Goal: Task Accomplishment & Management: Manage account settings

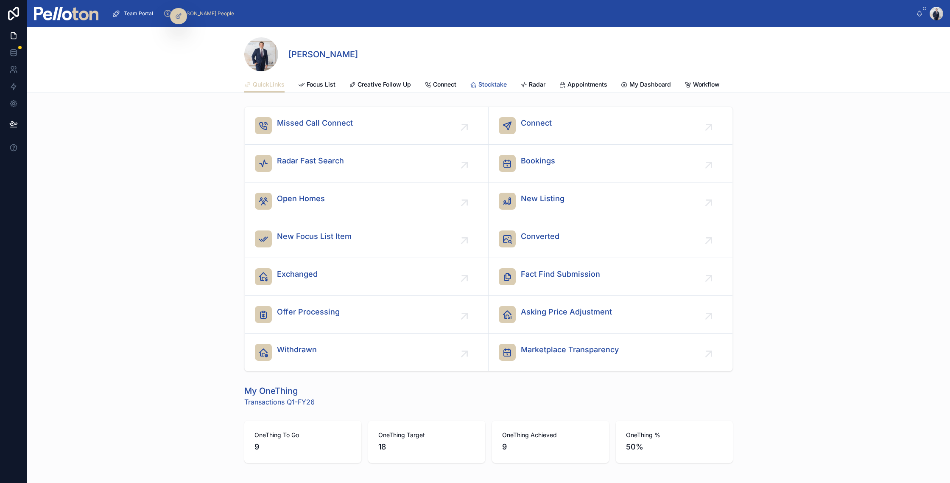
click at [498, 84] on span "Stocktake" at bounding box center [492, 84] width 28 height 8
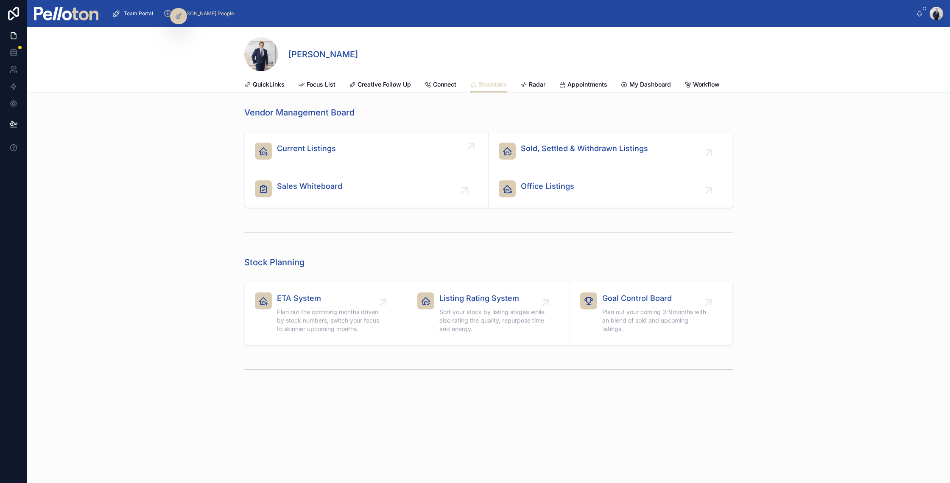
click at [357, 145] on div "Current Listings" at bounding box center [366, 150] width 223 height 17
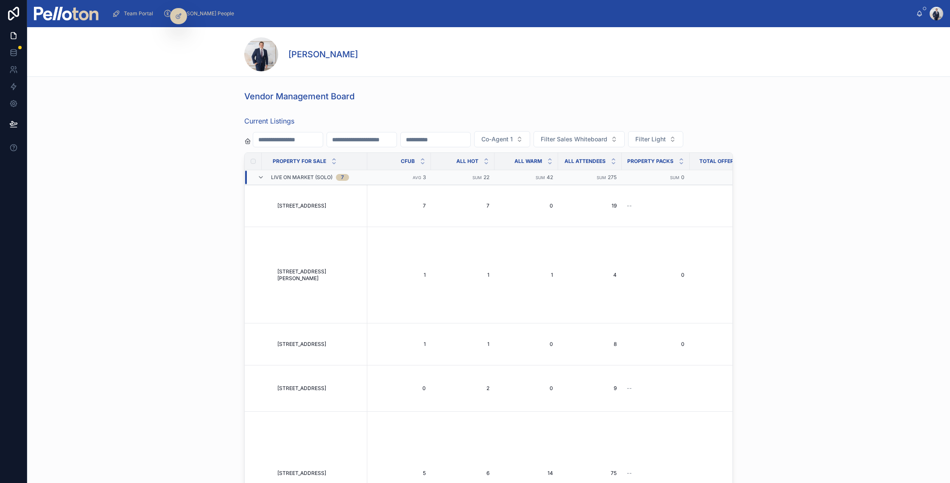
click at [173, 162] on div "Current Listings Co-Agent 1 Filter Sales Whiteboard Filter Light Property For S…" at bounding box center [488, 315] width 923 height 406
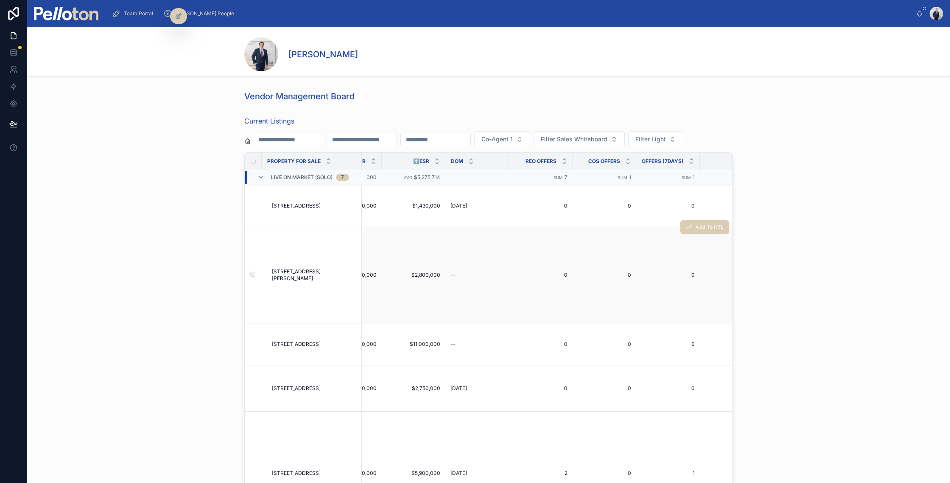
scroll to position [0, 2231]
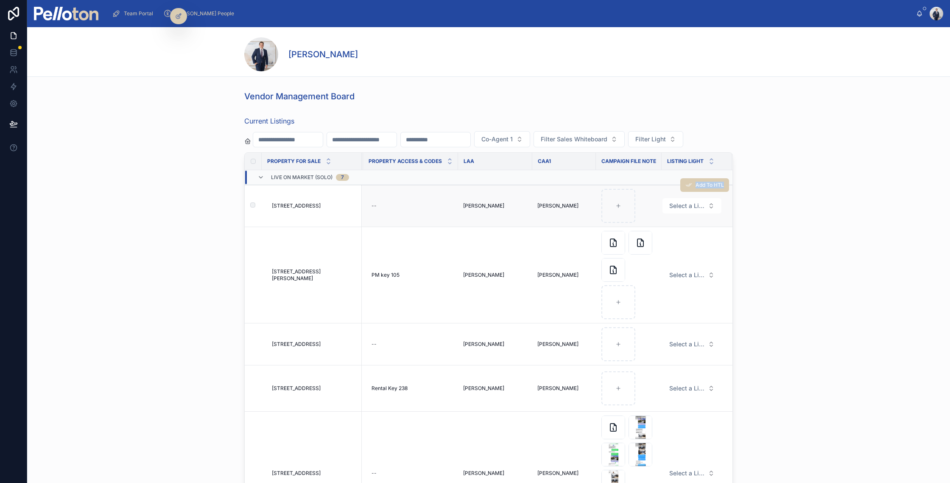
click at [693, 200] on div "Add To HTL" at bounding box center [704, 185] width 49 height 42
click at [689, 206] on span "Select a Listing Light" at bounding box center [686, 205] width 35 height 8
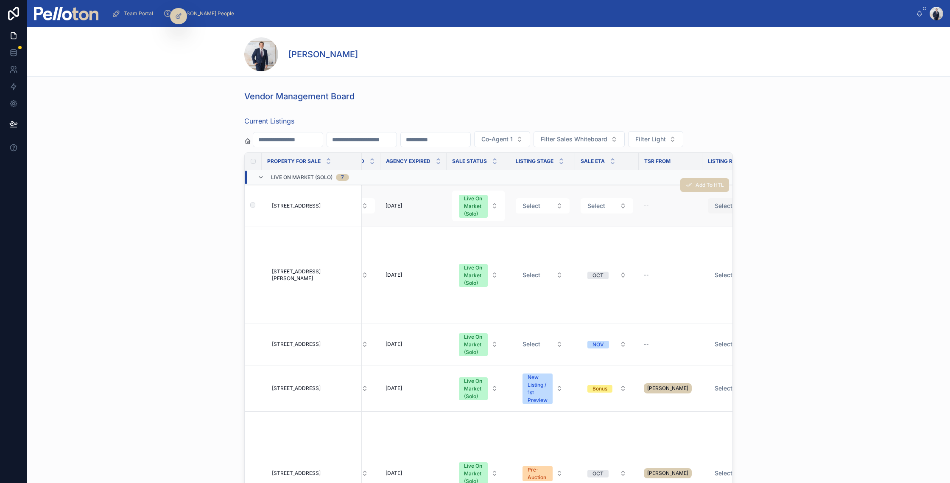
scroll to position [0, 1694]
click at [541, 209] on button "Select" at bounding box center [543, 205] width 54 height 15
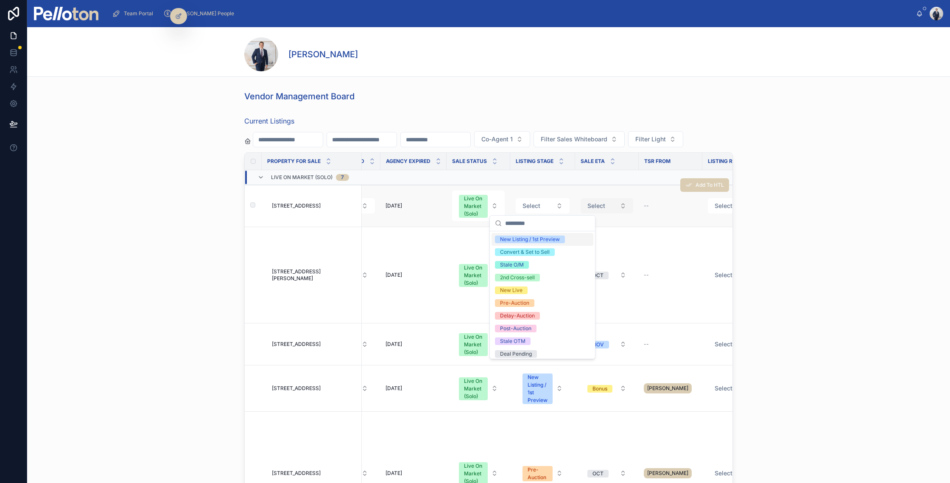
click at [617, 203] on button "Select" at bounding box center [606, 205] width 53 height 15
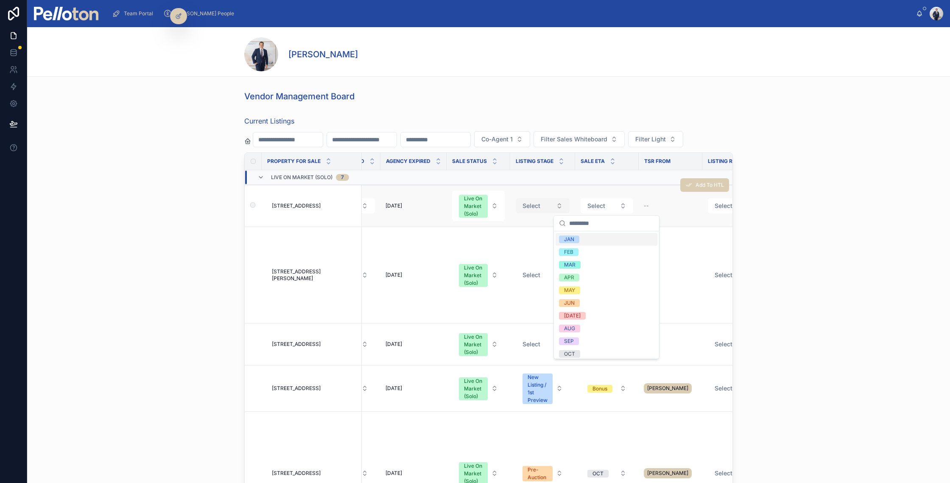
click at [533, 200] on button "Select" at bounding box center [543, 205] width 54 height 15
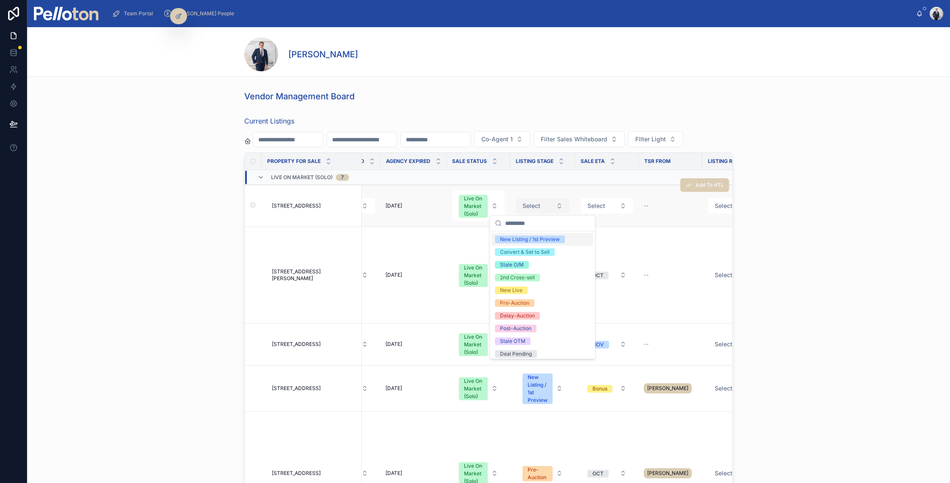
click at [524, 201] on span "Select" at bounding box center [531, 205] width 18 height 8
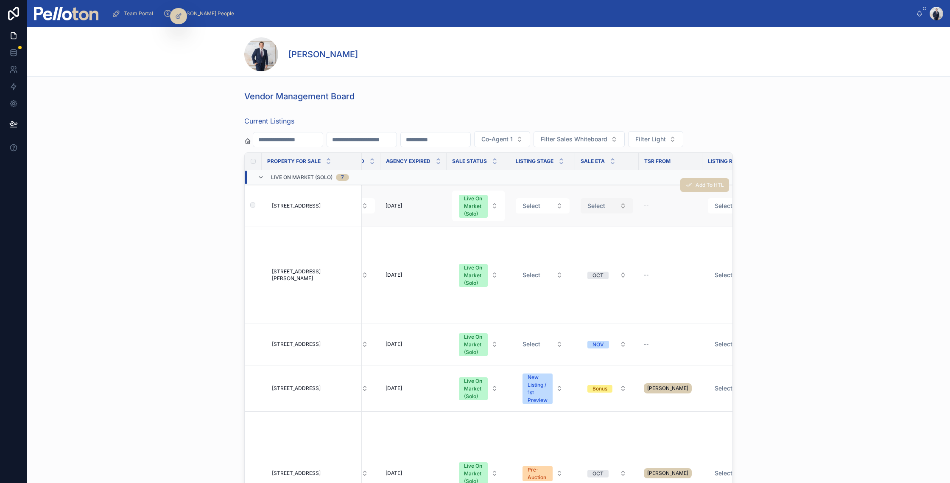
click at [601, 203] on span "Select" at bounding box center [596, 205] width 18 height 8
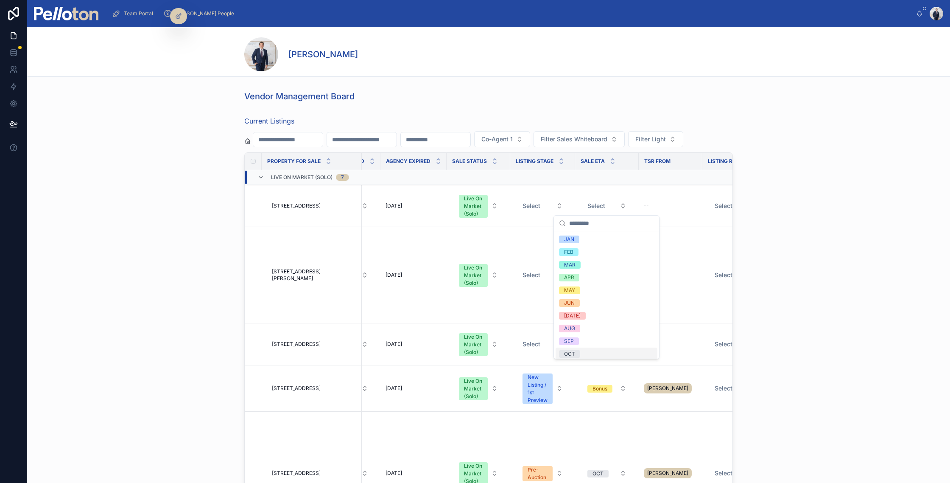
click at [577, 351] on span "OCT" at bounding box center [569, 354] width 21 height 8
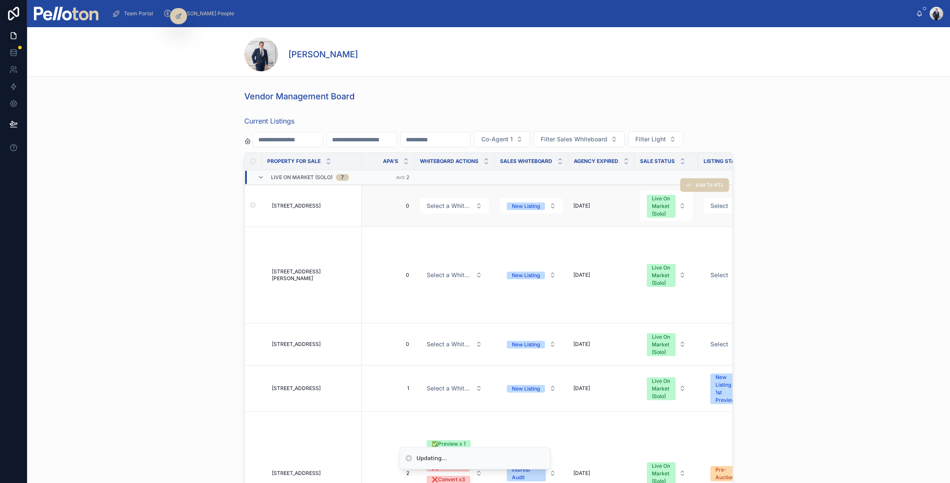
scroll to position [0, 1491]
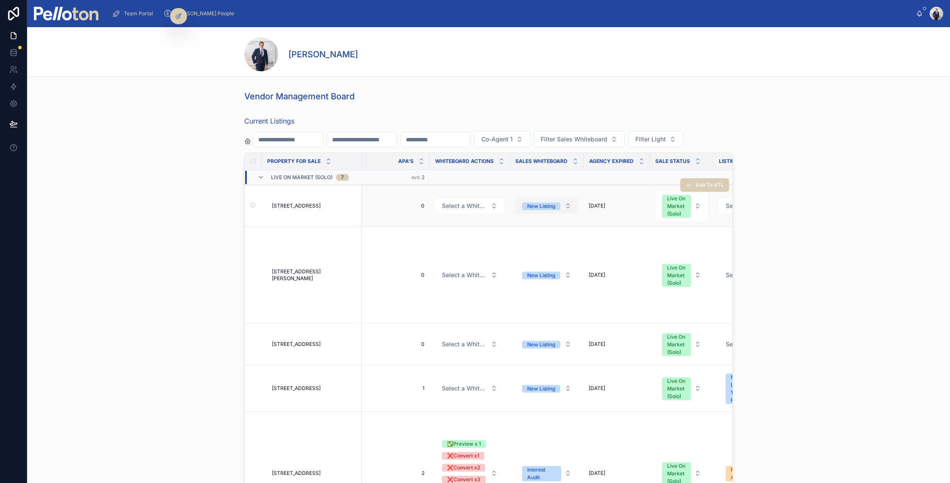
click at [537, 207] on div "New Listing" at bounding box center [541, 206] width 28 height 8
click at [550, 203] on div "New Listing" at bounding box center [541, 206] width 28 height 8
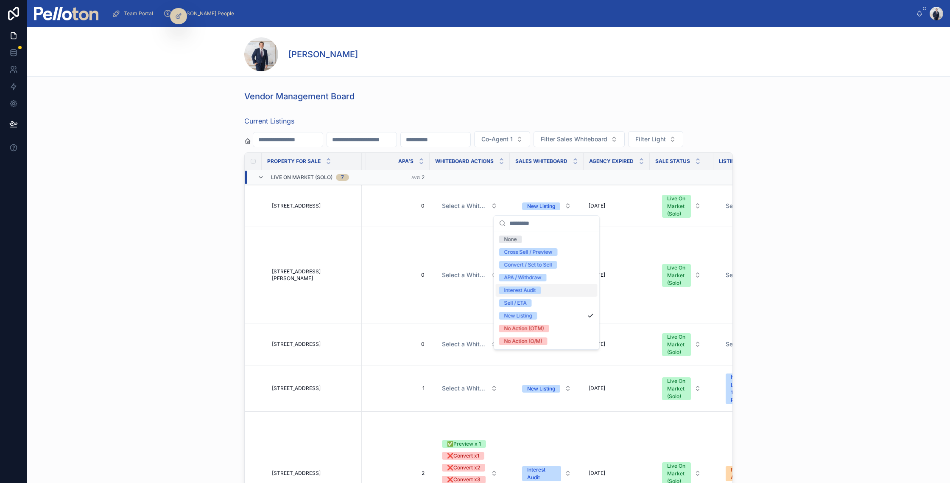
click at [524, 288] on div "Interest Audit" at bounding box center [520, 290] width 32 height 8
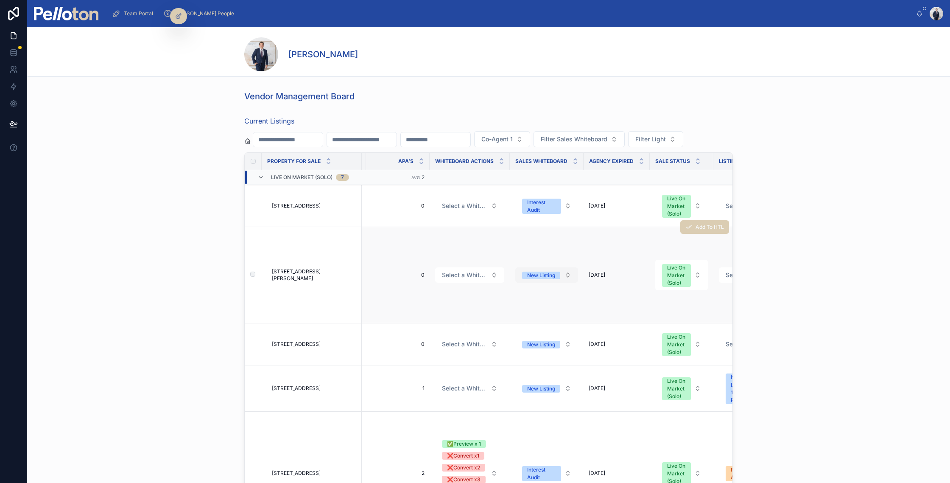
click at [546, 278] on div "New Listing" at bounding box center [541, 275] width 28 height 8
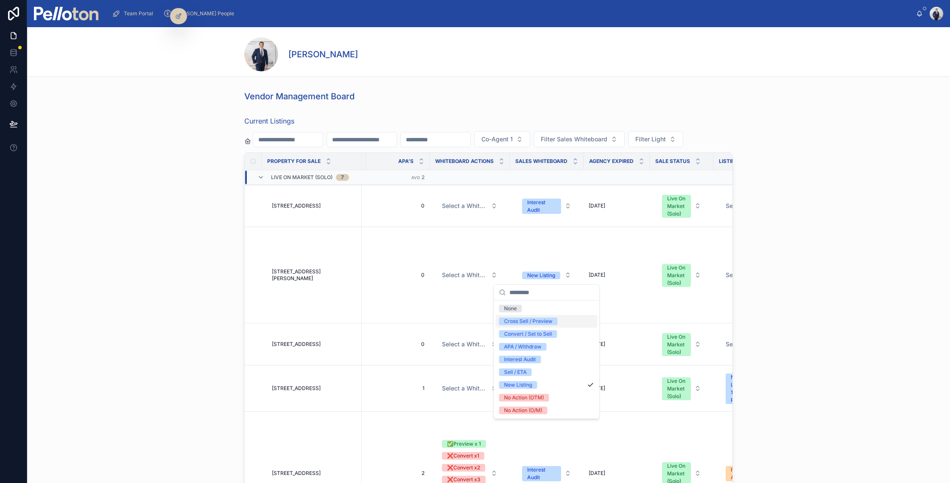
click at [536, 322] on div "Cross Sell / Preview" at bounding box center [528, 321] width 48 height 8
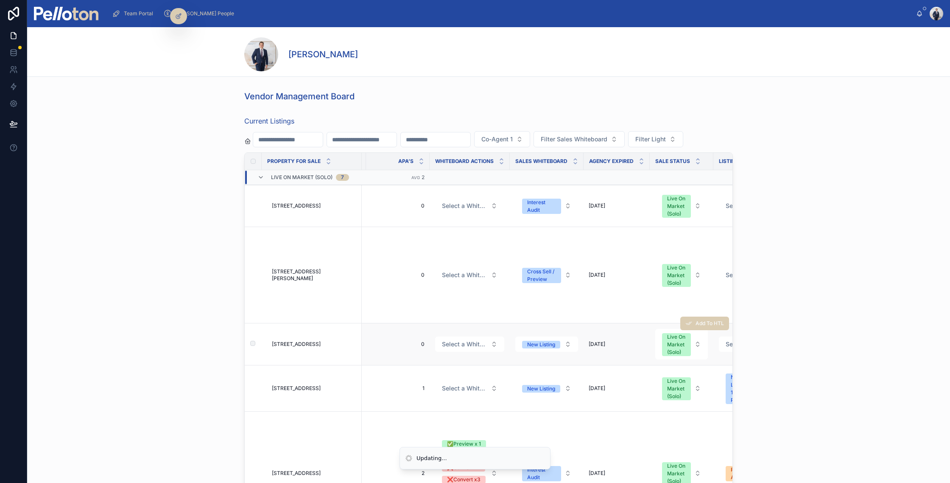
click at [547, 351] on form "New Listing" at bounding box center [547, 344] width 64 height 16
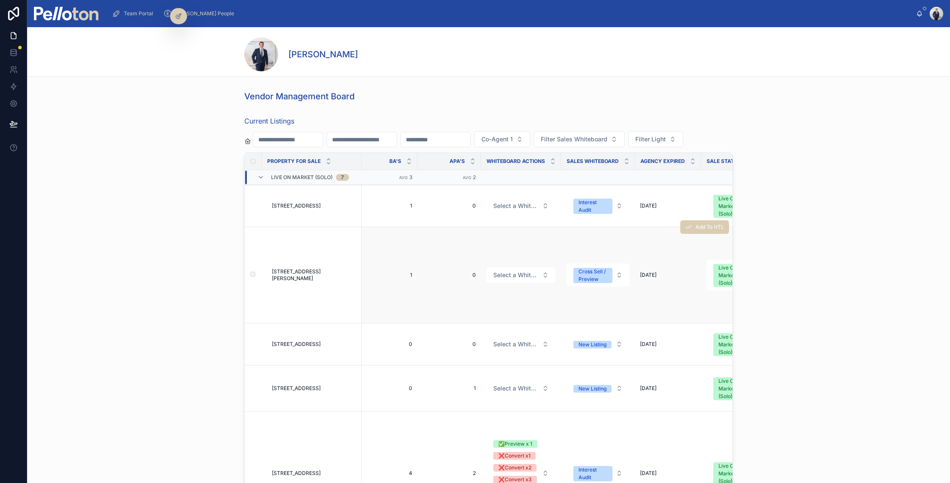
scroll to position [0, 1445]
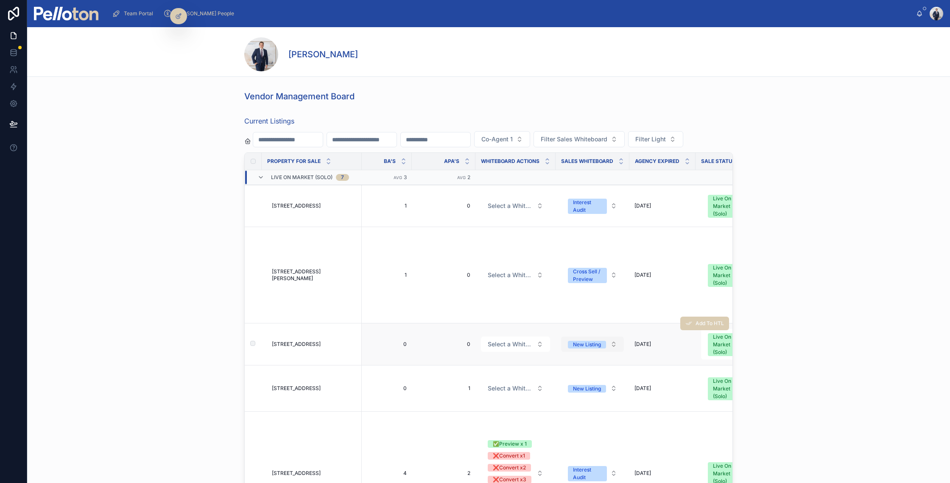
click at [582, 346] on div "New Listing" at bounding box center [587, 344] width 28 height 8
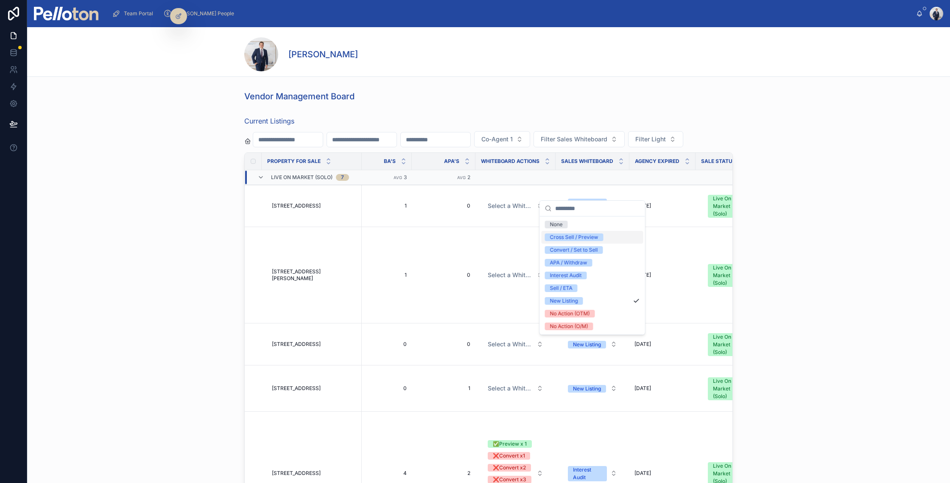
click at [577, 235] on div "Cross Sell / Preview" at bounding box center [574, 237] width 48 height 8
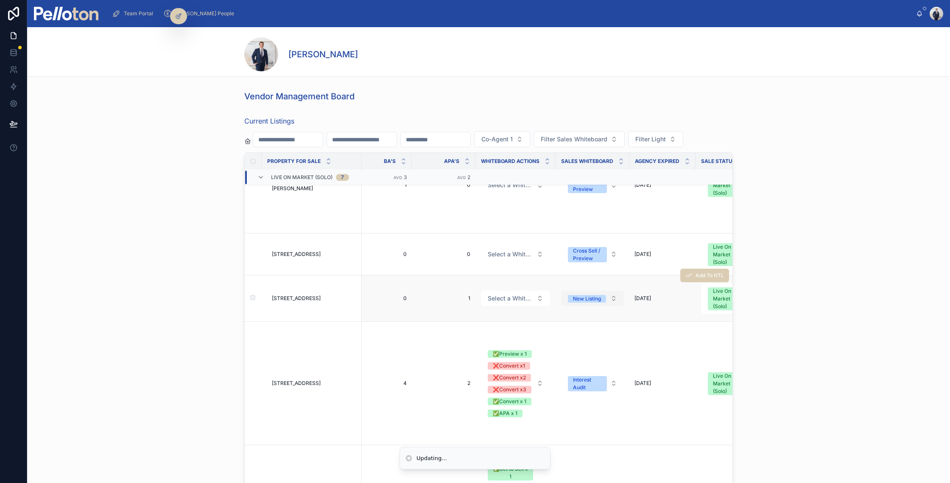
scroll to position [92, 1445]
click at [586, 292] on span "New Listing" at bounding box center [587, 296] width 38 height 8
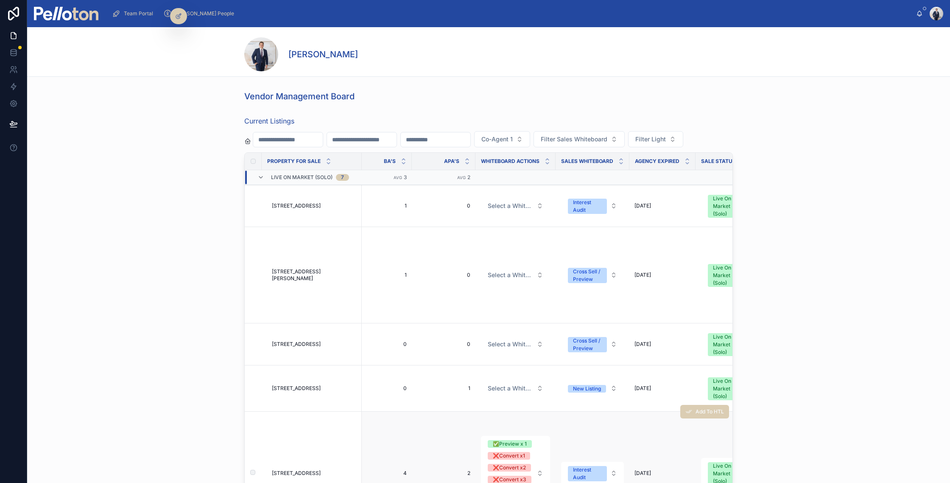
scroll to position [74, 1445]
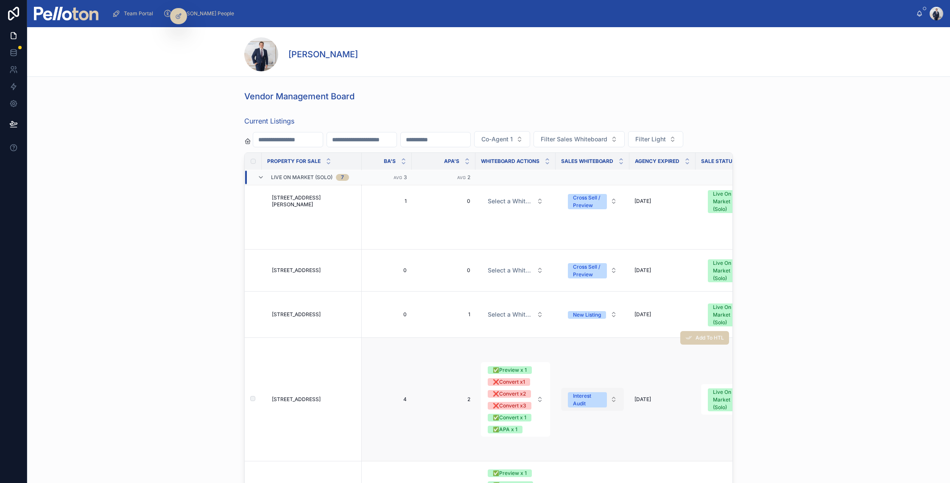
click at [585, 399] on div "Interest Audit" at bounding box center [587, 399] width 29 height 15
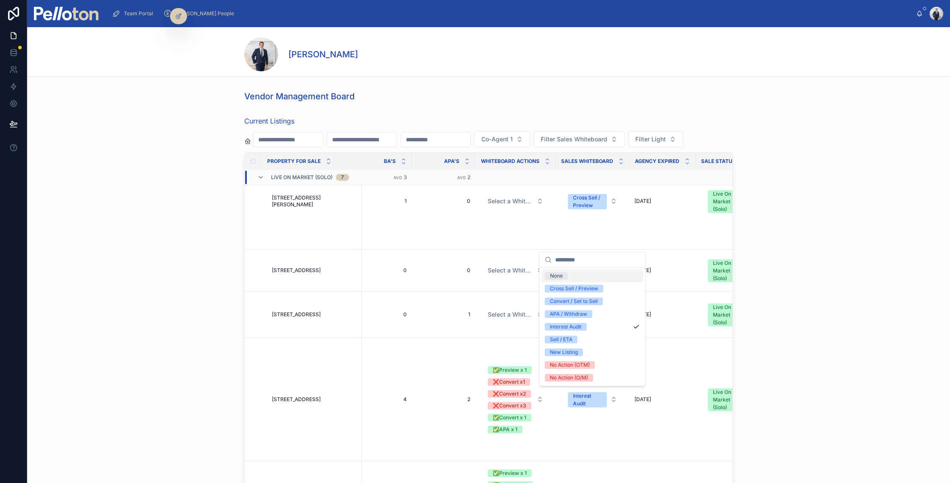
click at [155, 363] on div "Current Listings Co-Agent 1 Filter Sales Whiteboard Filter Light Property For S…" at bounding box center [488, 315] width 923 height 406
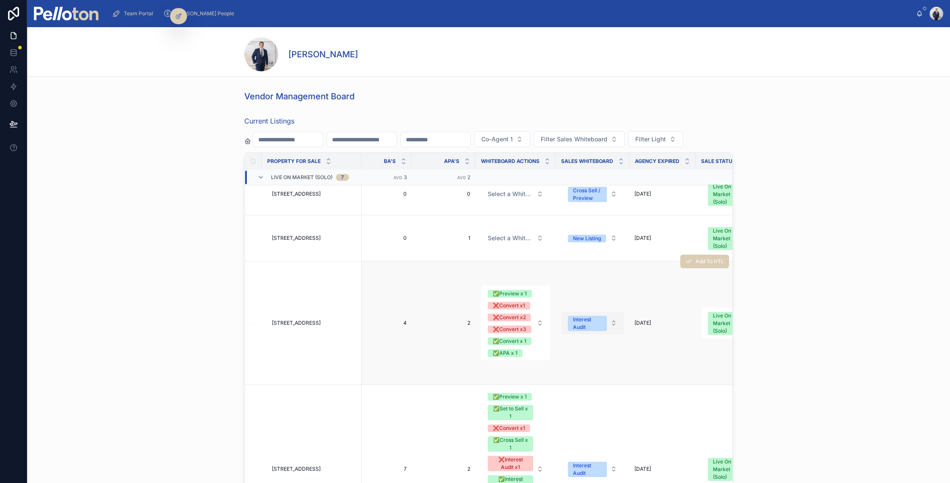
scroll to position [213, 1445]
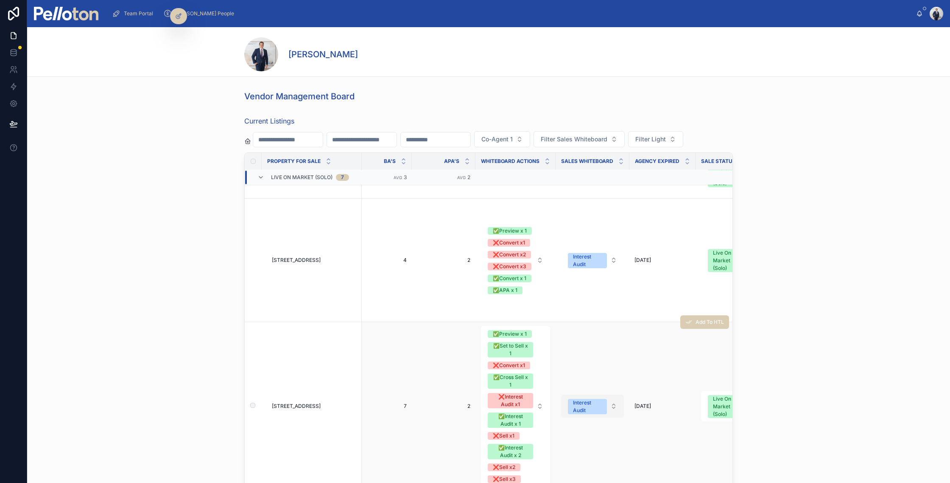
click at [584, 403] on div "Interest Audit" at bounding box center [587, 406] width 29 height 15
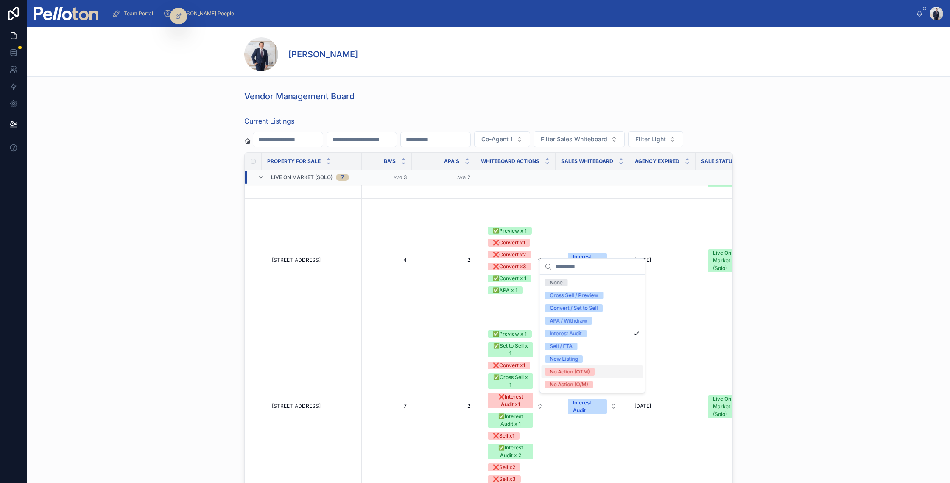
click at [580, 374] on div "No Action (OTM)" at bounding box center [570, 372] width 40 height 8
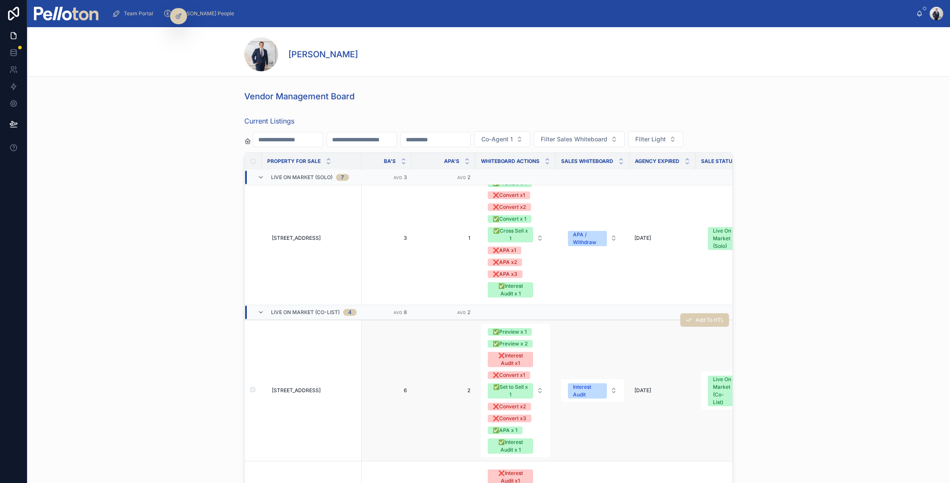
scroll to position [627, 1445]
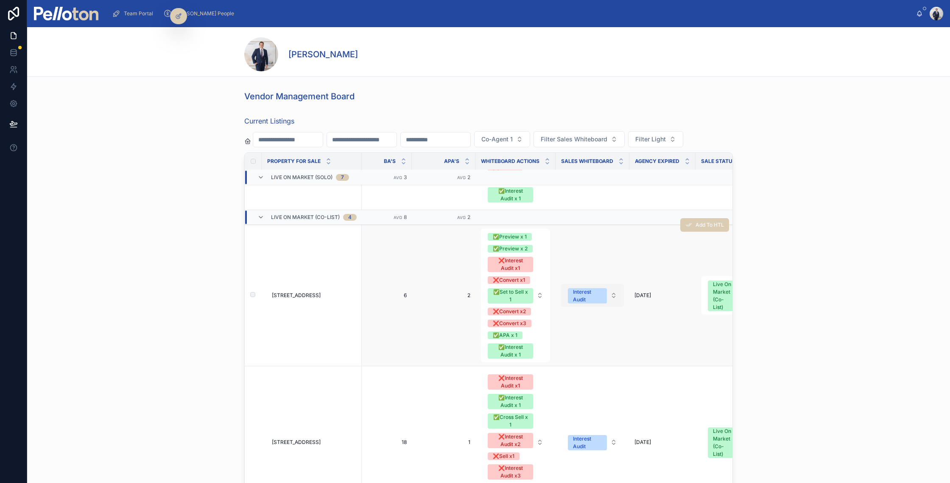
click at [591, 293] on div "Interest Audit" at bounding box center [587, 295] width 29 height 15
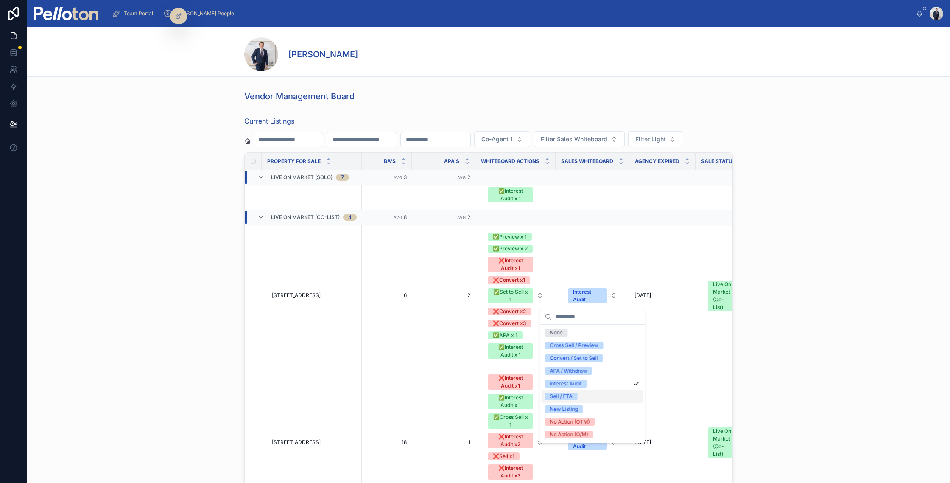
click at [576, 393] on span "Sell / ETA" at bounding box center [561, 396] width 33 height 8
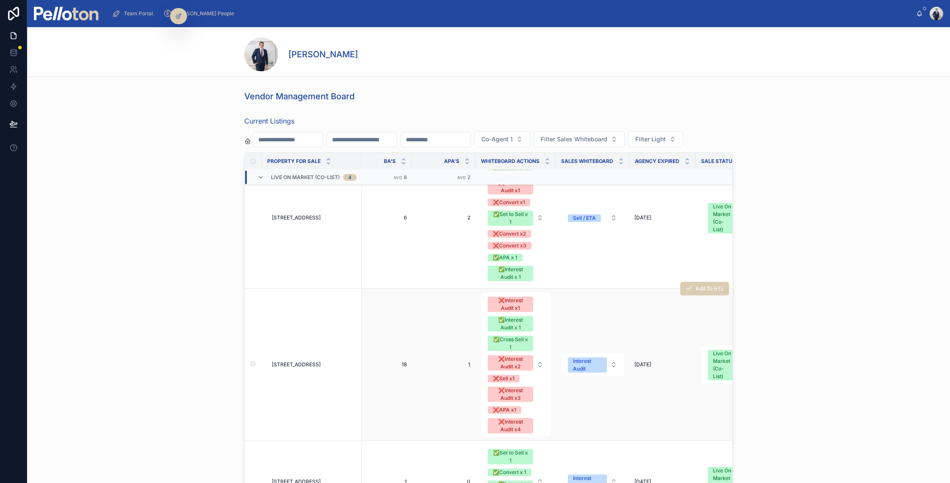
scroll to position [795, 1445]
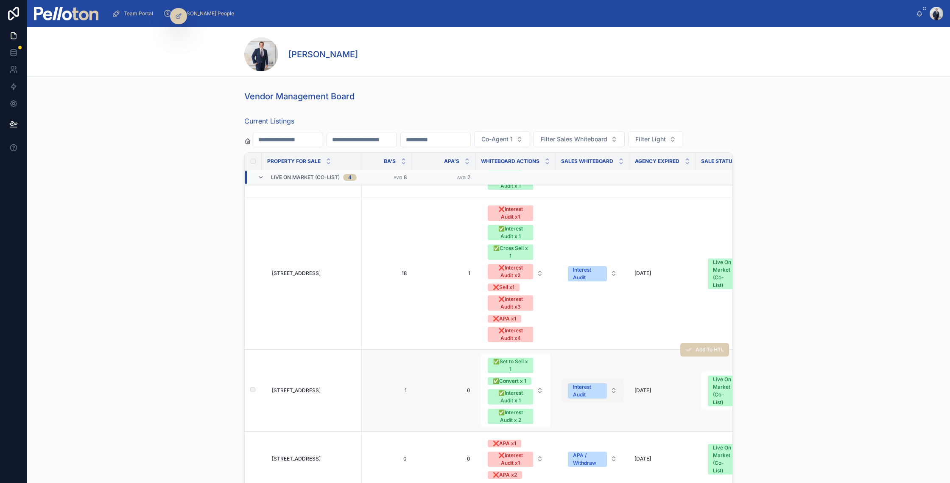
click at [592, 391] on div "Interest Audit" at bounding box center [587, 390] width 29 height 15
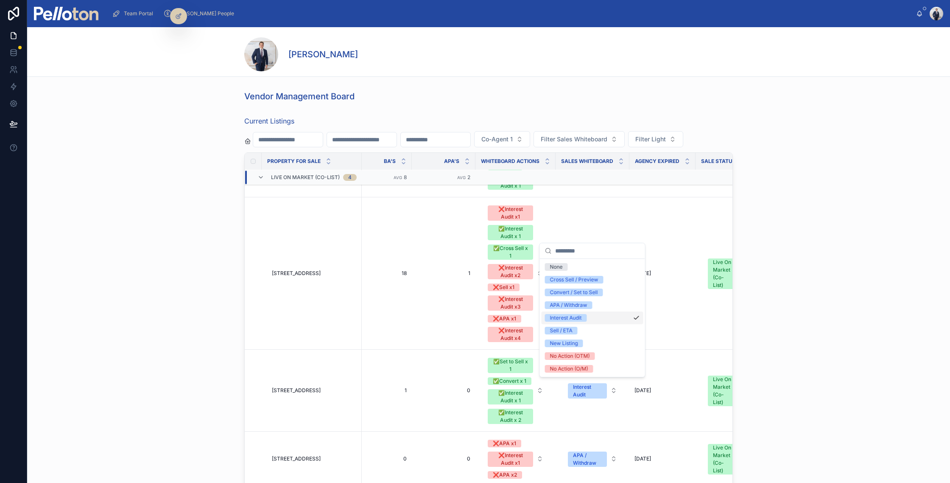
click at [212, 322] on div "Current Listings Co-Agent 1 Filter Sales Whiteboard Filter Light Property For S…" at bounding box center [488, 315] width 923 height 406
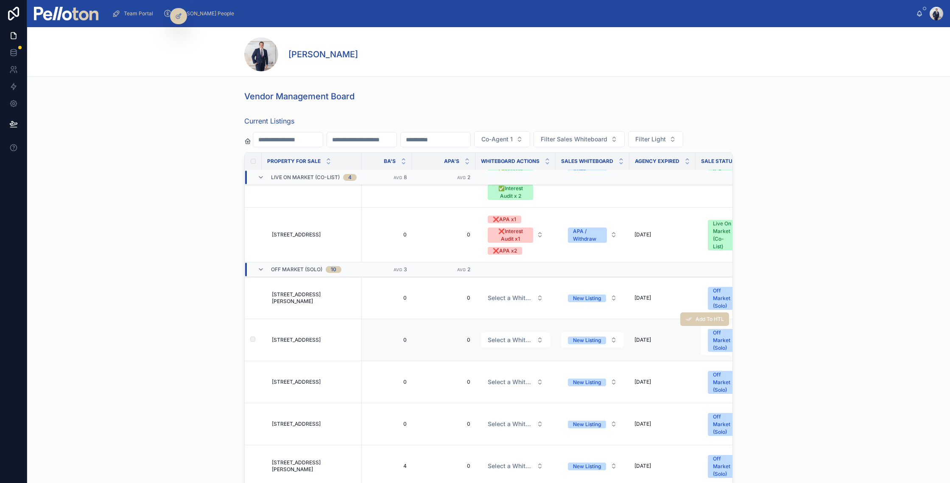
scroll to position [1032, 1445]
click at [579, 297] on div "New Listing" at bounding box center [587, 297] width 28 height 8
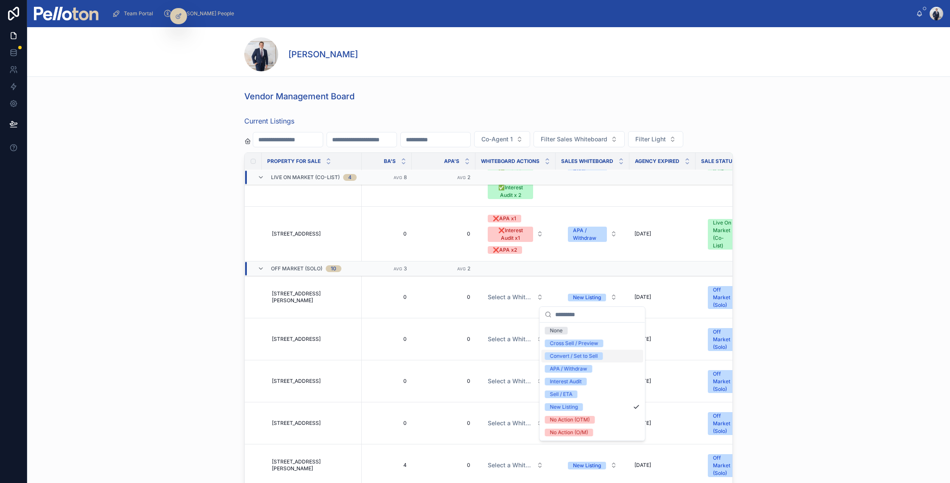
click at [565, 353] on div "Convert / Set to Sell" at bounding box center [574, 356] width 48 height 8
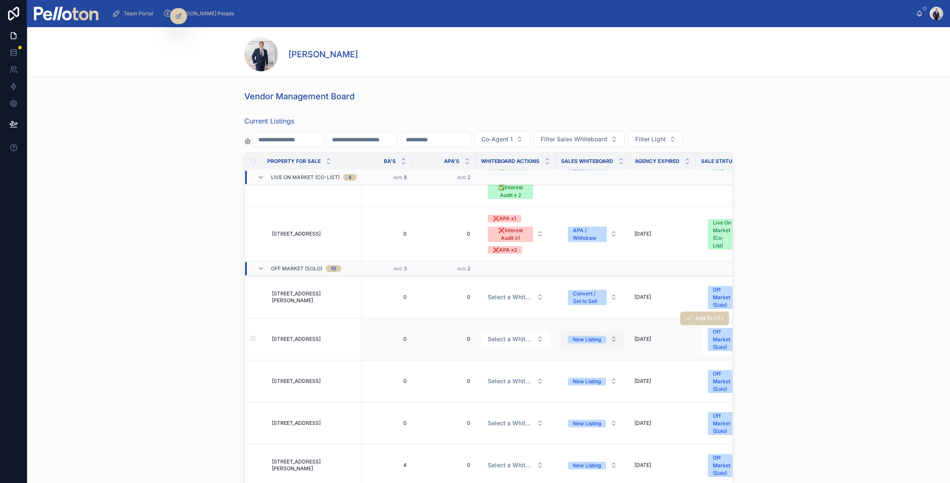
click at [580, 340] on div "New Listing" at bounding box center [587, 339] width 28 height 8
click at [586, 337] on div "New Listing" at bounding box center [587, 339] width 28 height 8
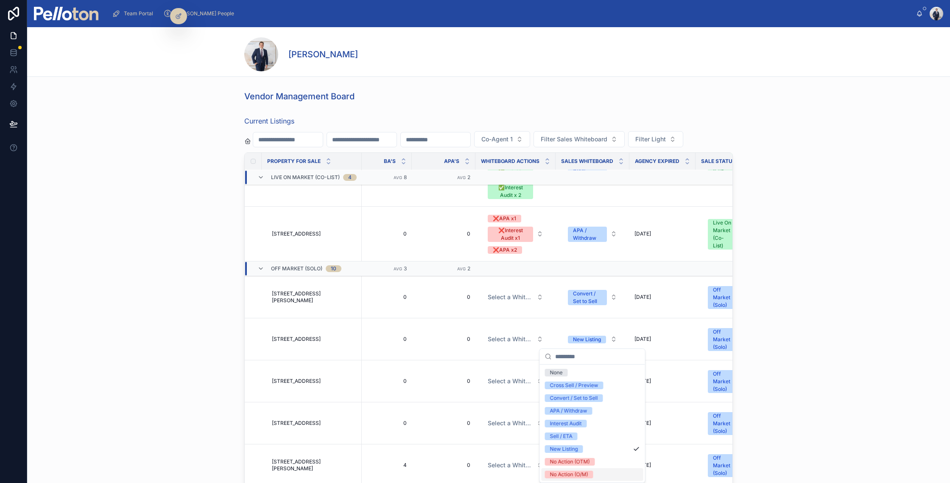
click at [596, 474] on div "No Action (O/M)" at bounding box center [592, 474] width 102 height 13
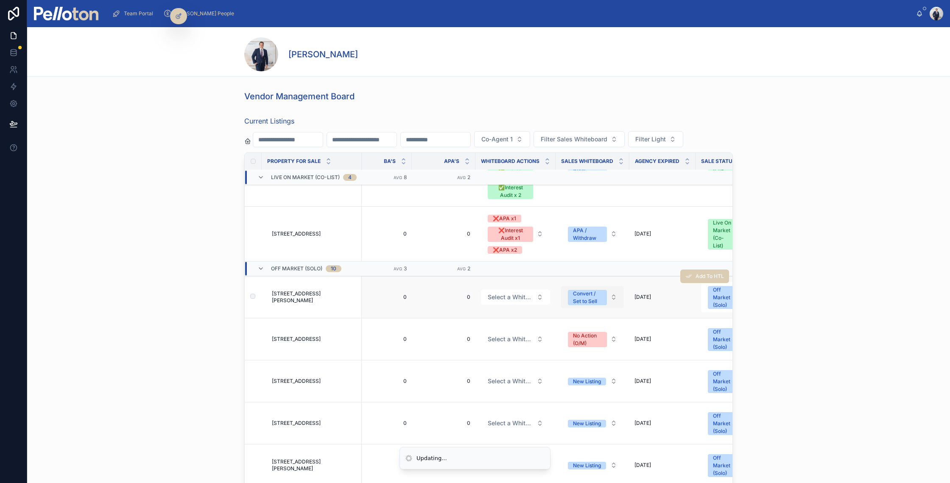
click at [588, 287] on button "Convert / Set to Sell" at bounding box center [592, 296] width 63 height 23
click at [596, 293] on div "Convert / Set to Sell" at bounding box center [587, 297] width 29 height 15
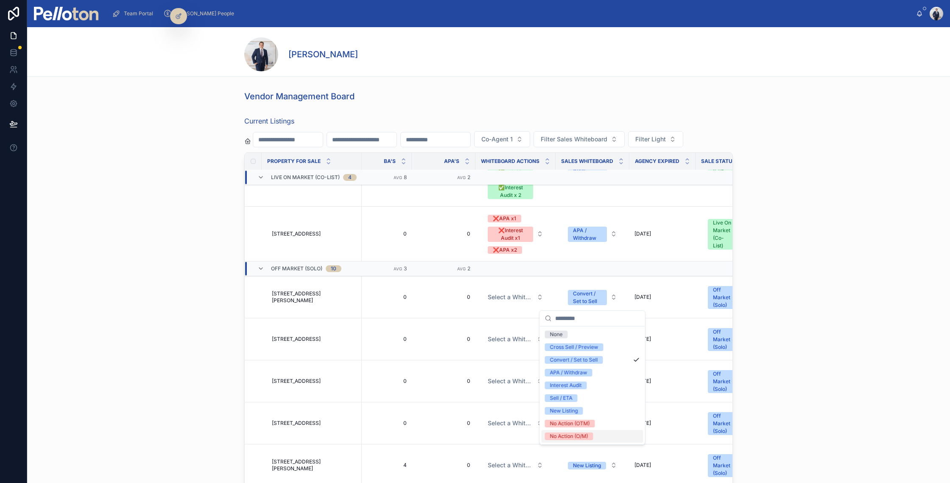
click at [582, 438] on div "No Action (O/M)" at bounding box center [569, 436] width 38 height 8
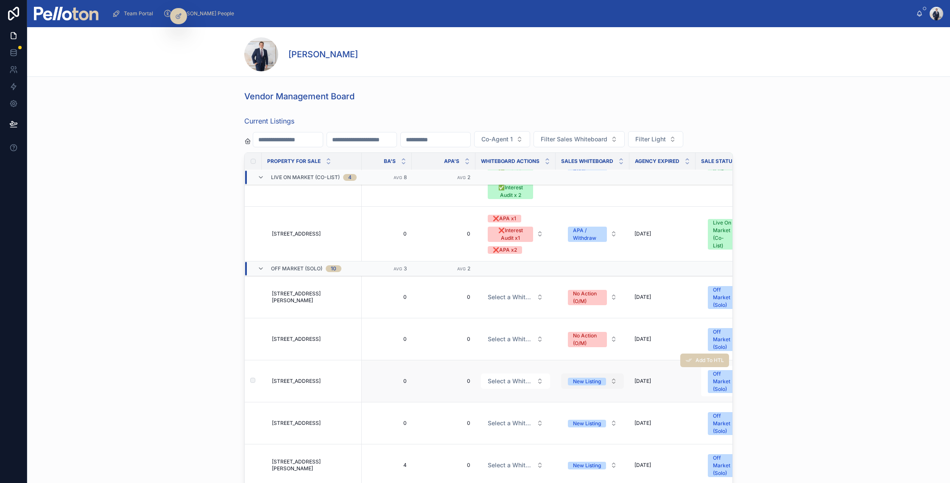
scroll to position [1108, 1445]
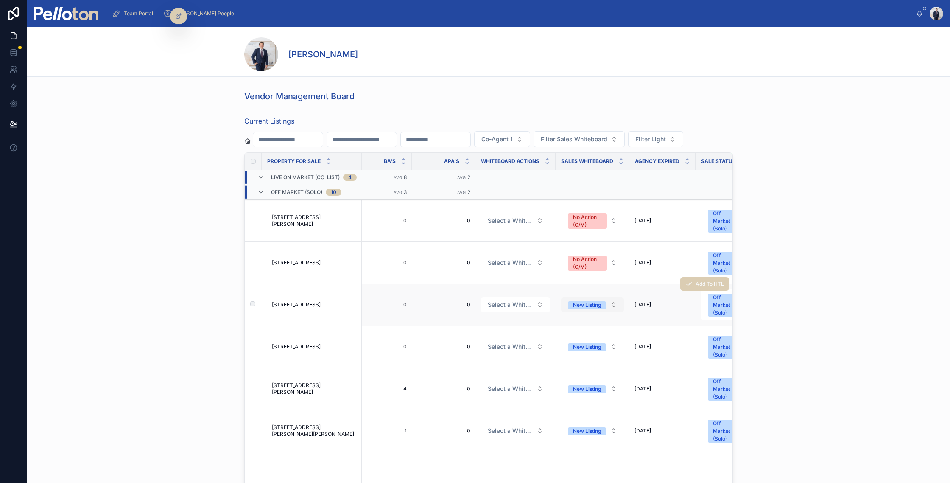
click at [583, 302] on div "New Listing" at bounding box center [587, 305] width 28 height 8
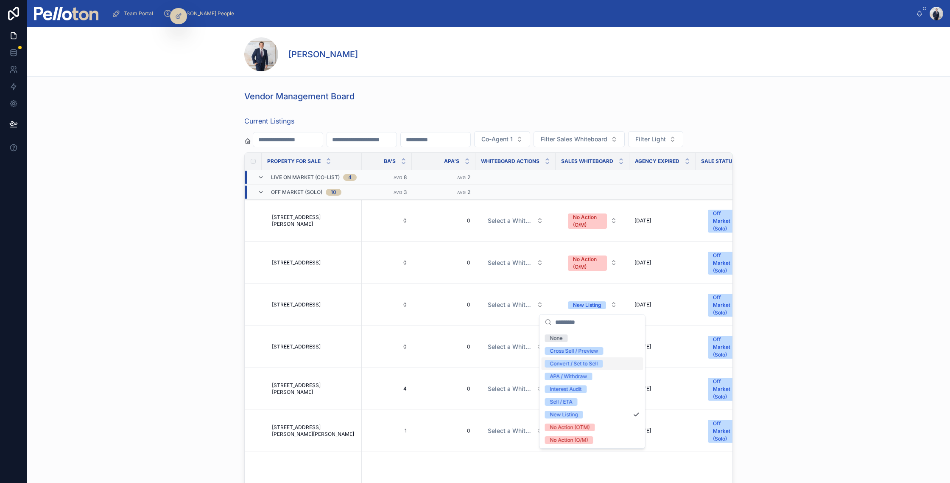
click at [568, 363] on div "Convert / Set to Sell" at bounding box center [574, 364] width 48 height 8
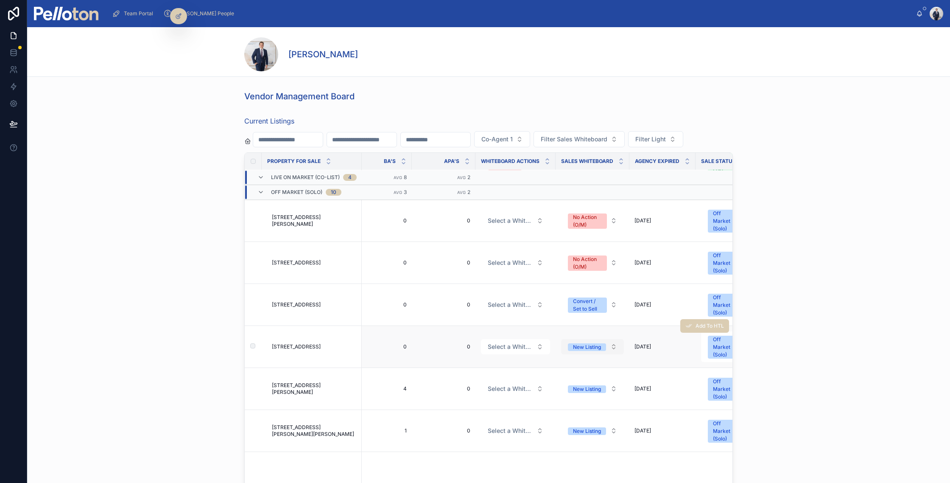
click at [599, 347] on div "New Listing" at bounding box center [587, 347] width 28 height 8
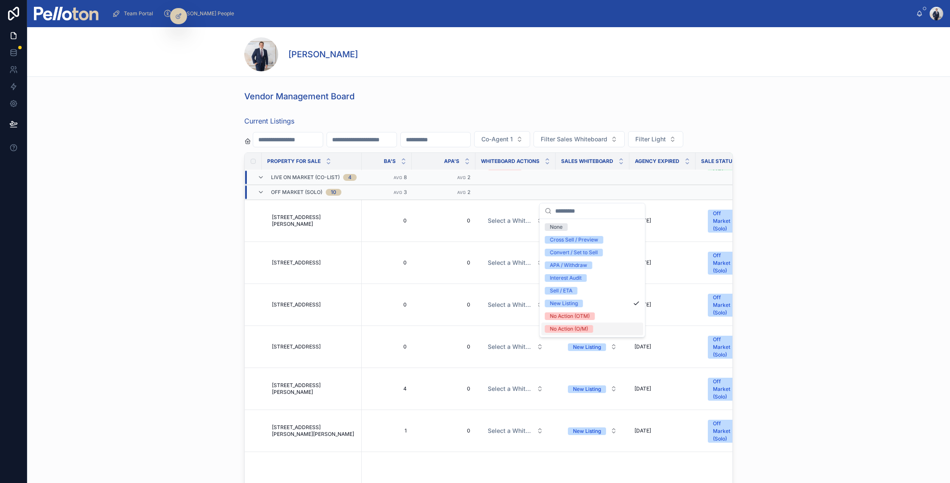
click at [577, 326] on div "No Action (O/M)" at bounding box center [569, 329] width 38 height 8
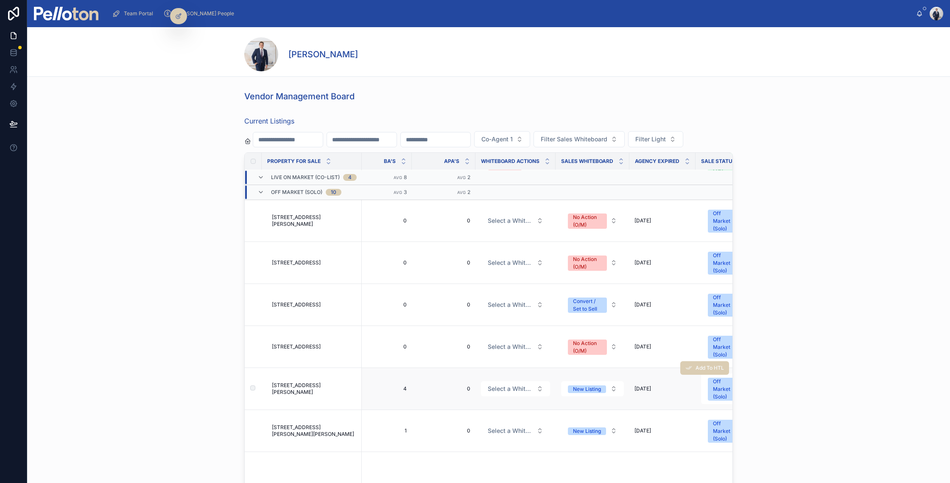
scroll to position [1191, 1445]
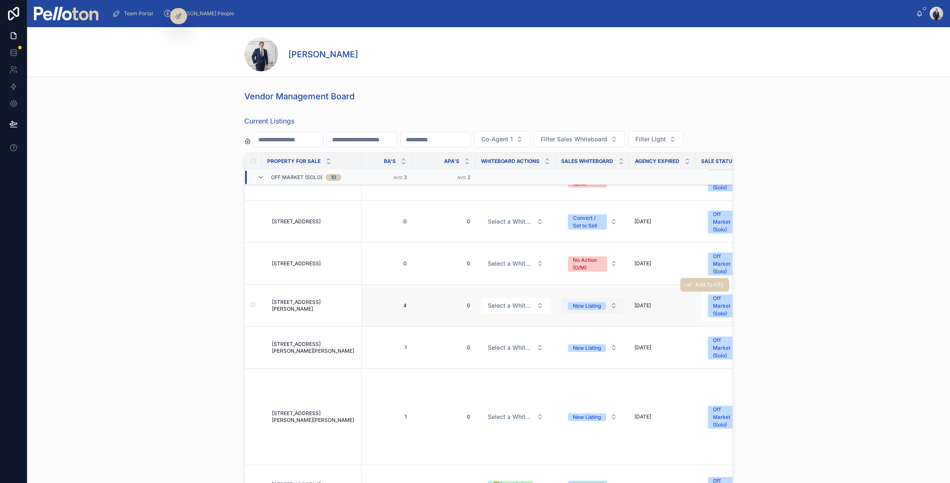
click at [601, 303] on span "New Listing" at bounding box center [587, 306] width 38 height 8
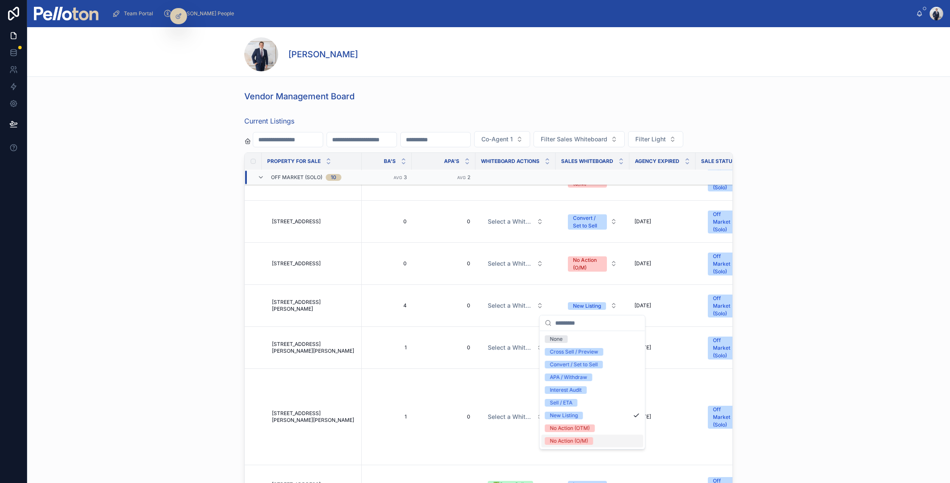
click at [594, 441] on div "No Action (O/M)" at bounding box center [592, 440] width 102 height 13
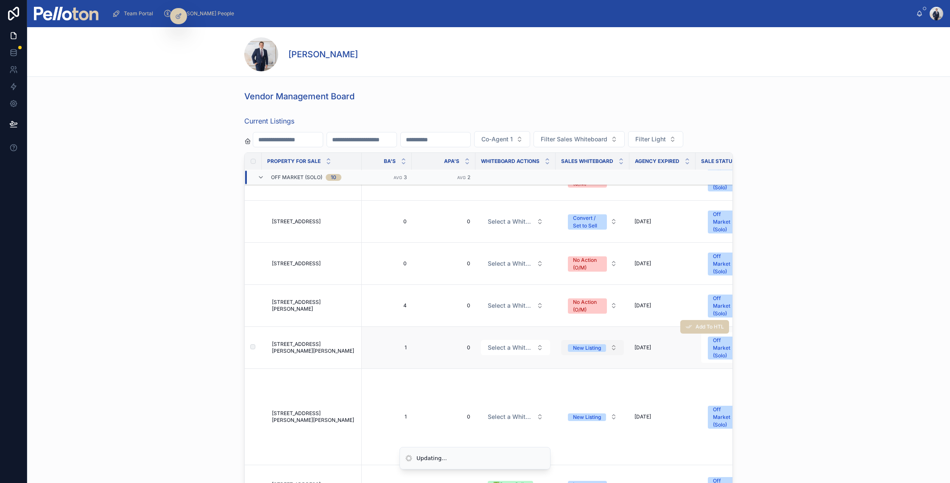
click at [590, 348] on div "New Listing" at bounding box center [587, 348] width 28 height 8
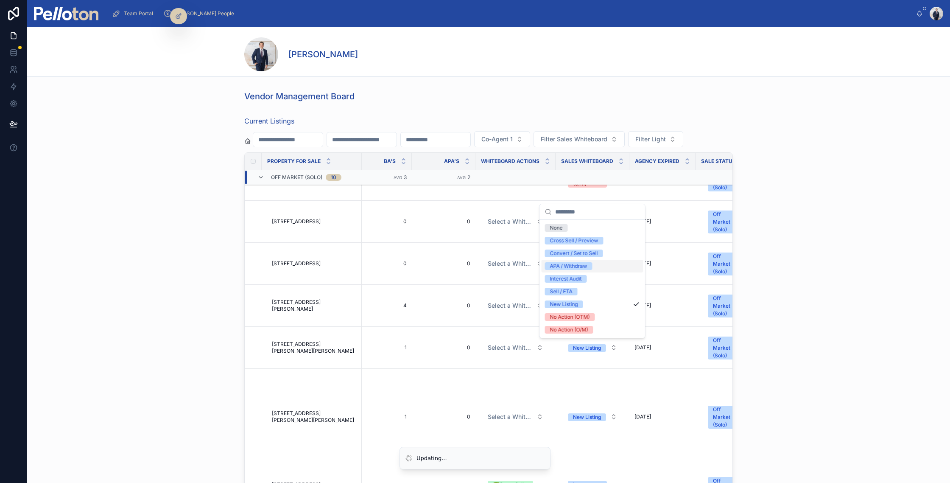
click at [584, 266] on div "APA / Withdraw" at bounding box center [568, 266] width 37 height 8
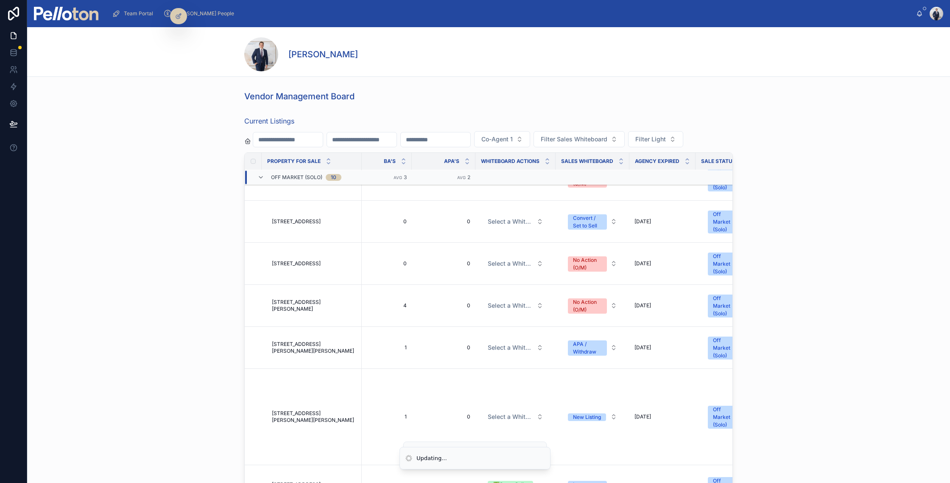
click at [162, 368] on div "Current Listings Co-Agent 1 Filter Sales Whiteboard Filter Light Property For S…" at bounding box center [488, 315] width 923 height 406
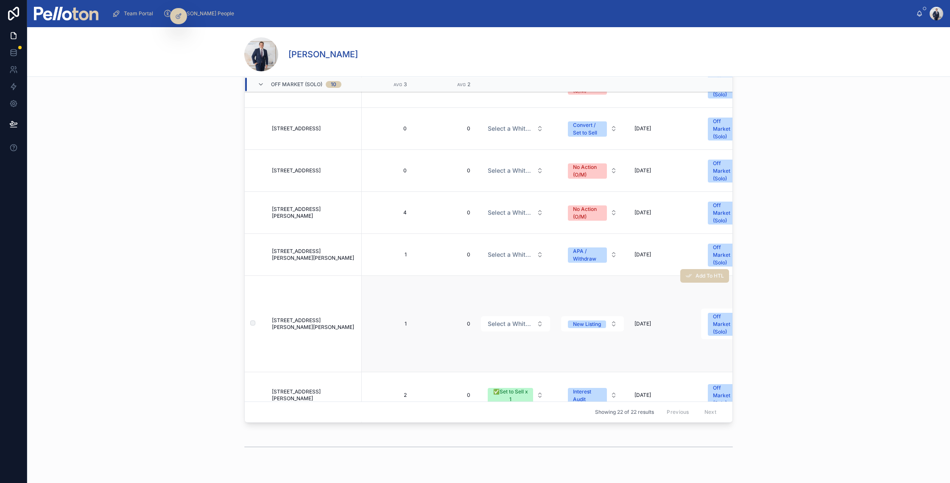
scroll to position [1269, 1445]
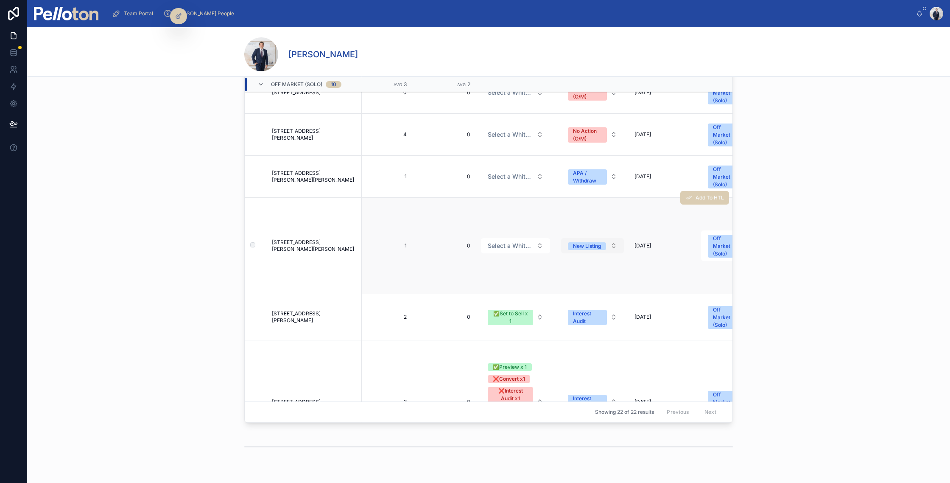
click at [589, 248] on div "New Listing" at bounding box center [587, 246] width 28 height 8
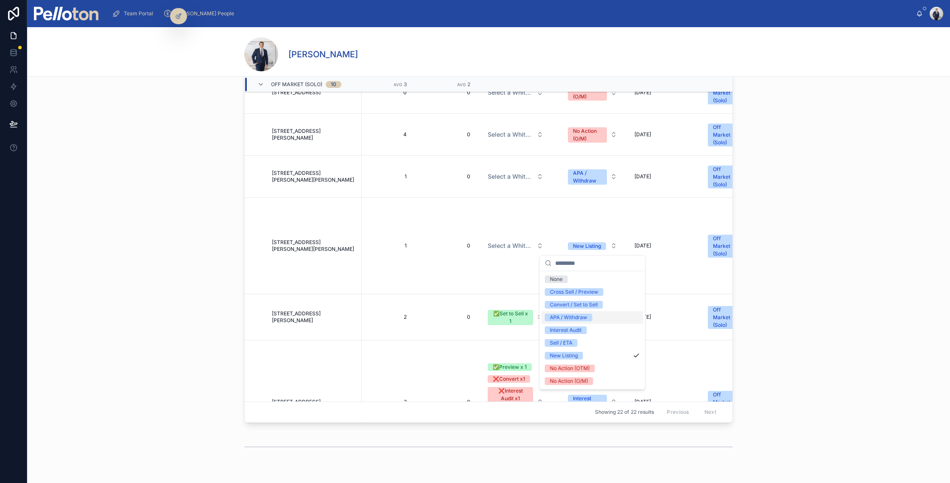
click at [609, 320] on div "APA / Withdraw" at bounding box center [592, 317] width 102 height 13
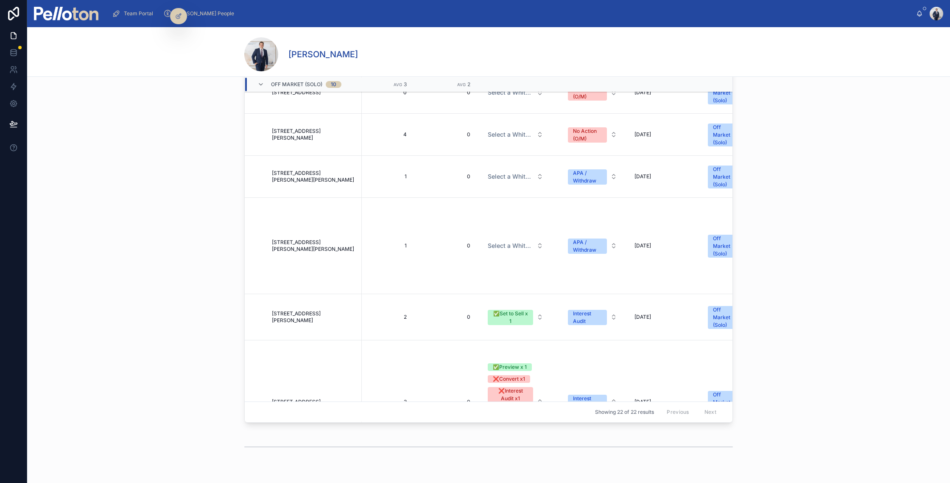
click at [215, 257] on div "Current Listings Co-Agent 1 Filter Sales Whiteboard Filter Light Property For S…" at bounding box center [488, 223] width 923 height 406
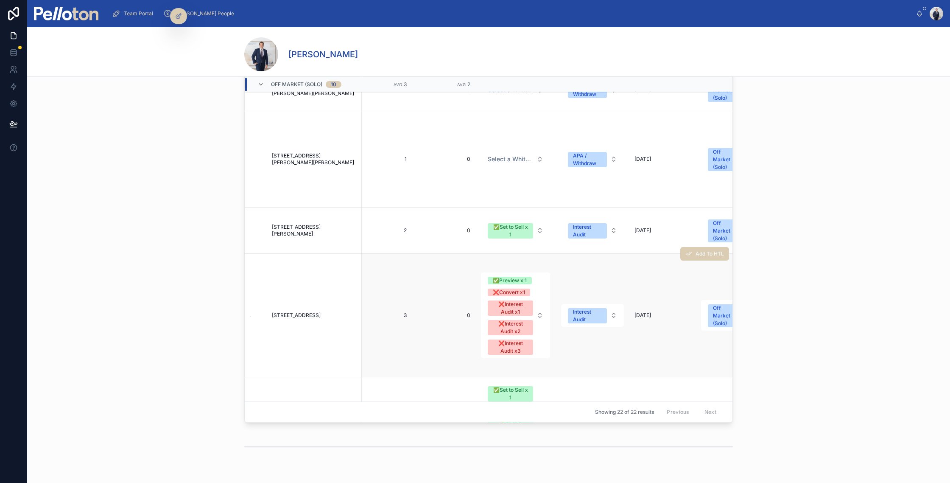
scroll to position [1394, 1445]
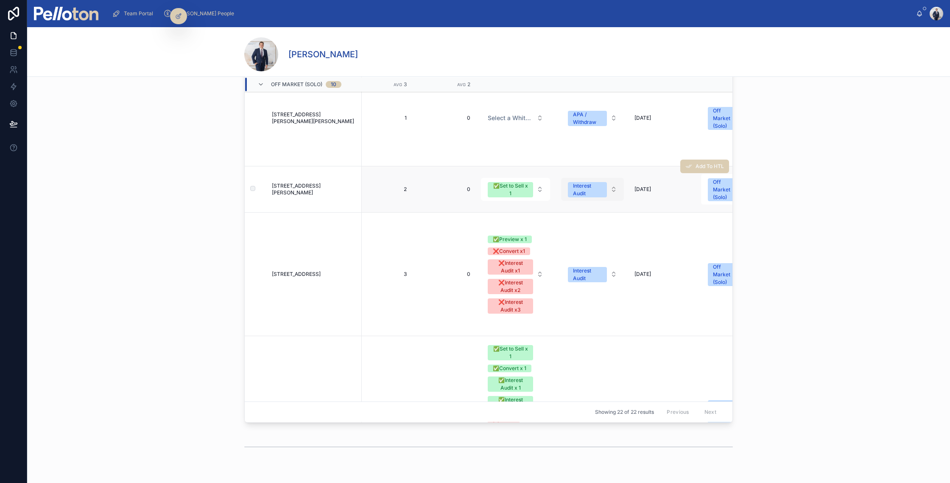
click at [589, 187] on div "Interest Audit" at bounding box center [587, 189] width 29 height 15
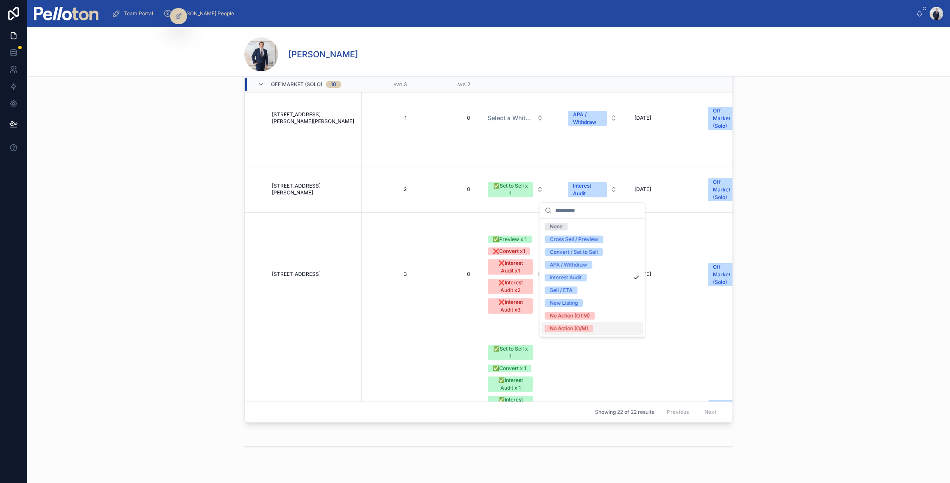
click at [588, 329] on div "No Action (O/M)" at bounding box center [569, 328] width 38 height 8
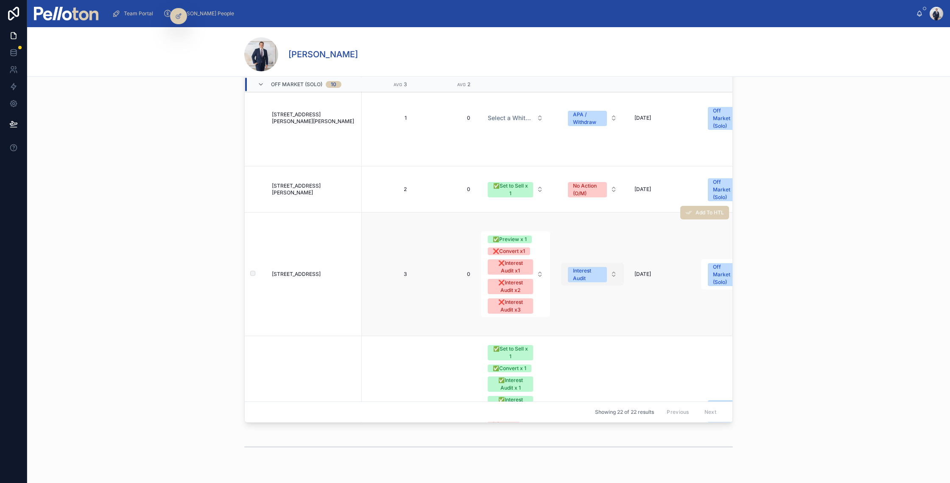
click at [591, 274] on div "Interest Audit" at bounding box center [587, 274] width 29 height 15
click at [577, 277] on div "Interest Audit" at bounding box center [587, 274] width 29 height 15
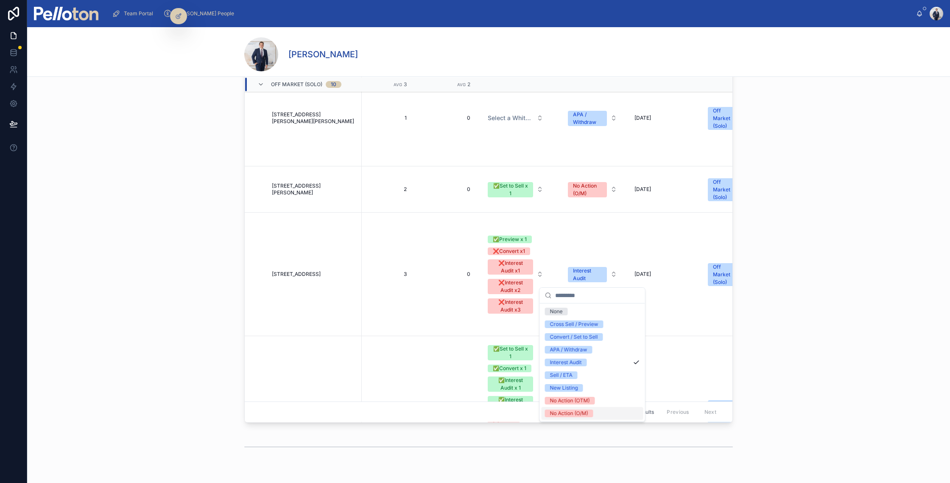
click at [587, 413] on div "No Action (O/M)" at bounding box center [569, 413] width 38 height 8
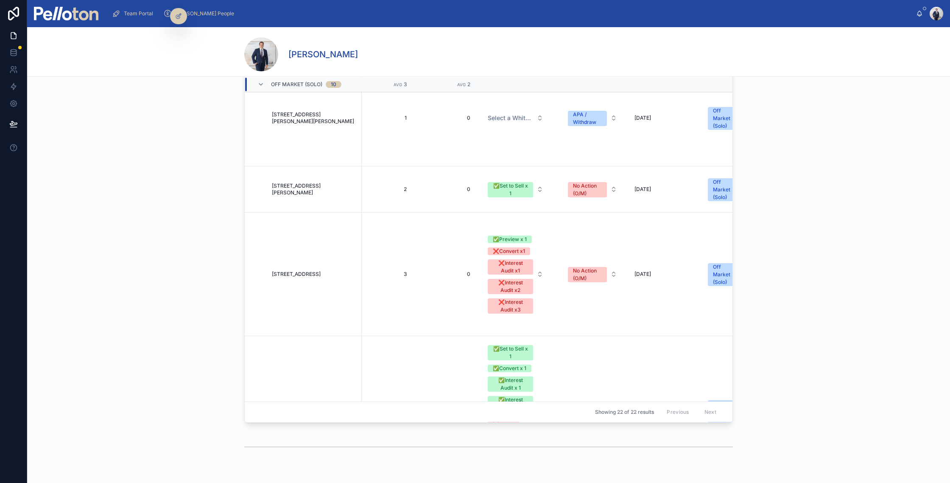
click at [206, 223] on div "Current Listings Co-Agent 1 Filter Sales Whiteboard Filter Light Property For S…" at bounding box center [488, 223] width 923 height 406
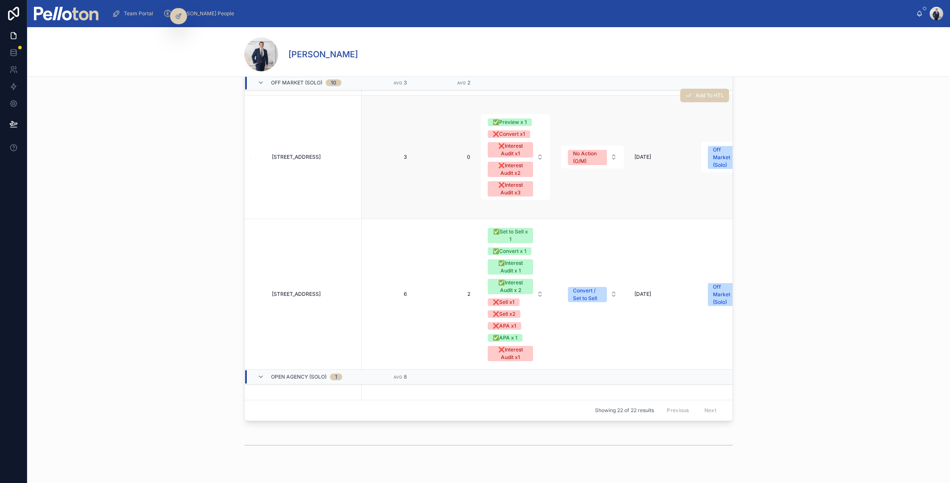
scroll to position [1509, 1445]
click at [588, 294] on div "Convert / Set to Sell" at bounding box center [587, 294] width 29 height 15
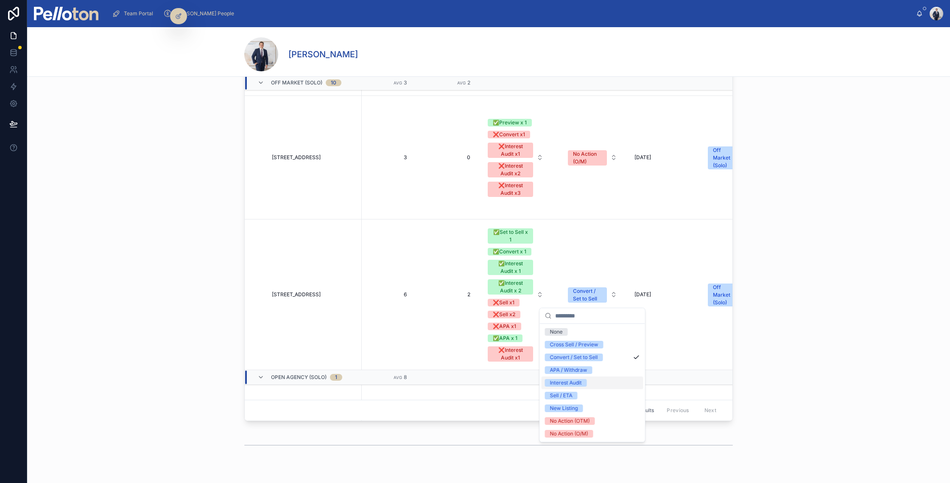
click at [578, 382] on div "Interest Audit" at bounding box center [566, 383] width 32 height 8
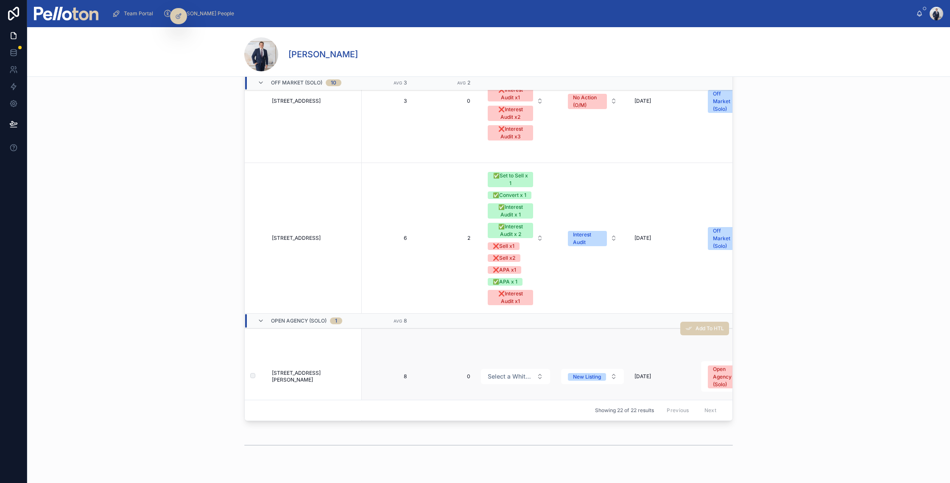
scroll to position [1600, 1445]
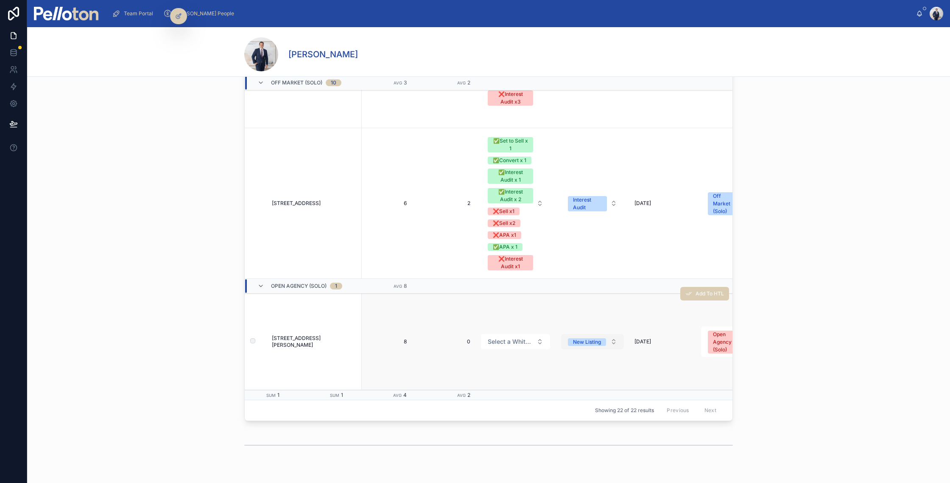
click at [593, 336] on button "New Listing" at bounding box center [592, 341] width 63 height 15
click at [589, 340] on div "New Listing" at bounding box center [587, 342] width 28 height 8
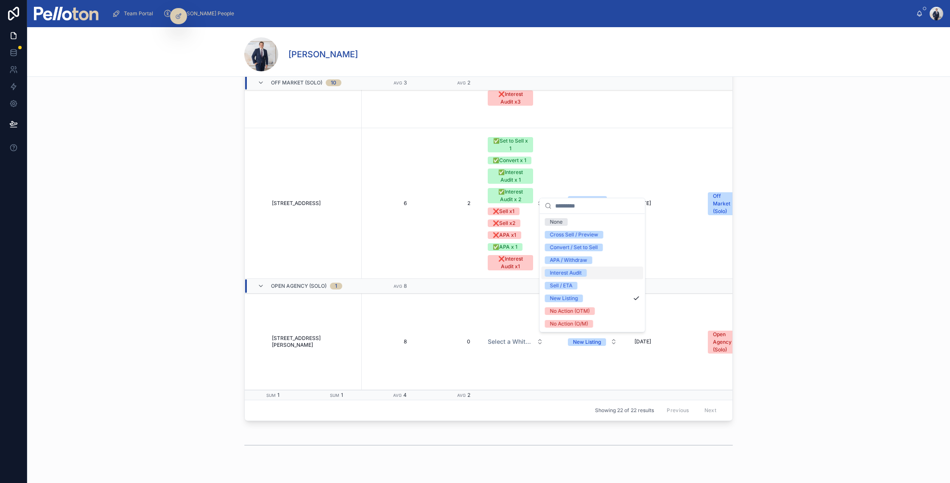
click at [587, 273] on div "Interest Audit" at bounding box center [592, 272] width 102 height 13
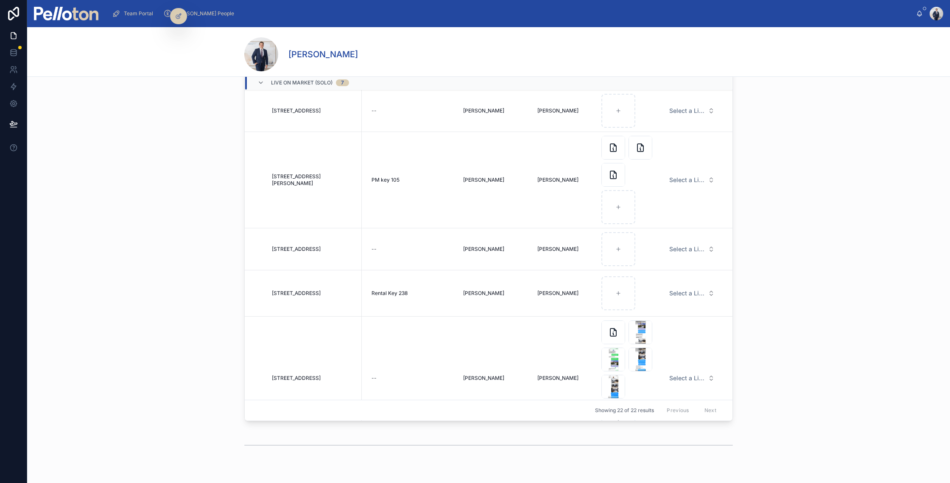
scroll to position [0, 0]
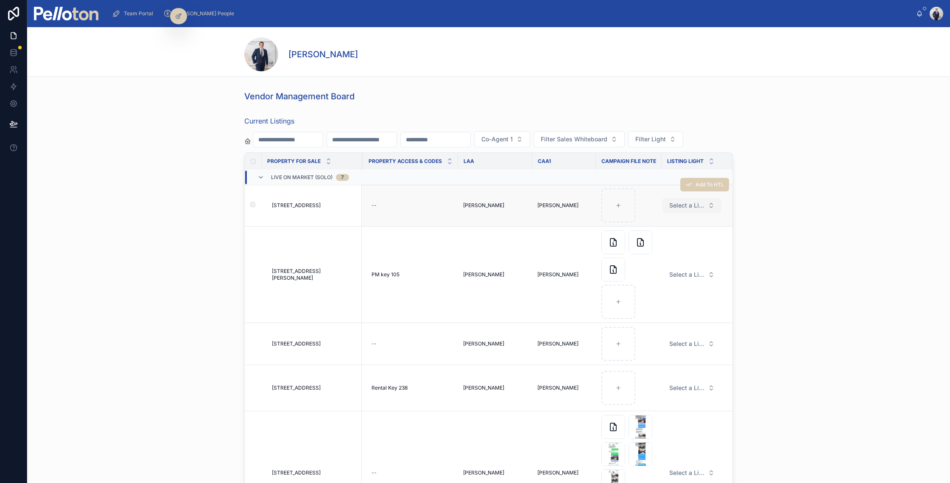
click at [675, 207] on span "Select a Listing Light" at bounding box center [686, 205] width 35 height 8
click at [663, 238] on div "🟢" at bounding box center [692, 238] width 102 height 13
click at [686, 272] on div "Add To HTL" at bounding box center [704, 227] width 49 height 96
click at [678, 275] on span "Select a Listing Light" at bounding box center [686, 274] width 35 height 8
click at [691, 272] on div "Add To HTL" at bounding box center [704, 227] width 49 height 96
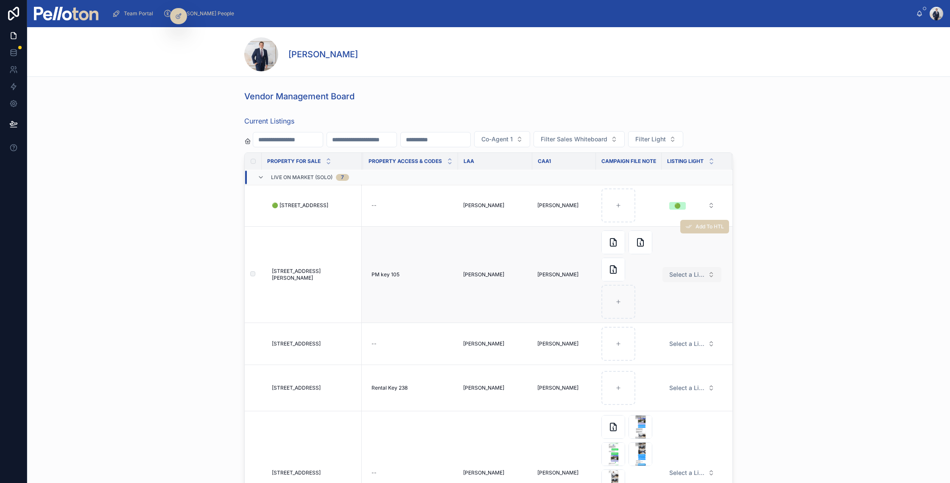
click at [686, 274] on span "Select a Listing Light" at bounding box center [686, 274] width 35 height 8
click at [653, 308] on div "🟢" at bounding box center [652, 308] width 6 height 8
click at [685, 342] on div "Add To HTL" at bounding box center [704, 323] width 49 height 42
click at [681, 343] on span "Select a Listing Light" at bounding box center [686, 343] width 35 height 8
click at [653, 376] on div "🟢" at bounding box center [652, 377] width 6 height 8
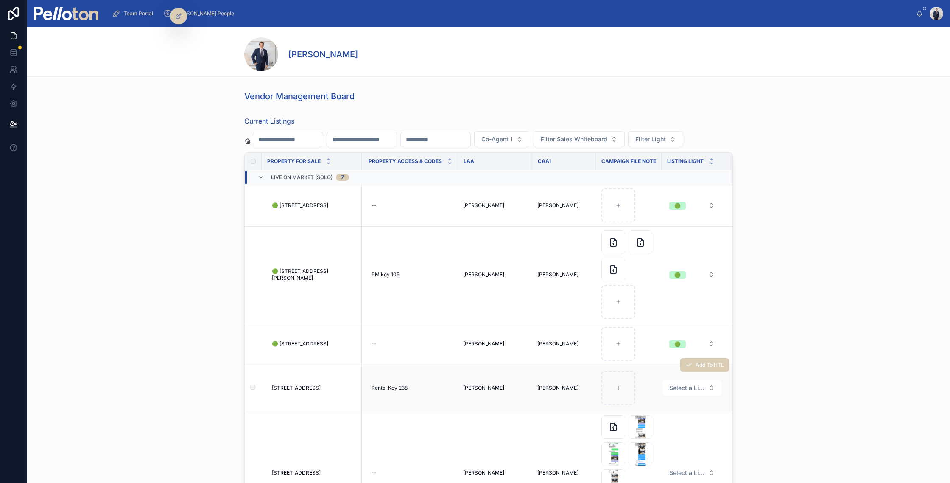
click at [686, 386] on div "Add To HTL" at bounding box center [704, 365] width 49 height 46
click at [692, 390] on span "Select a Listing Light" at bounding box center [686, 387] width 35 height 8
click at [660, 446] on div "🔴" at bounding box center [692, 446] width 102 height 13
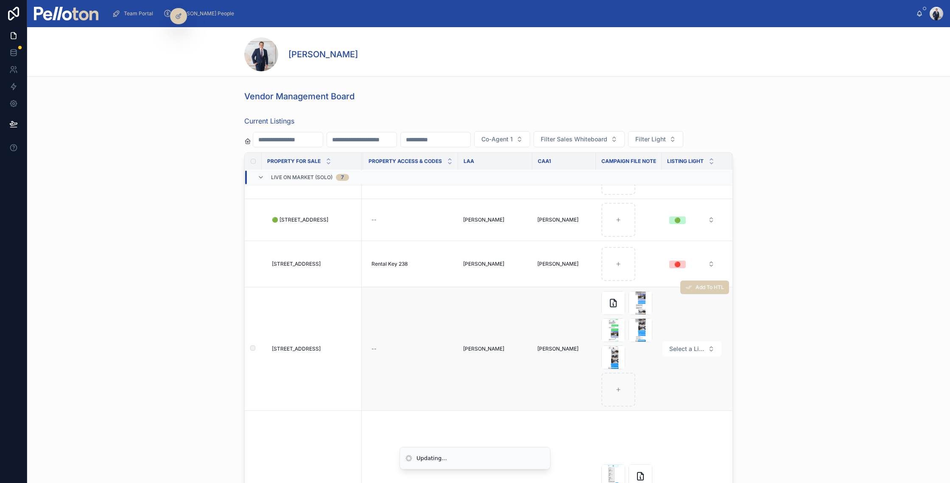
scroll to position [128, 2231]
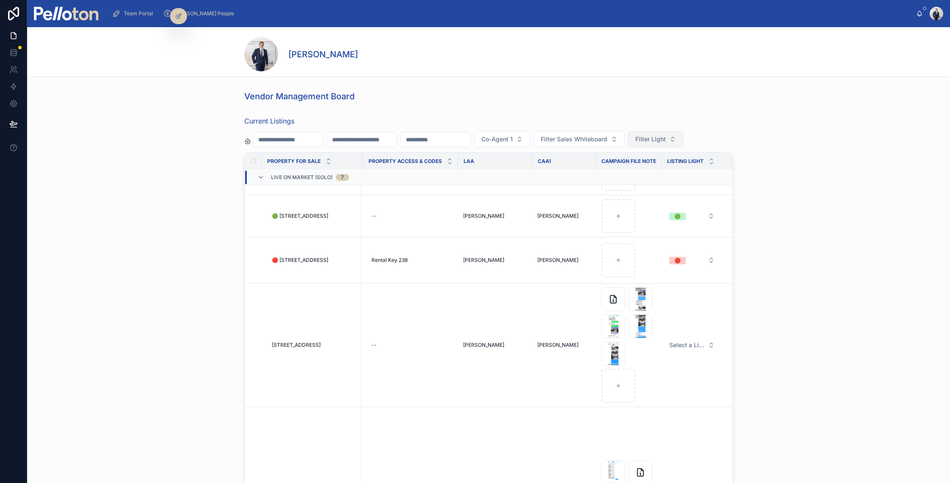
click at [666, 135] on span "Filter Light" at bounding box center [650, 139] width 31 height 8
click at [767, 332] on div "Current Listings Co-Agent 1 Filter Sales Whiteboard Filter Light Property For S…" at bounding box center [488, 315] width 923 height 406
click at [671, 346] on span "Select a Listing Light" at bounding box center [686, 344] width 35 height 8
click at [658, 382] on span "🟢" at bounding box center [652, 378] width 17 height 8
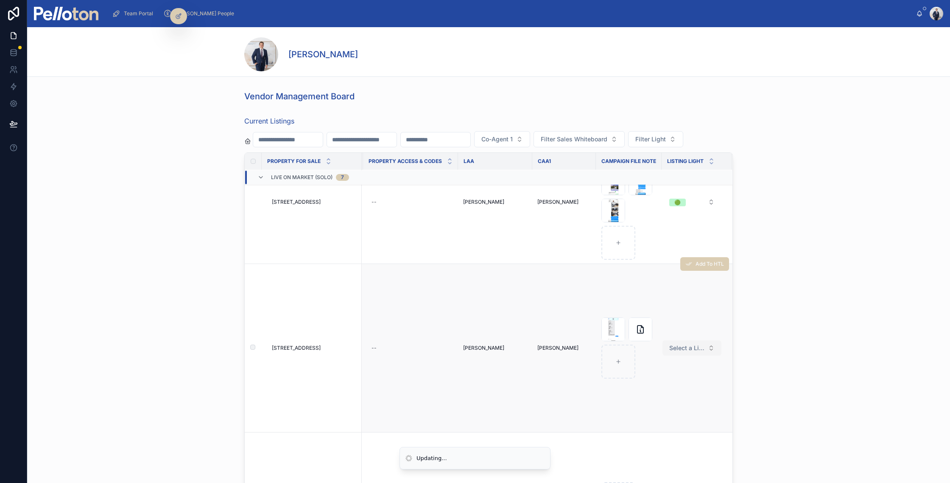
click at [678, 347] on span "Select a Listing Light" at bounding box center [686, 347] width 35 height 8
click at [683, 341] on div "Add To HTL" at bounding box center [704, 264] width 49 height 168
click at [680, 348] on span "Select a Listing Light" at bounding box center [686, 347] width 35 height 8
click at [663, 398] on div "🟠" at bounding box center [692, 394] width 102 height 13
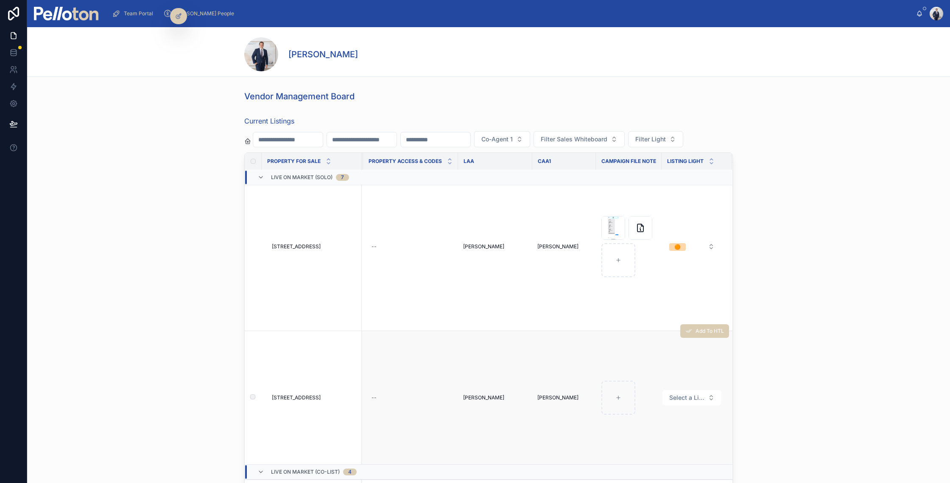
scroll to position [395, 2231]
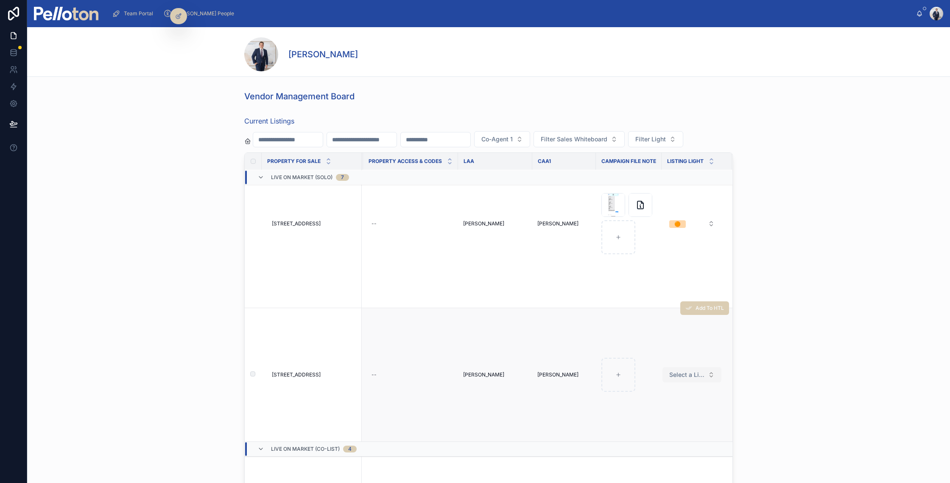
click at [679, 375] on span "Select a Listing Light" at bounding box center [686, 374] width 35 height 8
click at [664, 432] on div "🔴" at bounding box center [692, 433] width 102 height 13
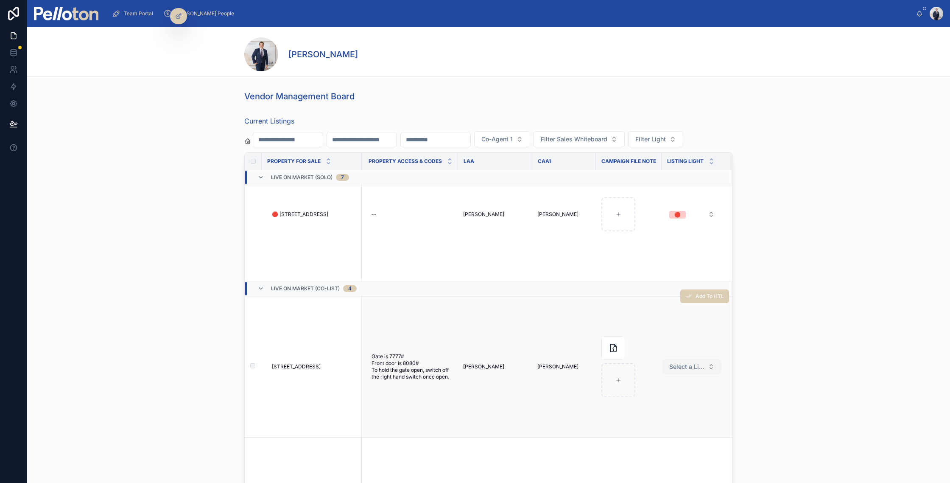
click at [678, 368] on span "Select a Listing Light" at bounding box center [686, 366] width 35 height 8
click at [656, 398] on span "🟢" at bounding box center [652, 400] width 17 height 8
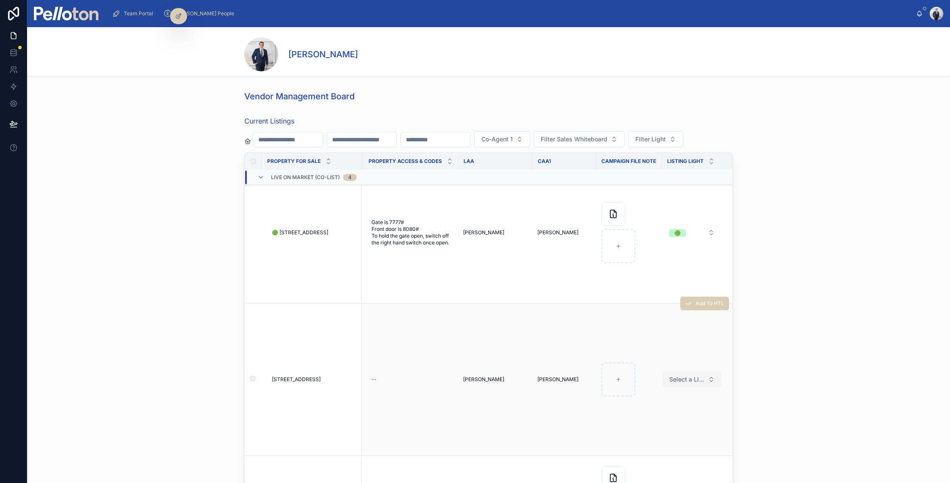
click at [679, 383] on button "Select a Listing Light" at bounding box center [691, 378] width 59 height 15
click at [659, 428] on div "🟠" at bounding box center [692, 425] width 102 height 13
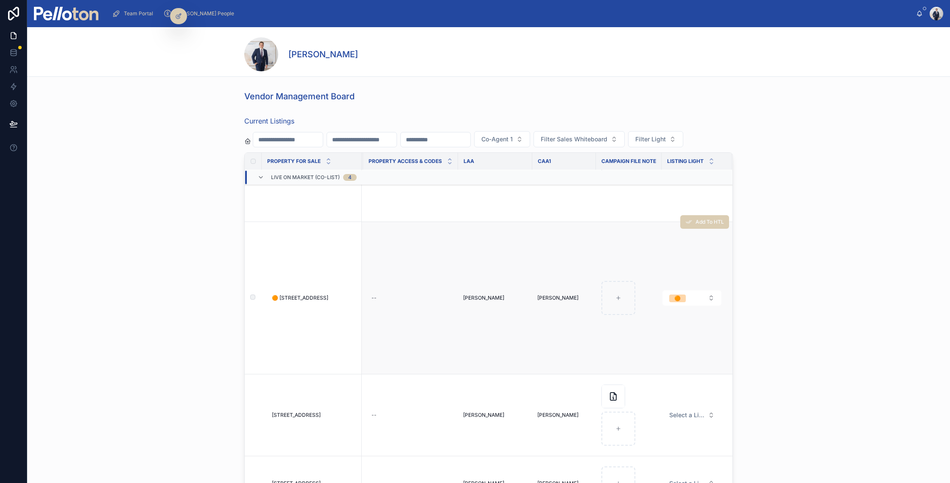
click at [682, 297] on div "Add To HTL" at bounding box center [704, 222] width 49 height 152
click at [680, 301] on span "🟠" at bounding box center [677, 298] width 17 height 8
click at [674, 367] on div "🔴" at bounding box center [692, 369] width 102 height 13
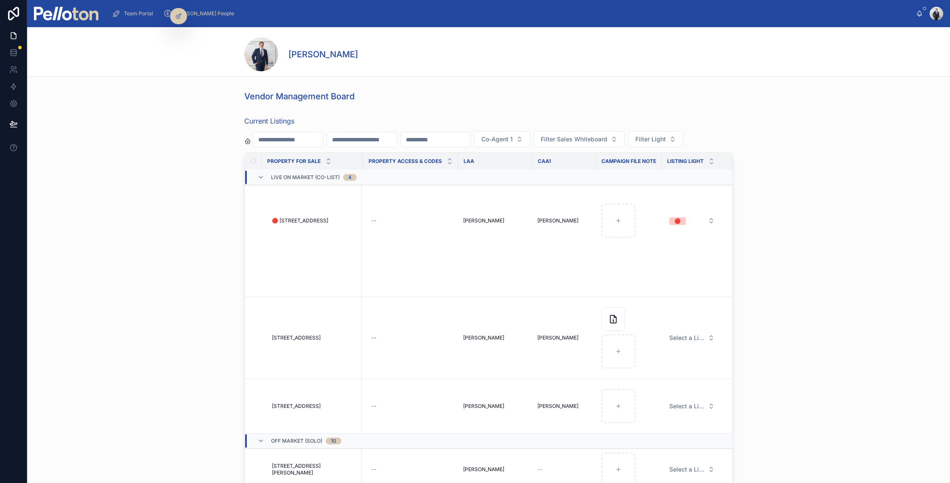
click at [199, 321] on div "Current Listings Co-Agent 1 Filter Sales Whiteboard Filter Light Property For S…" at bounding box center [488, 315] width 923 height 406
click at [685, 336] on div "Add To HTL" at bounding box center [704, 296] width 49 height 81
click at [692, 339] on span "Select a Listing Light" at bounding box center [686, 337] width 35 height 8
click at [664, 385] on div "🟠" at bounding box center [692, 383] width 102 height 13
click at [698, 406] on span "Select a Listing Light" at bounding box center [686, 406] width 35 height 8
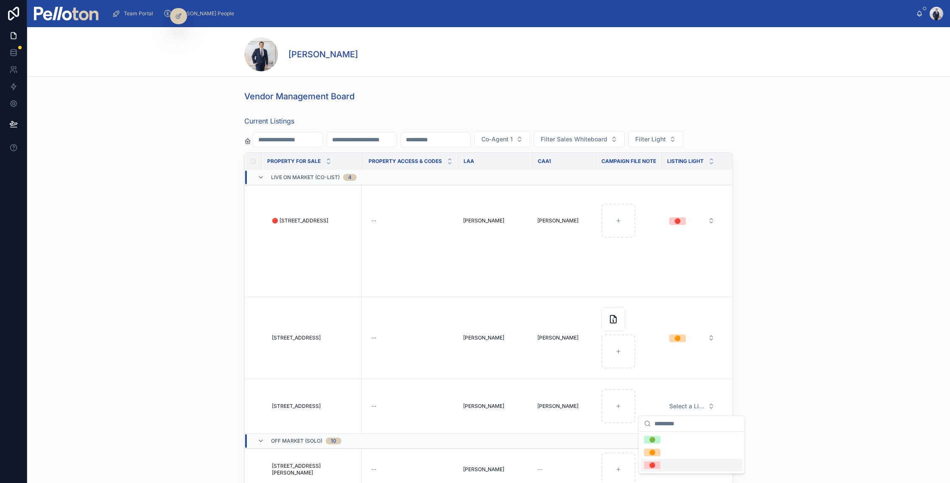
click at [661, 463] on div "🔴" at bounding box center [692, 464] width 102 height 13
click at [783, 413] on div "Current Listings Co-Agent 1 Filter Sales Whiteboard Filter Light Property For S…" at bounding box center [488, 315] width 923 height 406
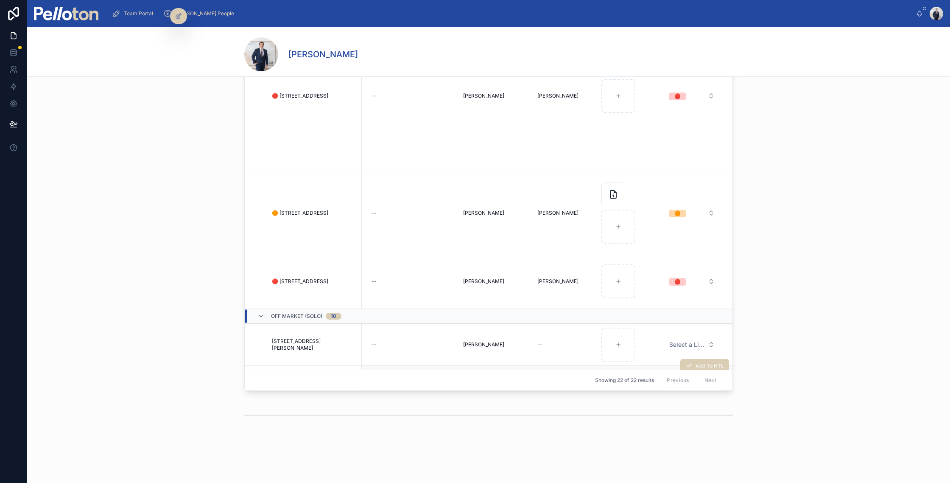
scroll to position [941, 2231]
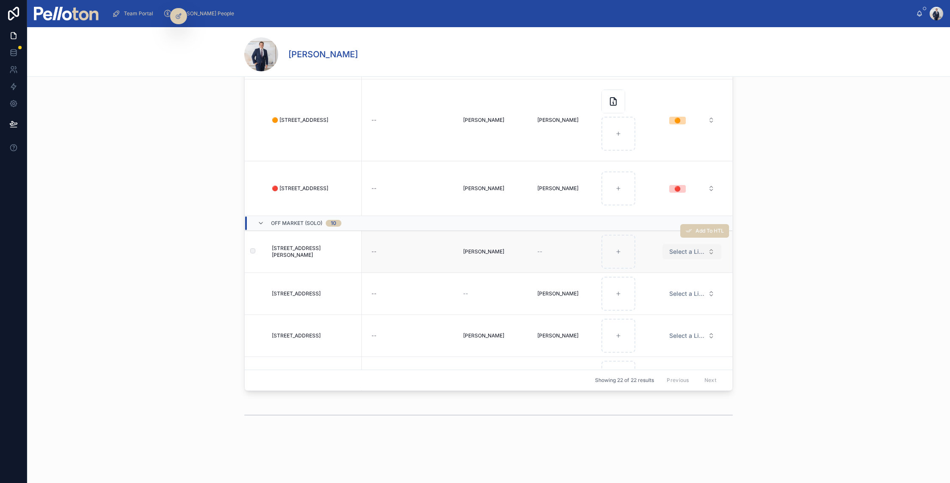
click at [694, 254] on span "Select a Listing Light" at bounding box center [686, 251] width 35 height 8
click at [664, 285] on div "🟢" at bounding box center [692, 285] width 102 height 13
click at [656, 326] on span "🟢" at bounding box center [652, 327] width 17 height 8
click at [0, 0] on div "Add To HTL" at bounding box center [0, 0] width 0 height 0
click at [656, 380] on span "🟠" at bounding box center [652, 382] width 17 height 8
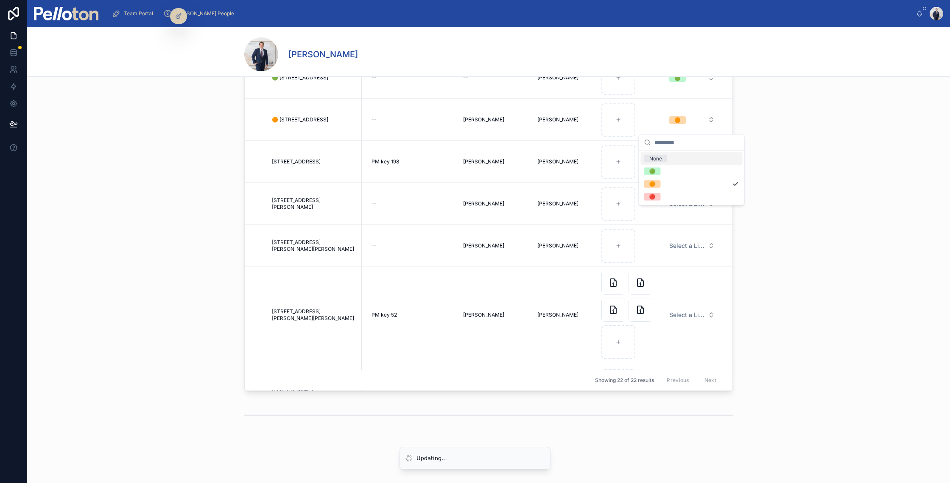
scroll to position [1163, 2231]
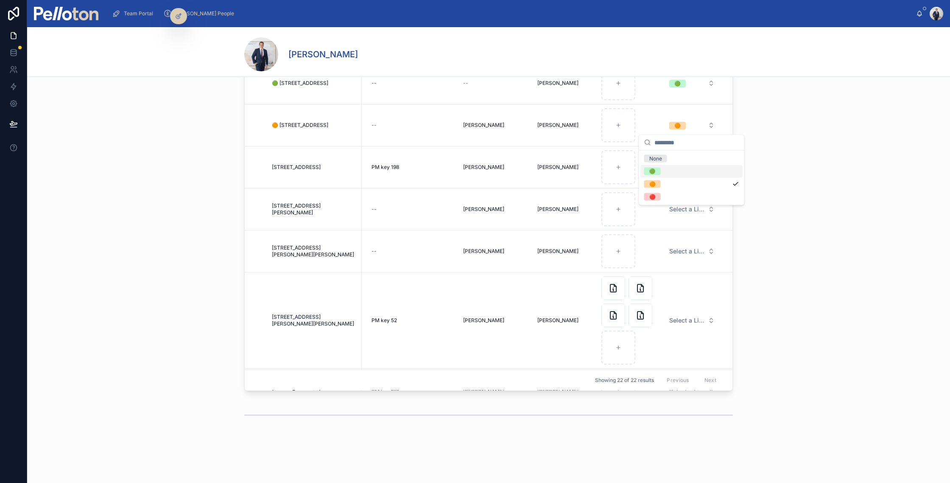
click at [661, 172] on div "🟢" at bounding box center [692, 171] width 102 height 13
click at [681, 169] on span "Select a Listing Light" at bounding box center [686, 167] width 35 height 8
click at [658, 215] on span "🟠" at bounding box center [652, 213] width 17 height 8
click at [676, 209] on span "Select a Listing Light" at bounding box center [686, 209] width 35 height 8
click at [660, 263] on div "🔴" at bounding box center [692, 268] width 102 height 13
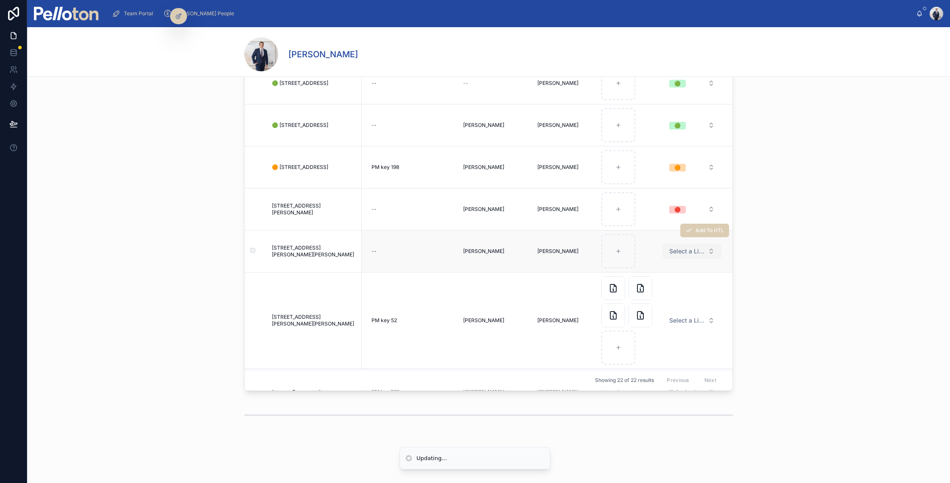
click at [679, 250] on span "Select a Listing Light" at bounding box center [686, 251] width 35 height 8
click at [658, 298] on span "🟠" at bounding box center [652, 297] width 17 height 8
click at [675, 249] on div "🟠" at bounding box center [677, 252] width 6 height 8
click at [664, 325] on div "🔴" at bounding box center [692, 322] width 102 height 13
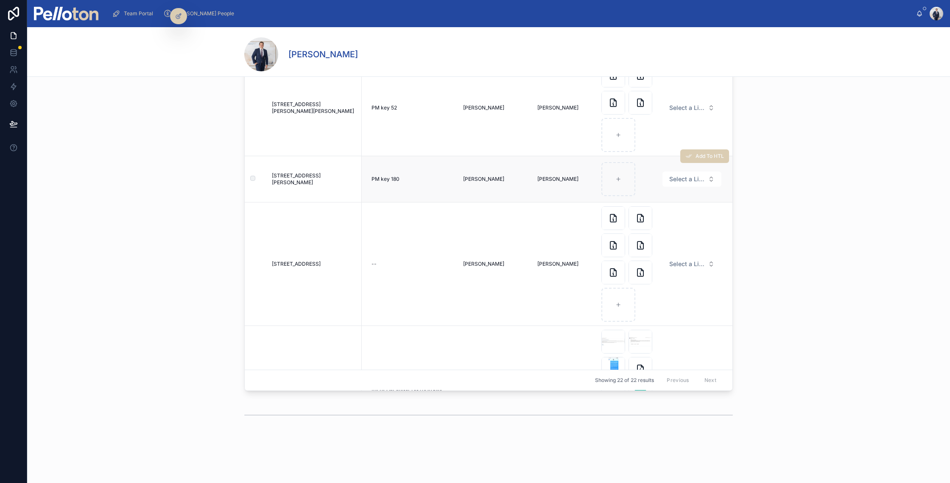
scroll to position [1242, 2231]
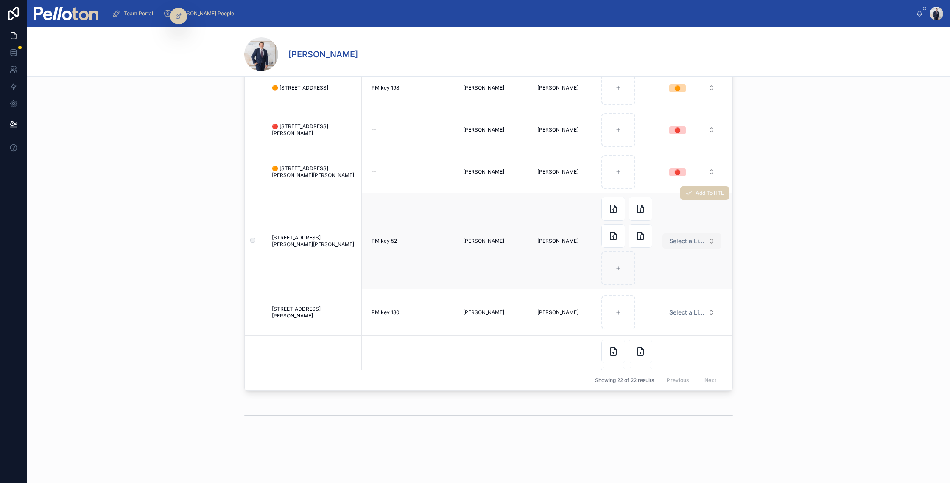
click at [677, 241] on span "Select a Listing Light" at bounding box center [686, 241] width 35 height 8
click at [663, 296] on div "🔴" at bounding box center [692, 299] width 102 height 13
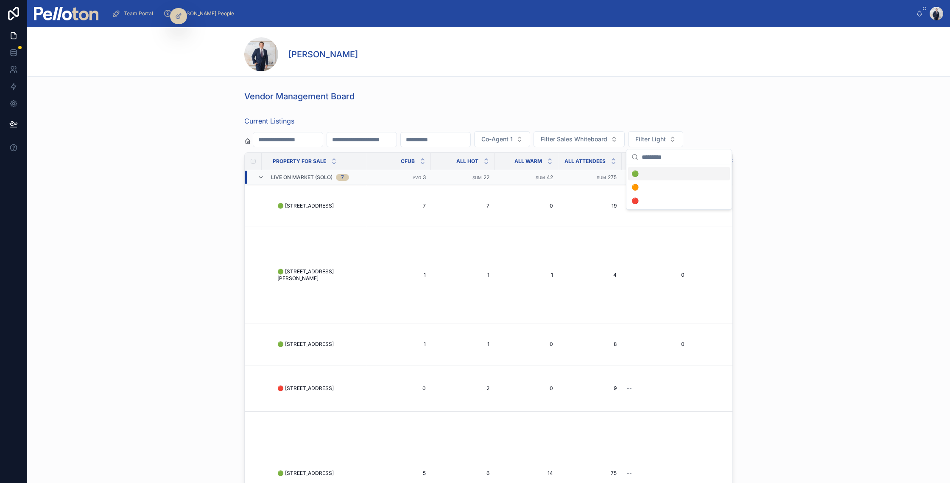
click at [636, 173] on div "🟢" at bounding box center [679, 174] width 102 height 14
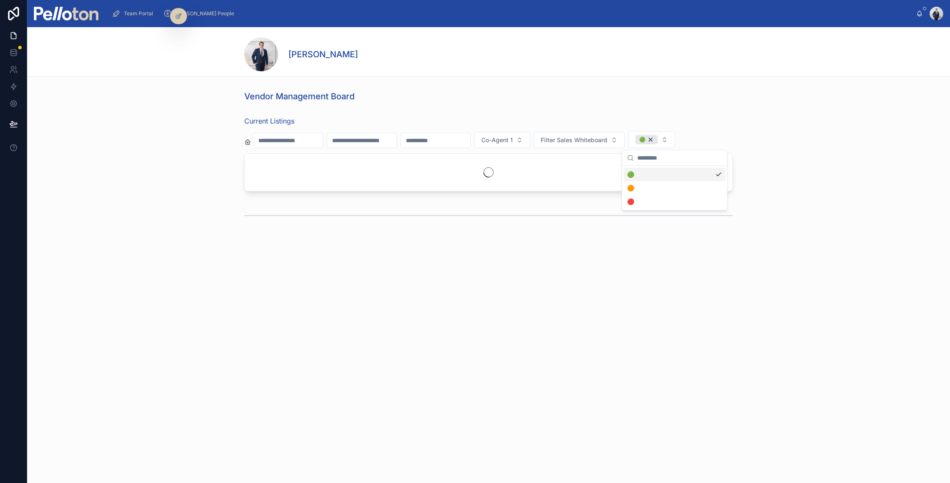
click at [784, 174] on div "Current Listings Co-Agent 1 Filter Sales Whiteboard 🟢" at bounding box center [488, 153] width 923 height 82
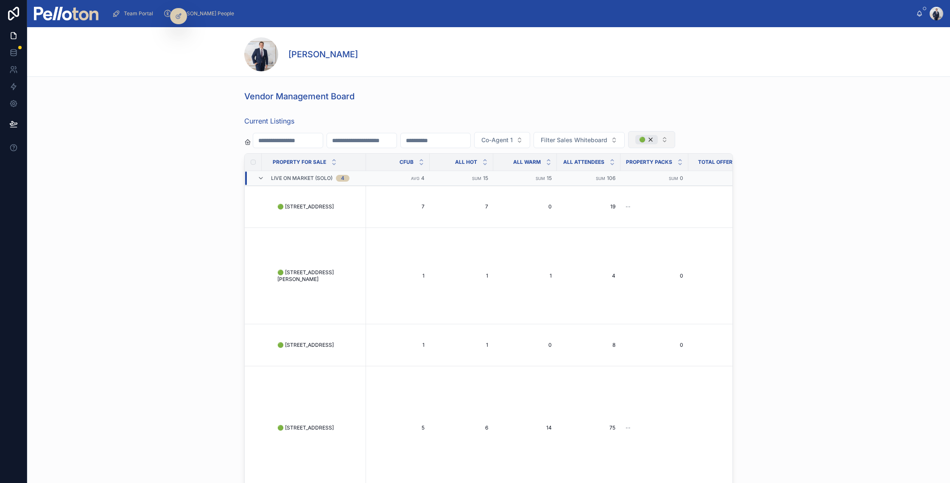
click at [675, 138] on button "🟢" at bounding box center [651, 139] width 47 height 17
click at [654, 187] on div "🟠" at bounding box center [675, 188] width 102 height 14
click at [788, 183] on div "Current Listings Co-Agent 1 Filter Sales Whiteboard 🟢 🟠 Property For Sale CFUB …" at bounding box center [488, 315] width 923 height 407
click at [658, 139] on div "🟢" at bounding box center [646, 139] width 22 height 9
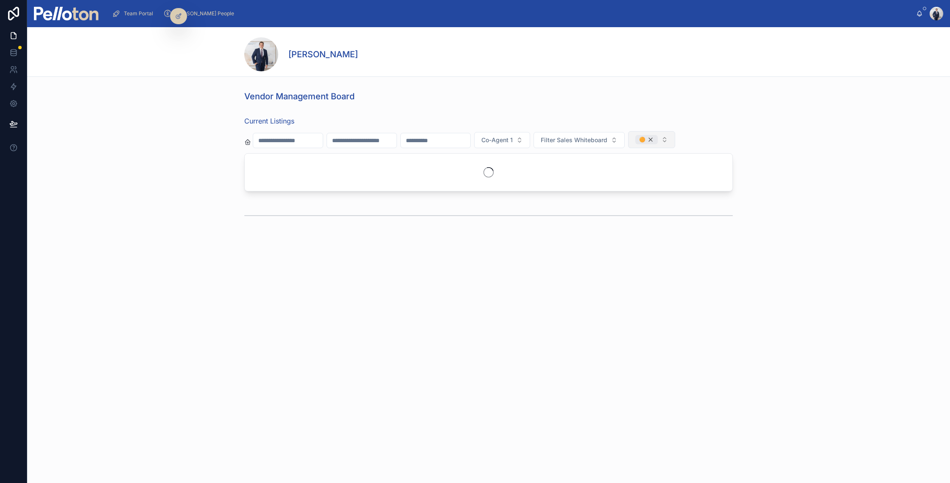
click at [658, 139] on div "🟠" at bounding box center [646, 139] width 22 height 9
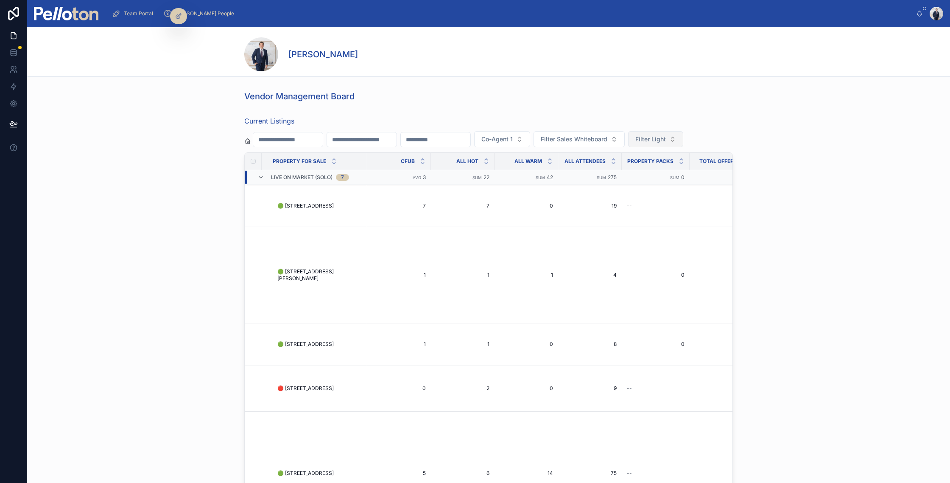
click at [666, 139] on span "Filter Light" at bounding box center [650, 139] width 31 height 8
click at [642, 199] on div "🔴" at bounding box center [679, 201] width 102 height 14
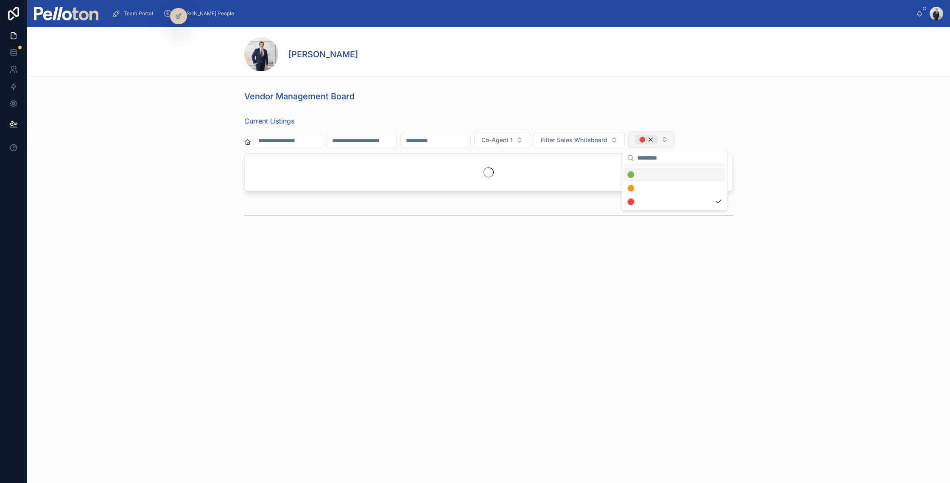
click at [812, 149] on div "Current Listings Co-Agent 1 Filter Sales Whiteboard 🔴" at bounding box center [488, 153] width 923 height 82
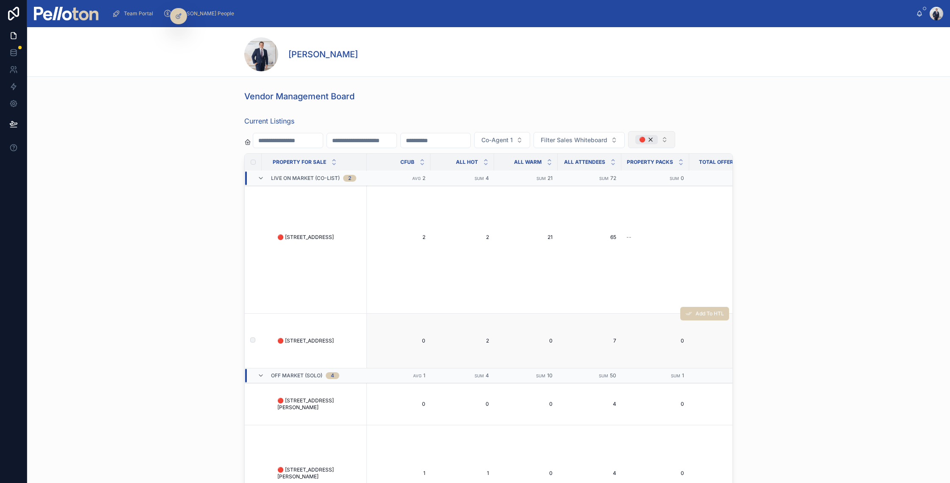
scroll to position [221, 0]
drag, startPoint x: 310, startPoint y: 349, endPoint x: 346, endPoint y: 259, distance: 97.9
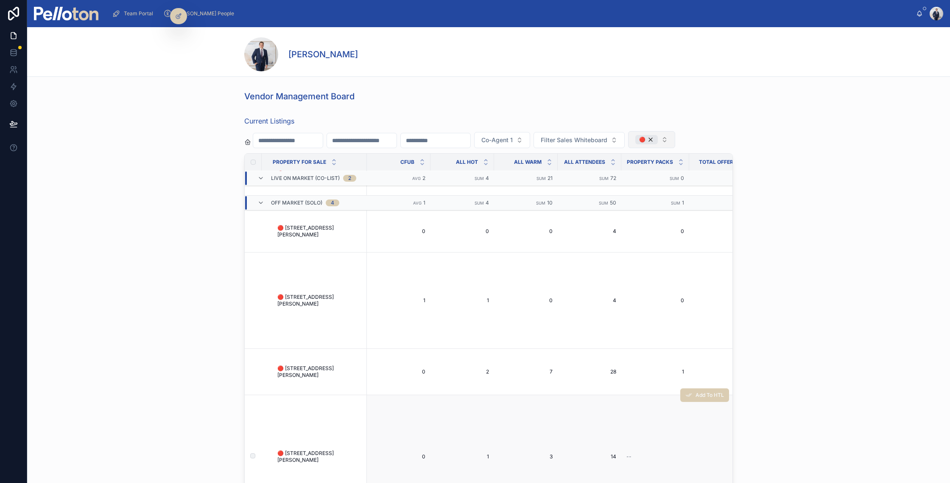
scroll to position [425, 0]
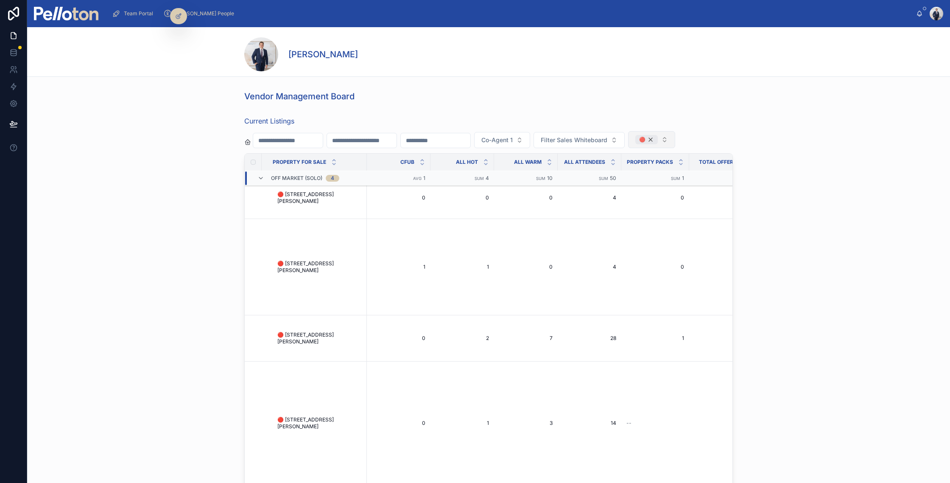
click at [658, 137] on div "🔴" at bounding box center [646, 139] width 22 height 9
click at [736, 142] on div "Current Listings Co-Agent 1 Filter Sales Whiteboard Filter Light Property For S…" at bounding box center [488, 315] width 923 height 406
click at [59, 17] on img at bounding box center [66, 14] width 64 height 14
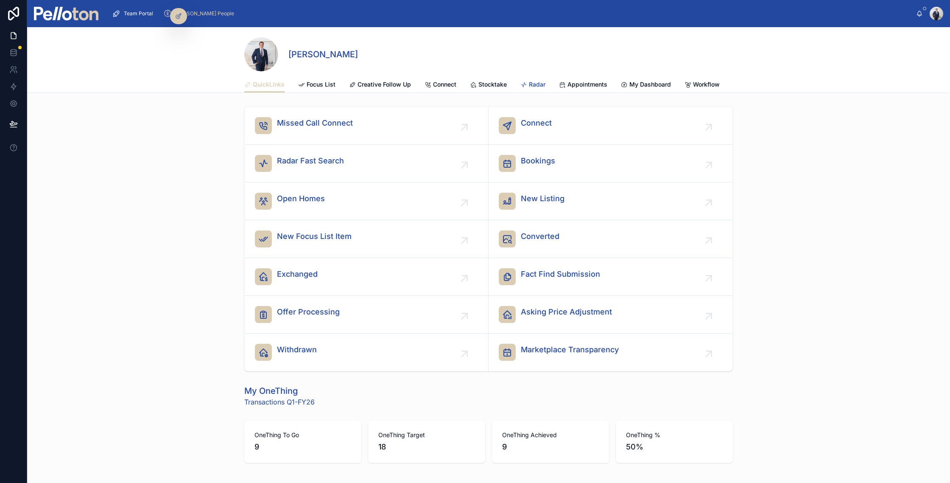
click at [531, 84] on span "Radar" at bounding box center [537, 84] width 17 height 8
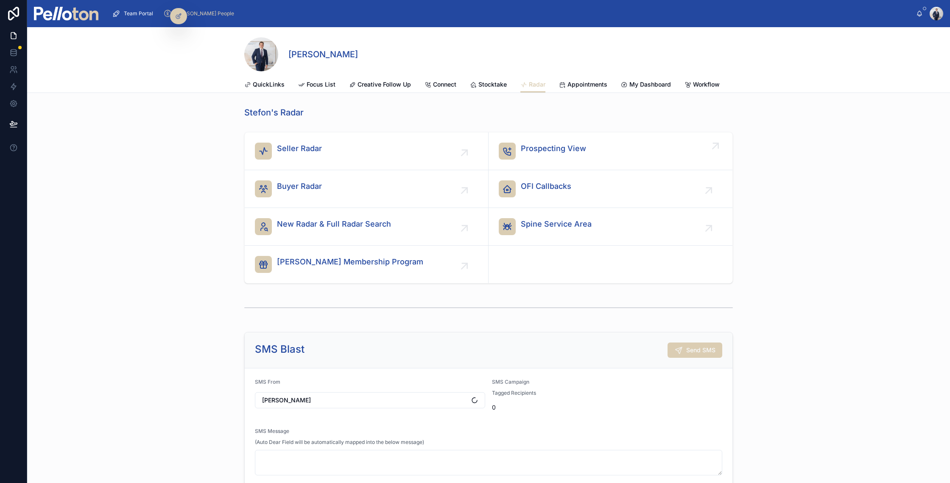
click at [550, 149] on span "Prospecting View" at bounding box center [553, 148] width 65 height 12
click at [555, 187] on span "OFI Callbacks" at bounding box center [546, 186] width 50 height 12
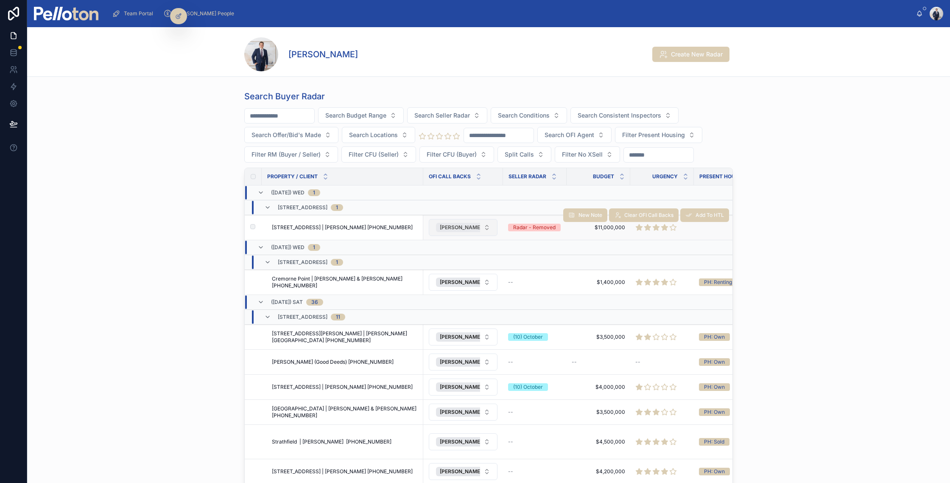
click at [452, 231] on span "[PERSON_NAME]" at bounding box center [461, 227] width 42 height 7
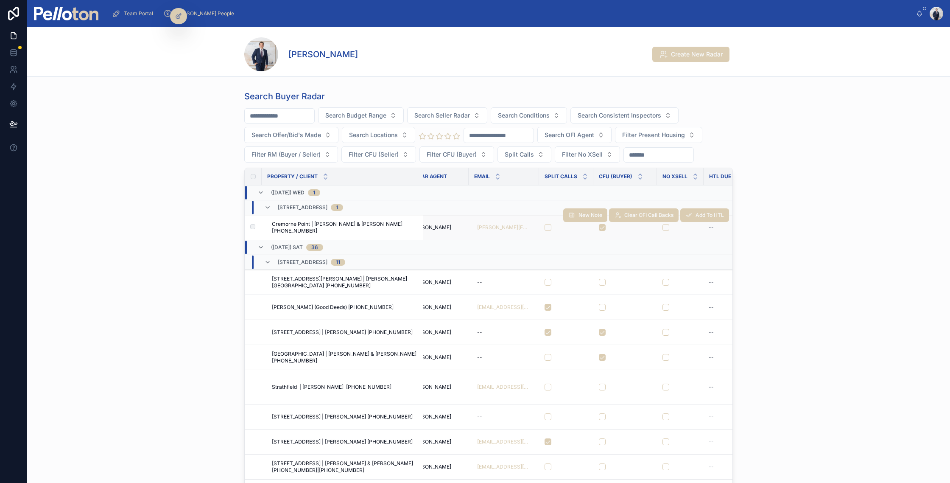
scroll to position [0, 359]
click at [547, 231] on button "button" at bounding box center [547, 227] width 7 height 7
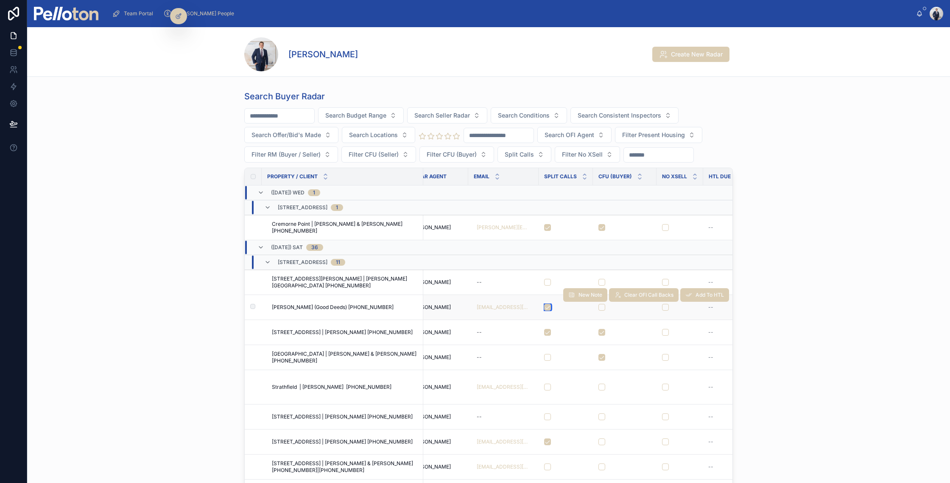
click at [548, 310] on button "button" at bounding box center [547, 307] width 7 height 7
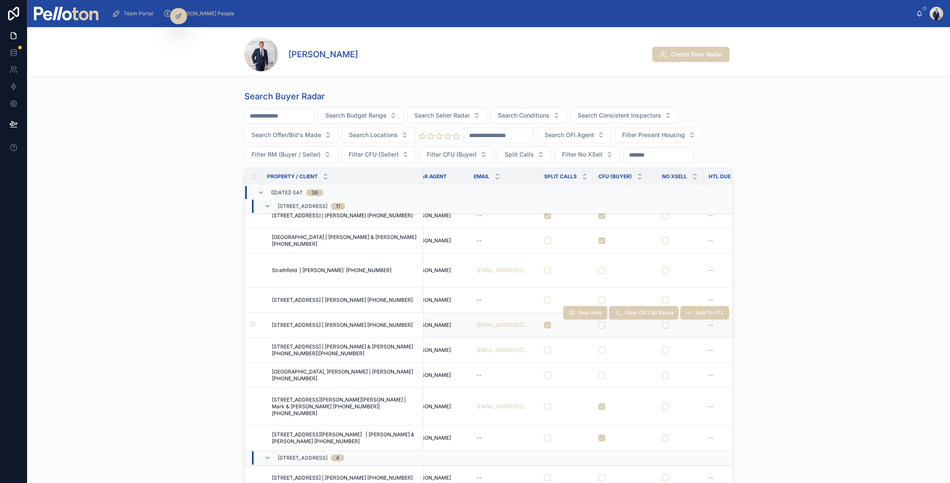
scroll to position [179, 359]
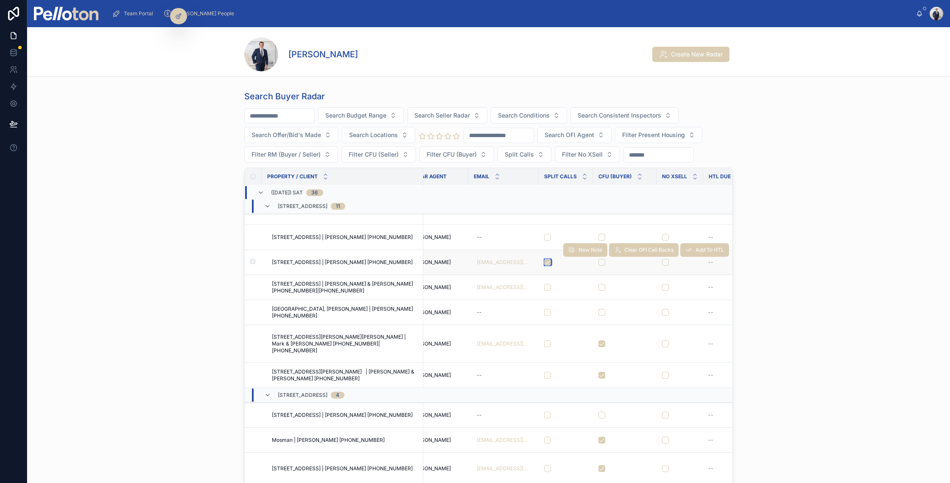
click at [547, 265] on button "button" at bounding box center [547, 262] width 7 height 7
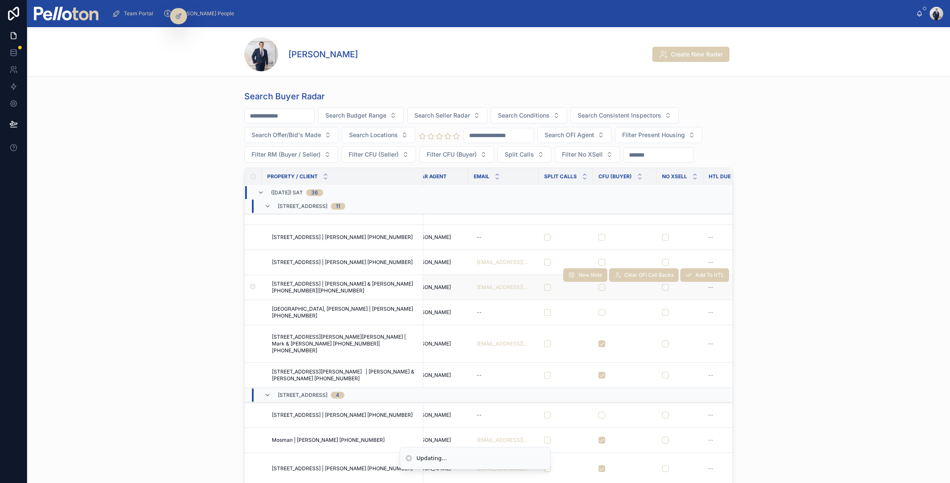
scroll to position [257, 359]
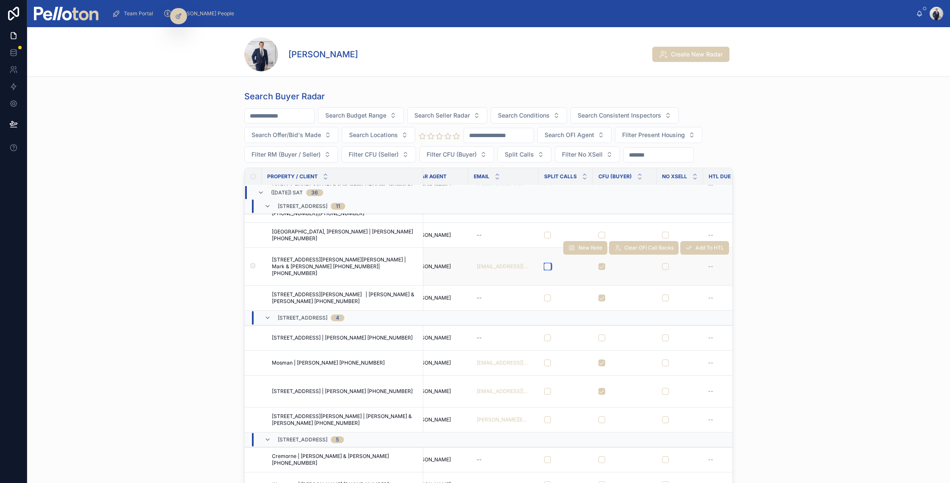
click at [547, 270] on button "button" at bounding box center [547, 266] width 7 height 7
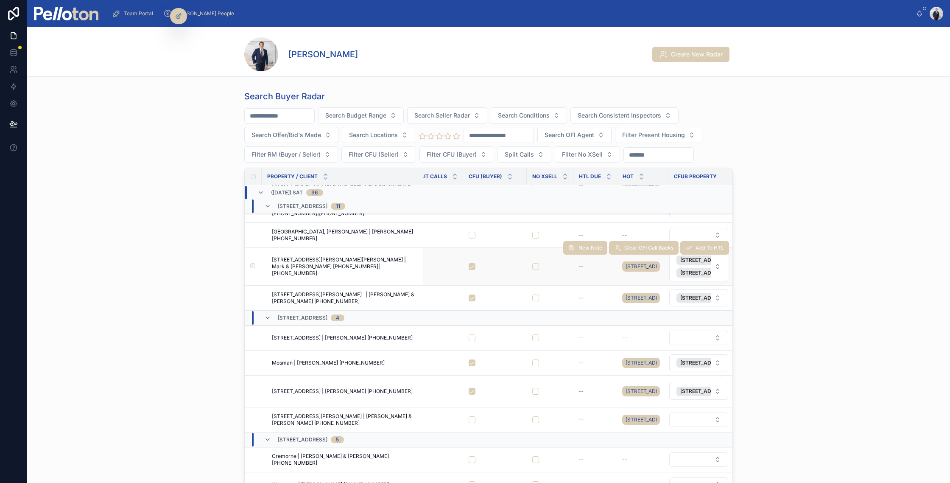
click at [692, 266] on div "New Note Clear OFI Call Backs Add To HTL" at bounding box center [646, 247] width 166 height 37
click at [691, 266] on div "New Note Clear OFI Call Backs Add To HTL" at bounding box center [646, 247] width 166 height 37
click at [690, 266] on div "New Note Clear OFI Call Backs Add To HTL" at bounding box center [646, 247] width 166 height 37
click at [708, 266] on div "New Note Clear OFI Call Backs Add To HTL" at bounding box center [646, 247] width 166 height 37
click at [684, 266] on div "New Note Clear OFI Call Backs Add To HTL" at bounding box center [646, 247] width 166 height 37
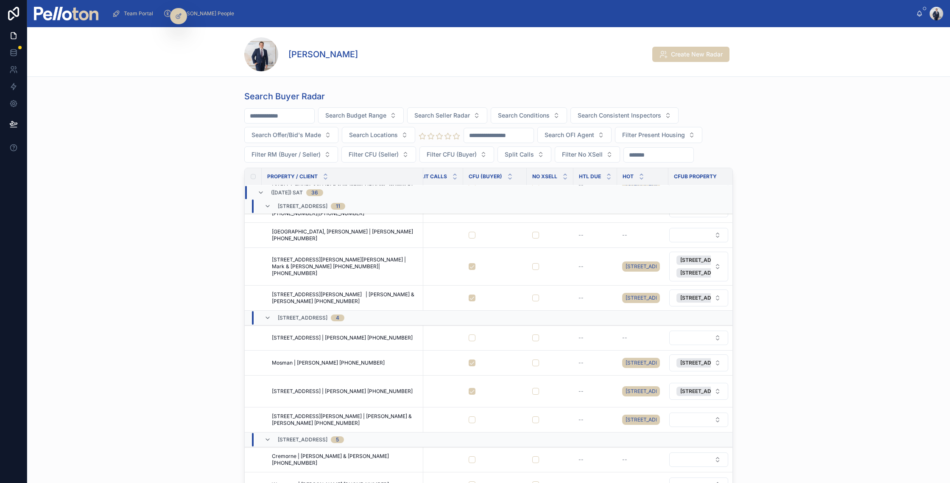
click at [617, 173] on div "Hot" at bounding box center [642, 176] width 50 height 16
click at [527, 174] on div "No XSell" at bounding box center [550, 176] width 46 height 16
drag, startPoint x: 525, startPoint y: 174, endPoint x: 513, endPoint y: 173, distance: 12.7
click at [499, 172] on th "CFU (Buyer)" at bounding box center [494, 176] width 63 height 17
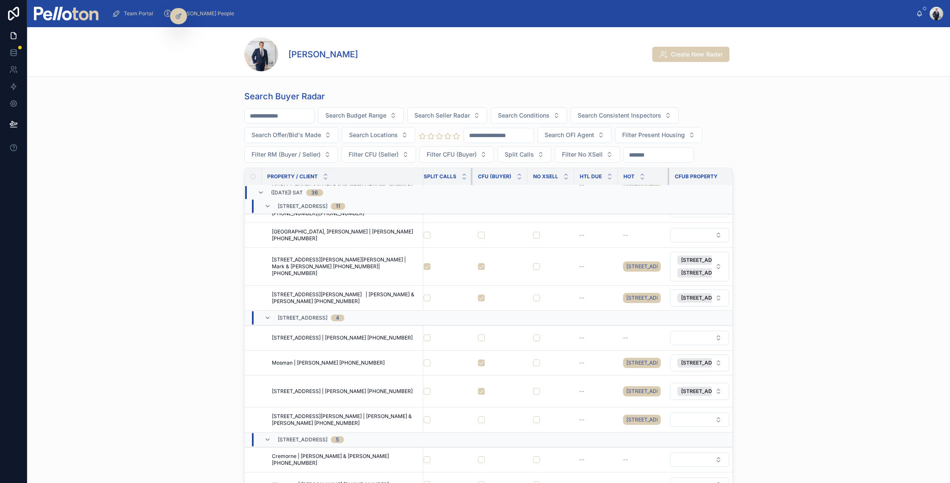
drag, startPoint x: 660, startPoint y: 177, endPoint x: 471, endPoint y: 171, distance: 188.8
click at [560, 184] on tr "Property / Client OFI Call Backs Seller Radar Budget Urgency Present Housing Ra…" at bounding box center [252, 176] width 975 height 17
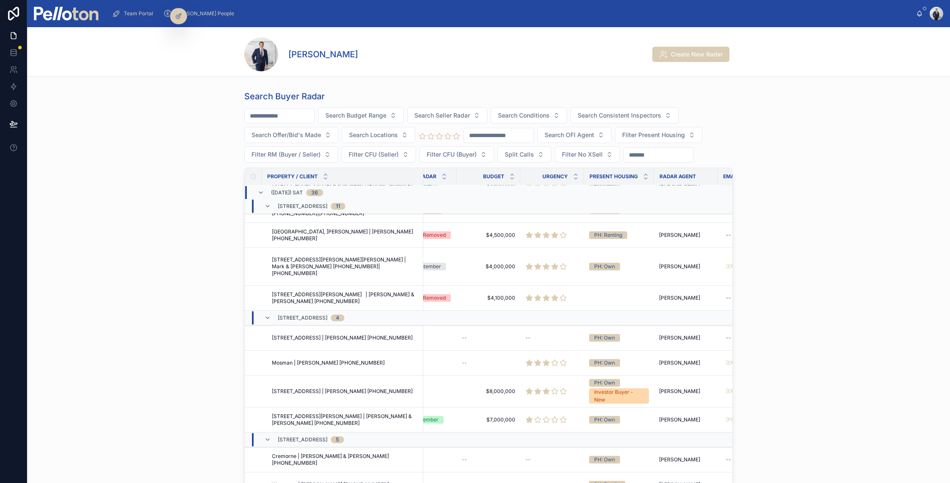
scroll to position [257, 95]
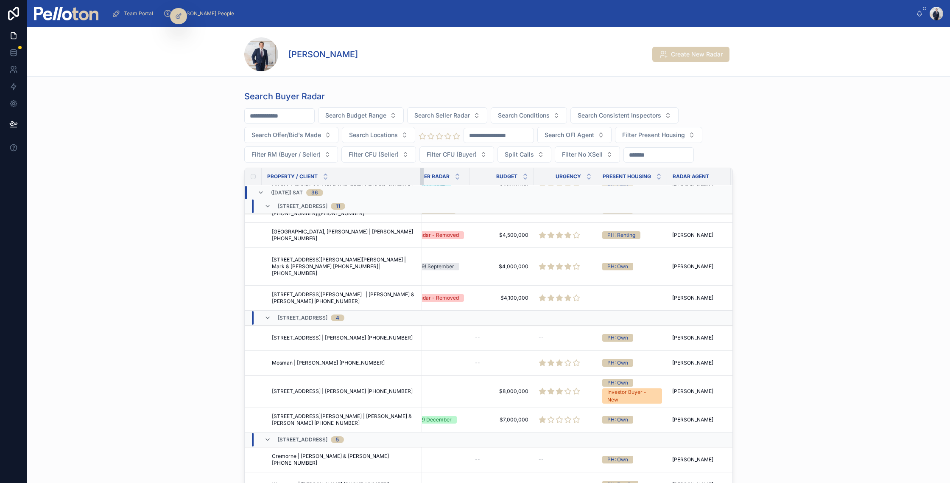
drag, startPoint x: 421, startPoint y: 174, endPoint x: 295, endPoint y: 183, distance: 126.7
click at [271, 183] on th "Property / Client" at bounding box center [342, 176] width 160 height 17
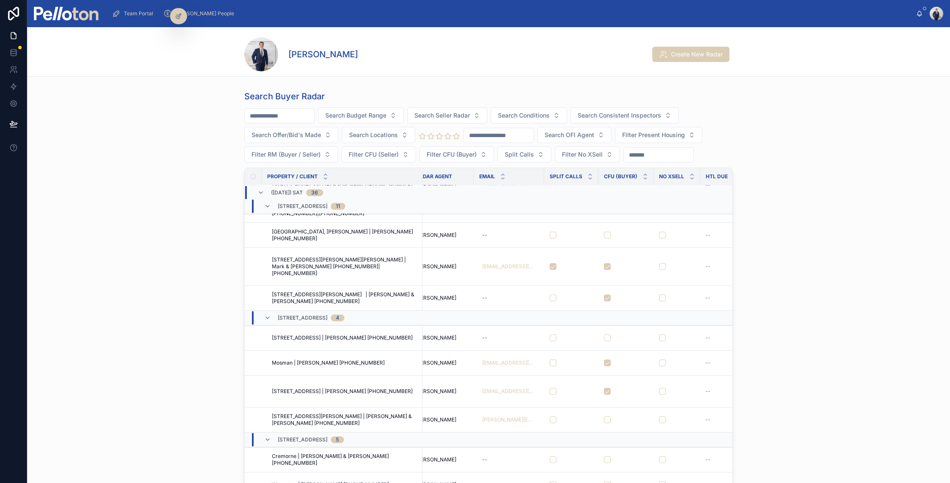
scroll to position [257, 478]
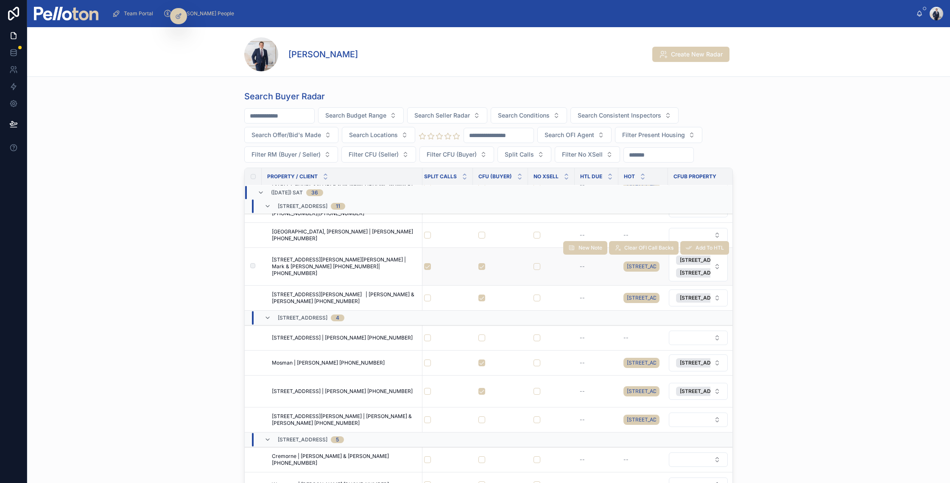
click at [688, 266] on div "New Note Clear OFI Call Backs Add To HTL" at bounding box center [646, 247] width 166 height 37
click at [359, 276] on span "[STREET_ADDRESS][PERSON_NAME][PERSON_NAME] | Mark & [PERSON_NAME] [PHONE_NUMBER…" at bounding box center [344, 266] width 145 height 20
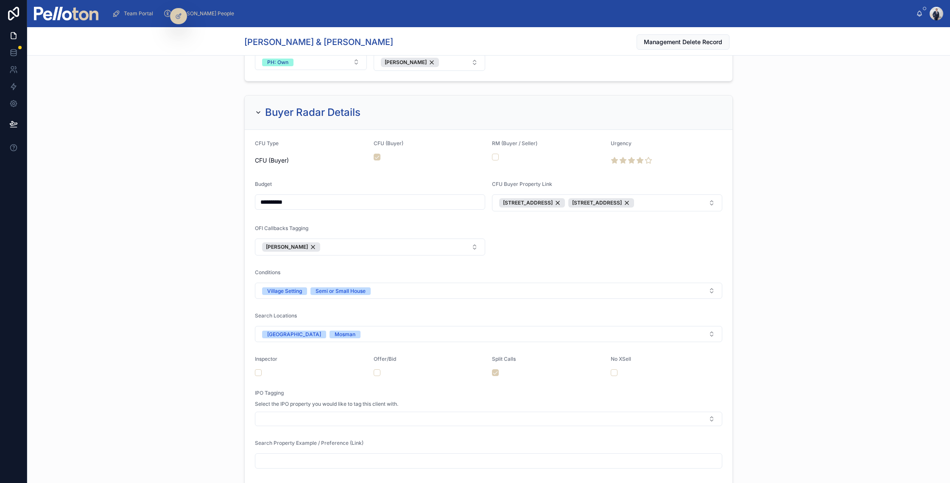
scroll to position [1194, 0]
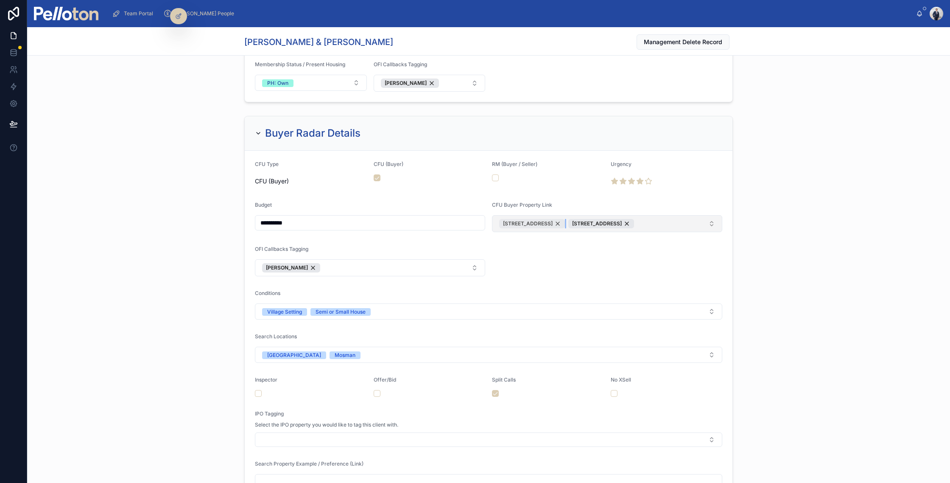
click at [528, 223] on span "87 Middle Head Road Mosman" at bounding box center [528, 223] width 50 height 7
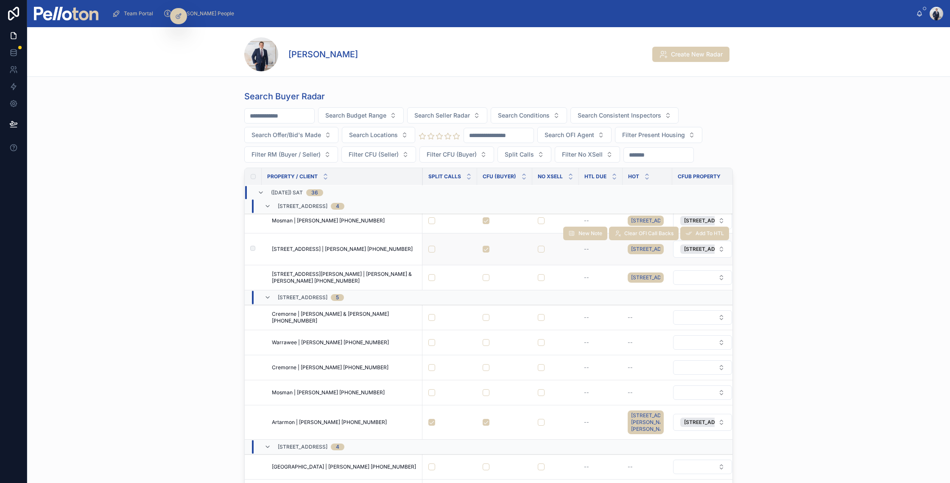
scroll to position [399, 474]
click at [433, 252] on button "button" at bounding box center [432, 248] width 7 height 7
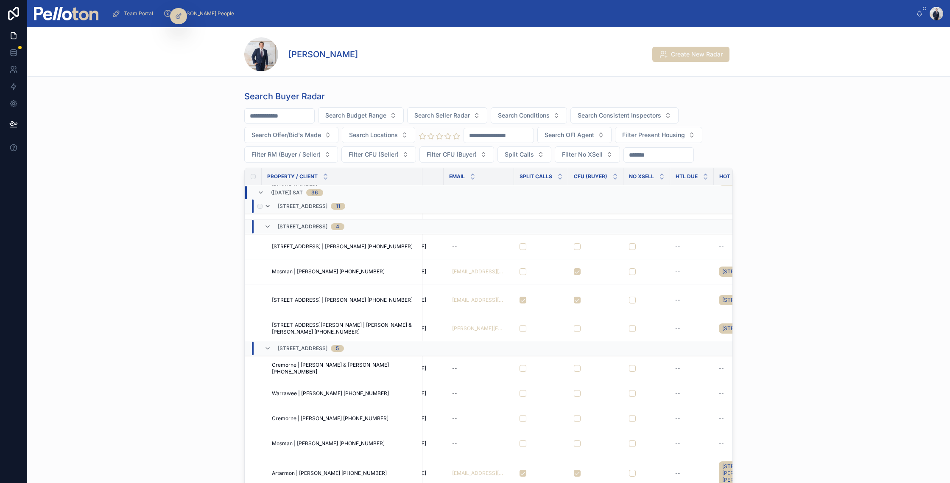
scroll to position [383, 383]
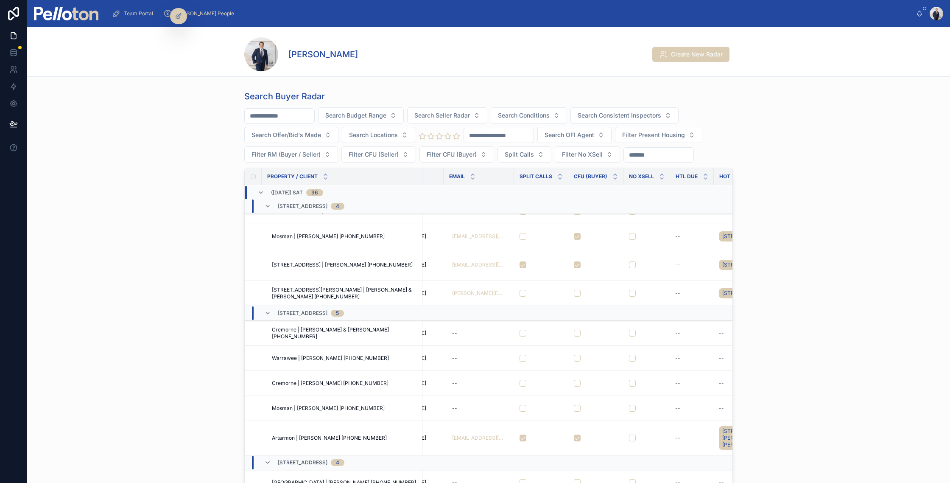
click at [268, 205] on icon at bounding box center [267, 206] width 7 height 7
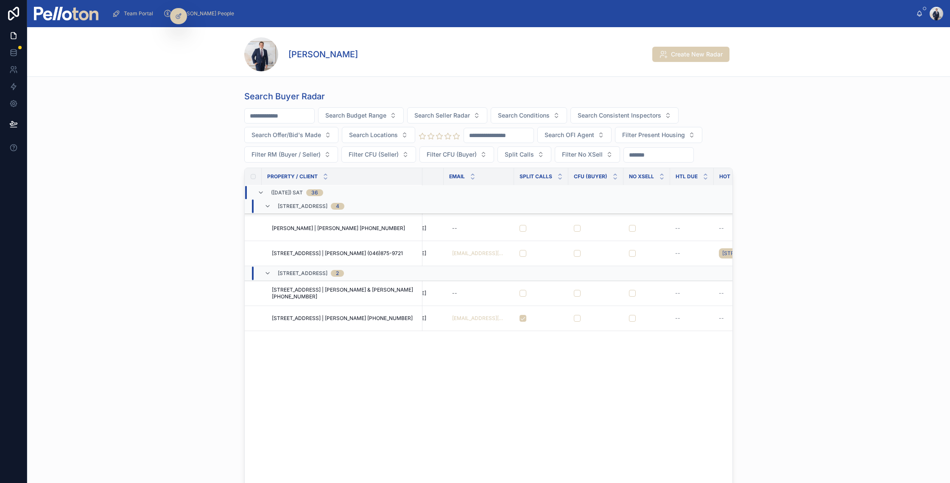
scroll to position [0, 383]
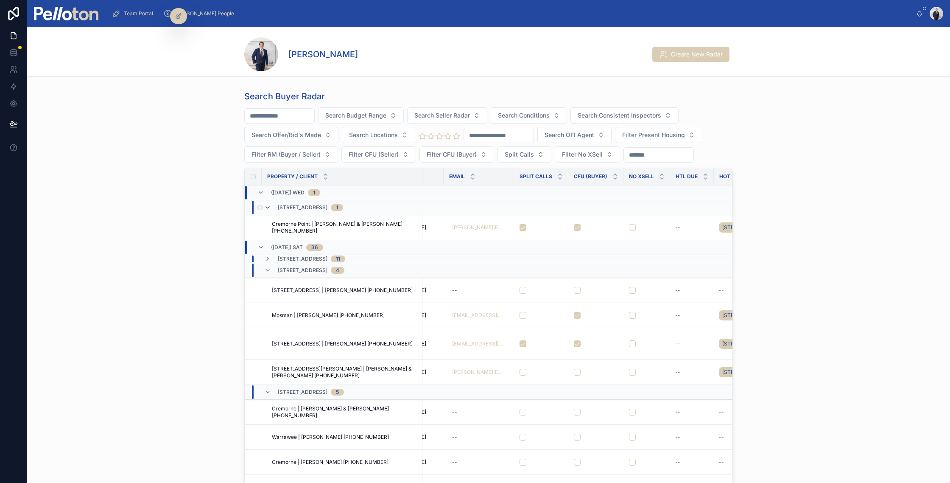
click at [268, 206] on icon at bounding box center [267, 207] width 7 height 7
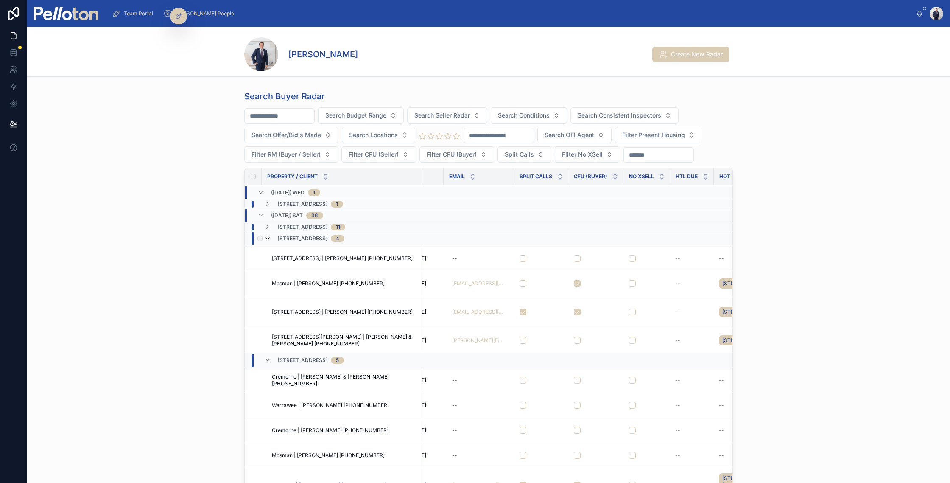
click at [268, 238] on icon at bounding box center [267, 238] width 7 height 7
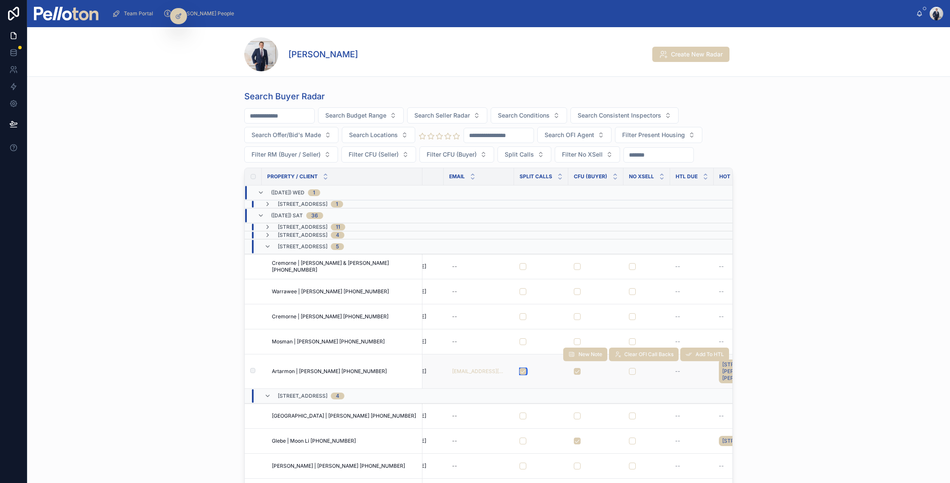
click at [524, 374] on button "button" at bounding box center [522, 371] width 7 height 7
click at [268, 244] on icon at bounding box center [267, 246] width 7 height 7
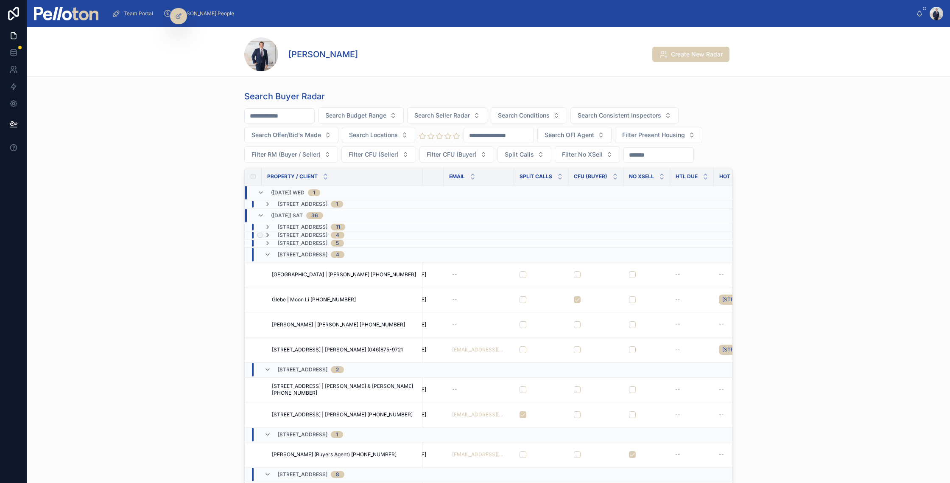
click at [268, 232] on icon at bounding box center [267, 235] width 7 height 7
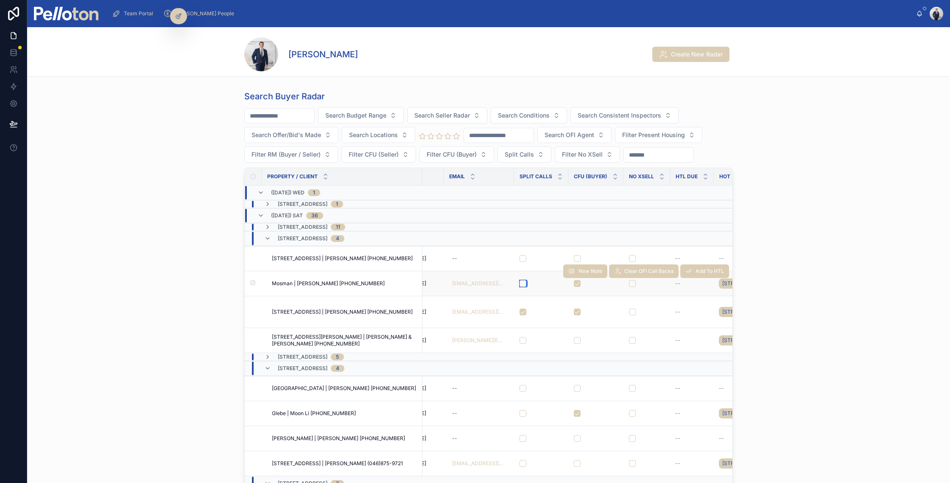
click at [524, 287] on button "button" at bounding box center [522, 283] width 7 height 7
click at [270, 239] on icon at bounding box center [267, 238] width 7 height 7
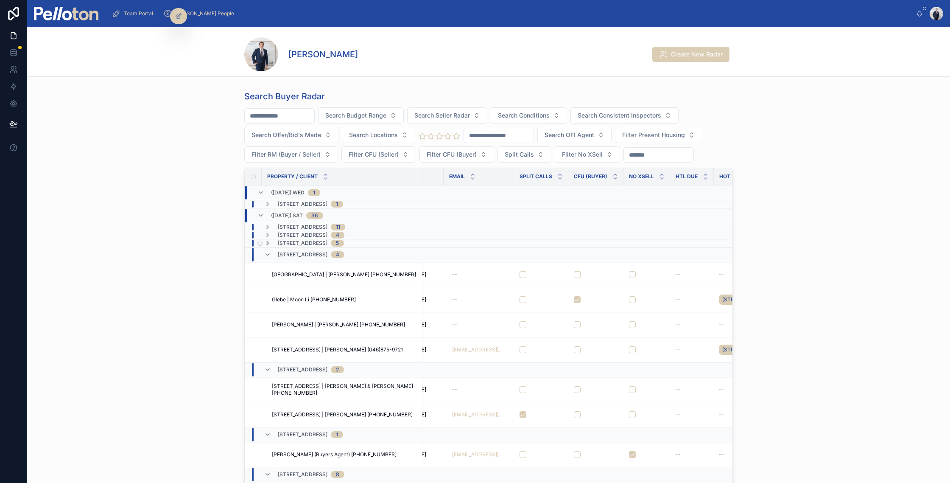
click at [269, 243] on icon at bounding box center [267, 243] width 7 height 7
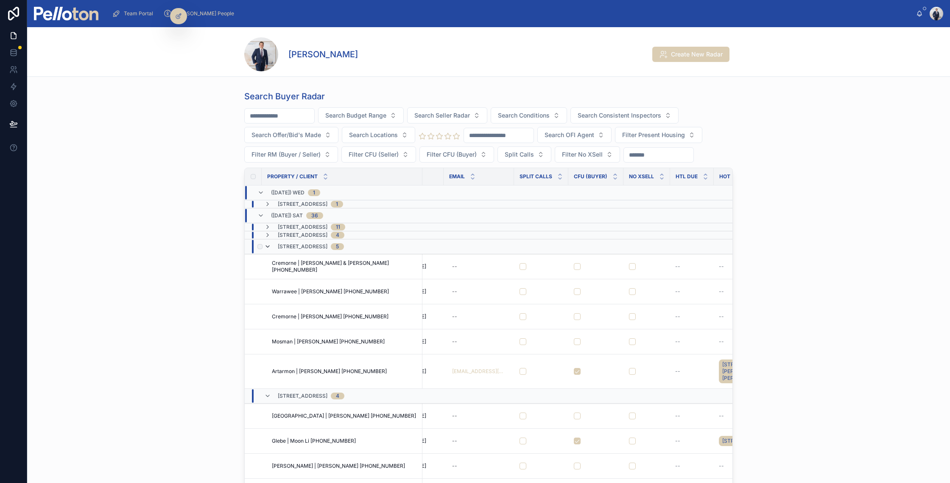
click at [271, 249] on icon at bounding box center [267, 246] width 7 height 7
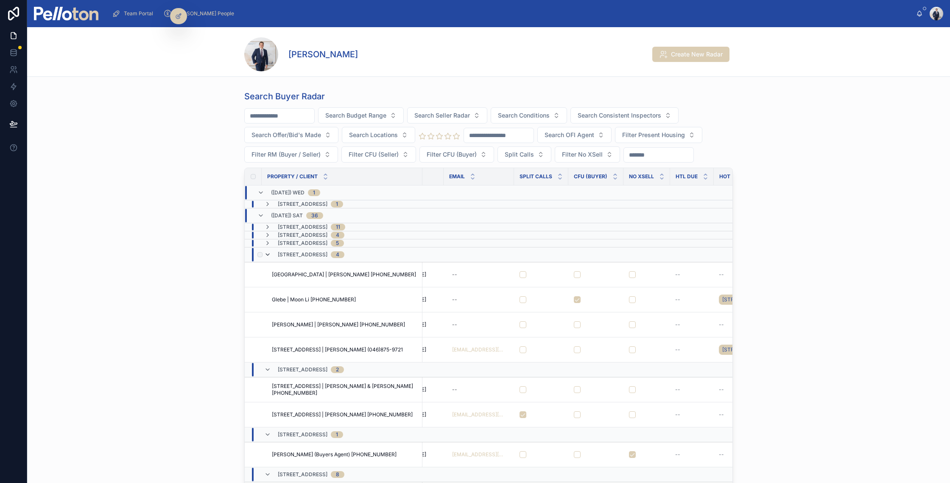
click at [269, 254] on icon at bounding box center [267, 254] width 7 height 7
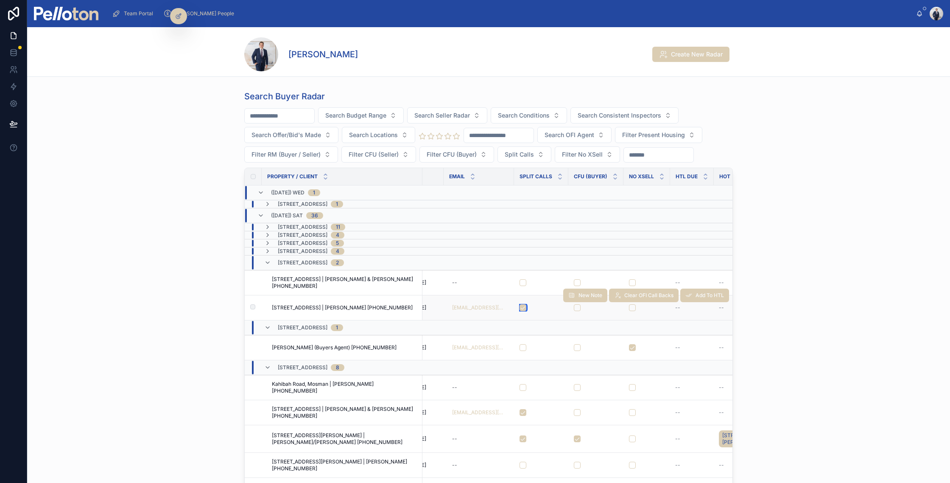
click at [524, 306] on button "button" at bounding box center [522, 307] width 7 height 7
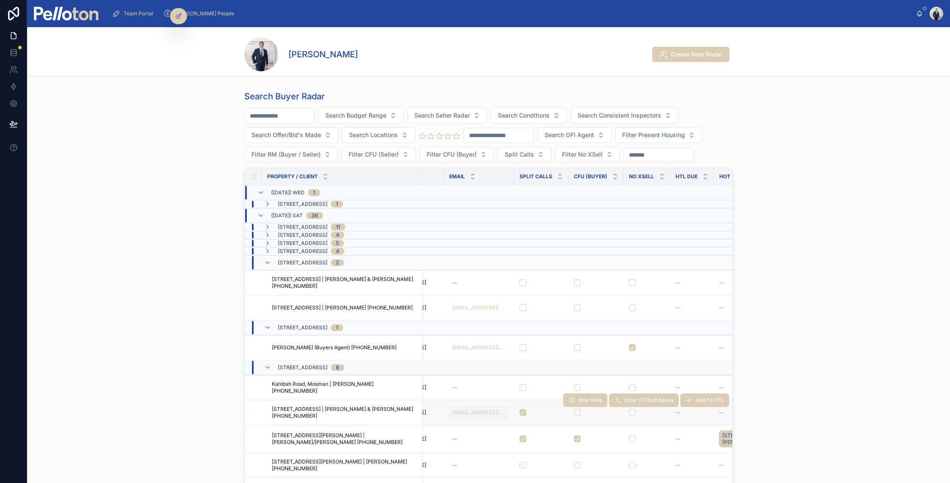
scroll to position [77, 383]
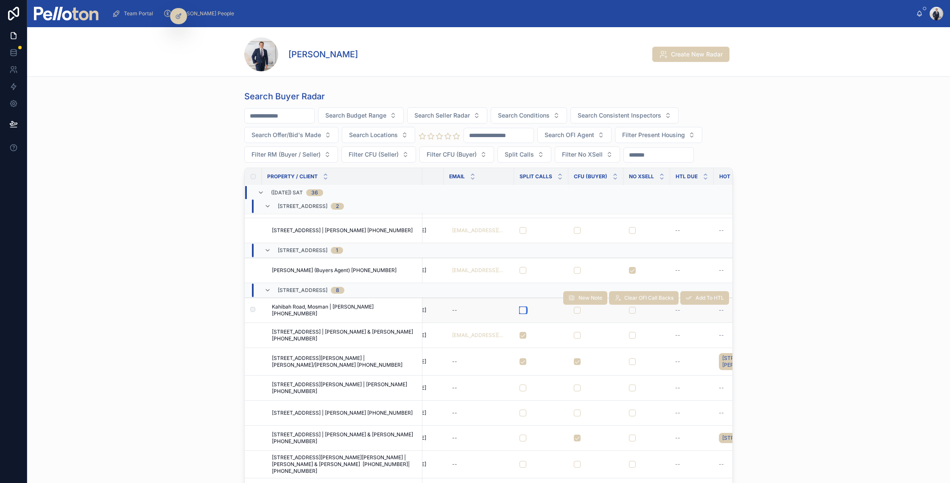
click at [523, 311] on button "button" at bounding box center [522, 310] width 7 height 7
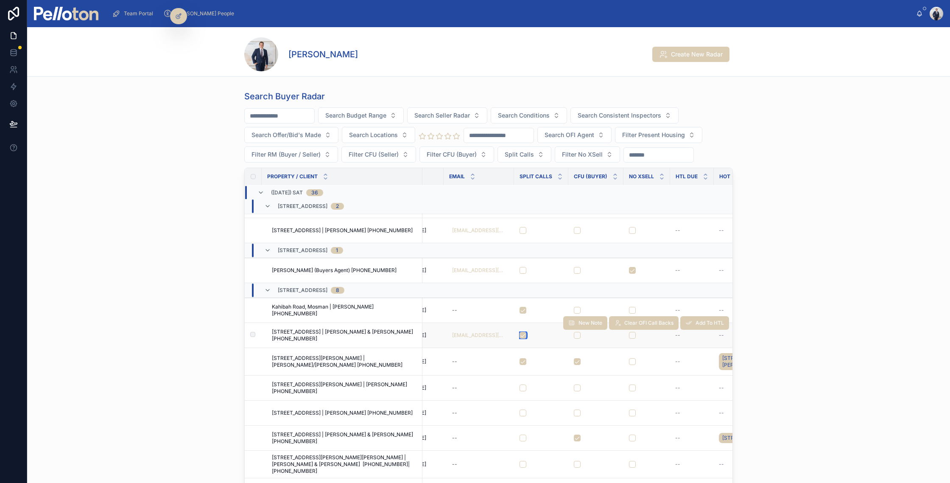
click at [525, 334] on button "button" at bounding box center [522, 335] width 7 height 7
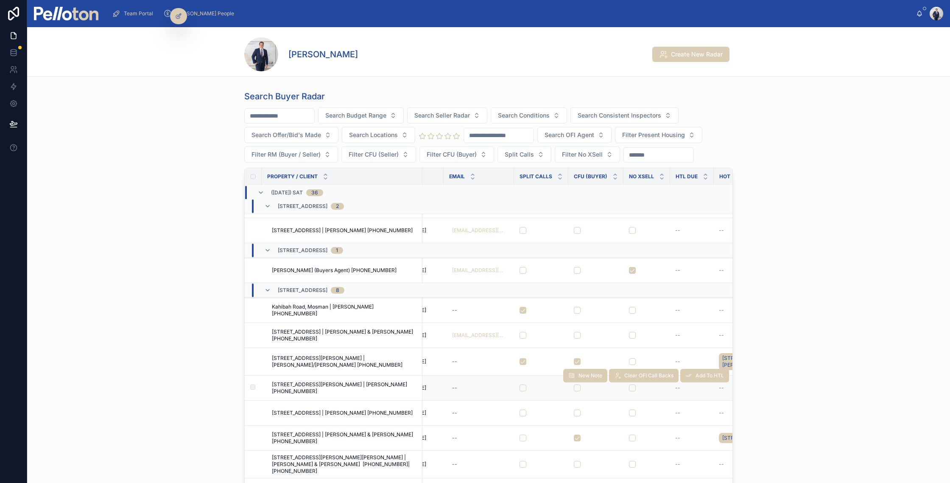
scroll to position [130, 383]
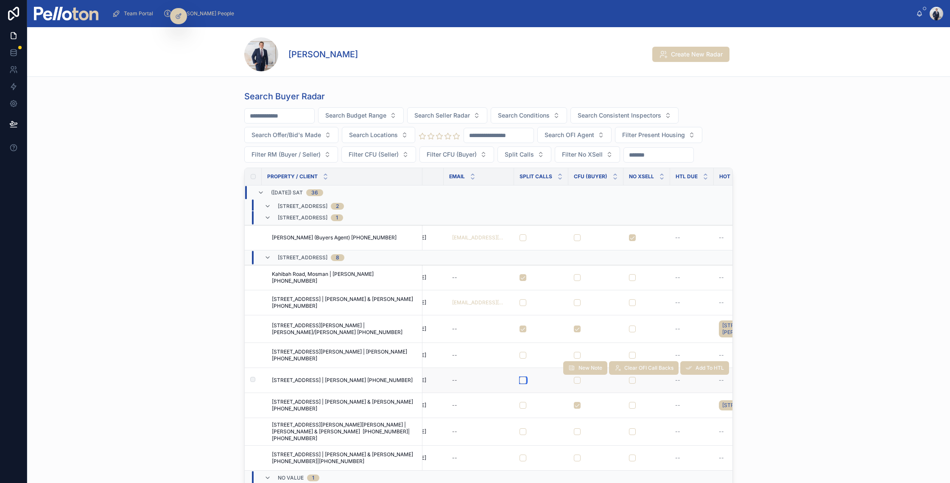
click at [522, 377] on button "button" at bounding box center [522, 380] width 7 height 7
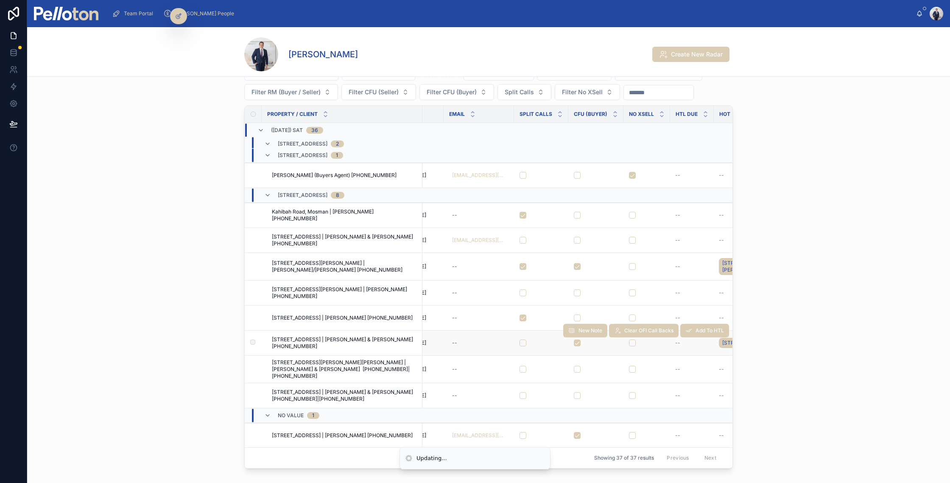
scroll to position [63, 0]
click at [523, 339] on button "button" at bounding box center [522, 342] width 7 height 7
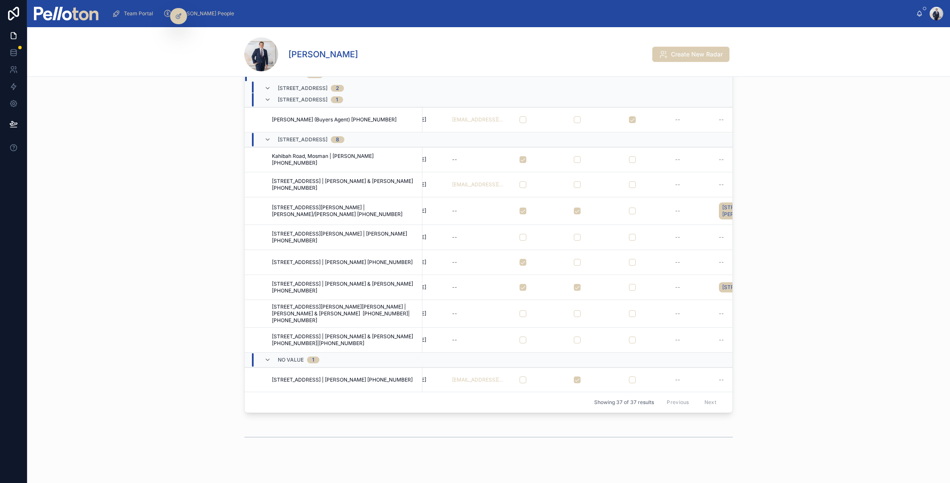
scroll to position [121, 0]
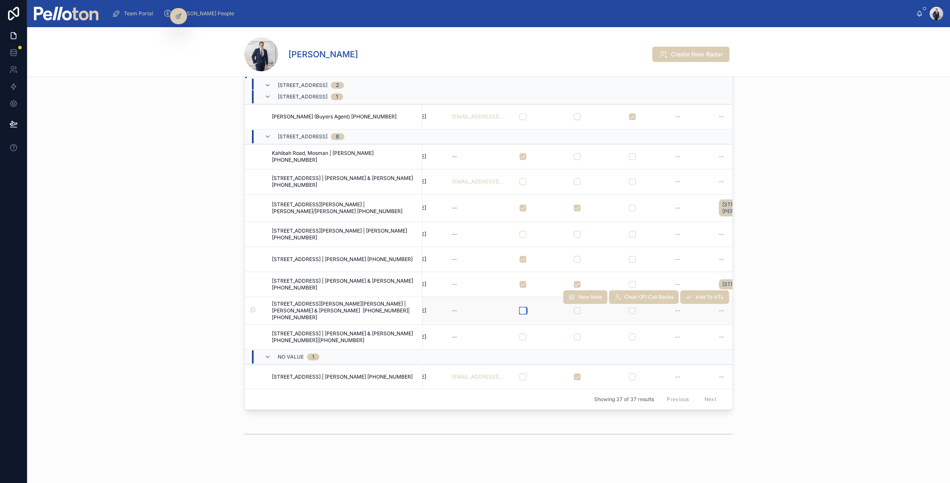
click at [523, 311] on button "button" at bounding box center [522, 310] width 7 height 7
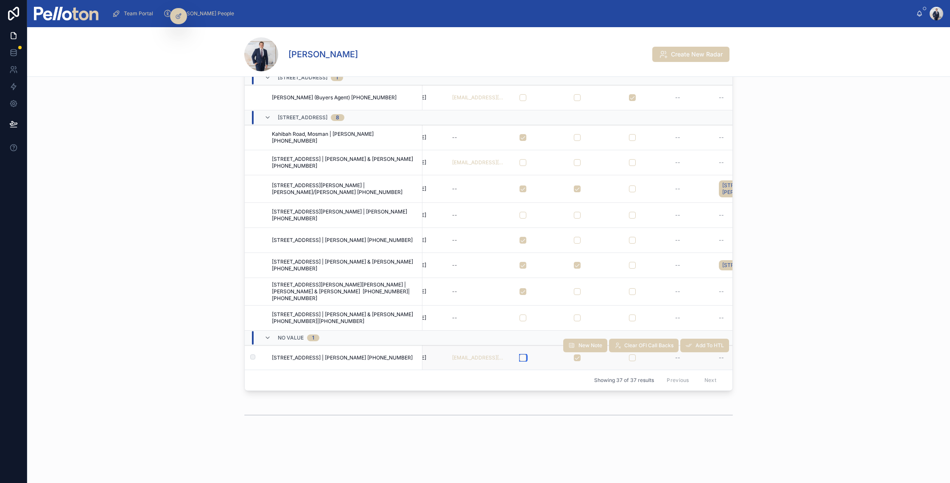
click at [524, 355] on button "button" at bounding box center [522, 357] width 7 height 7
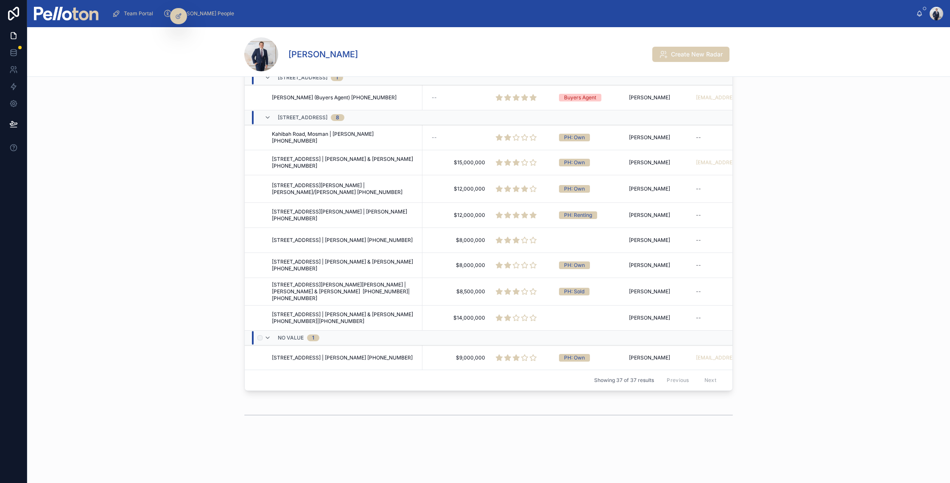
scroll to position [130, 0]
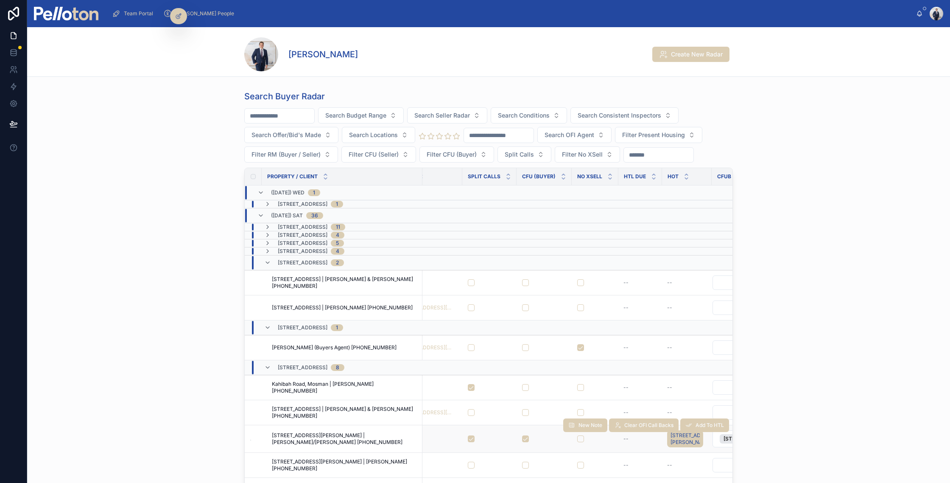
scroll to position [130, 435]
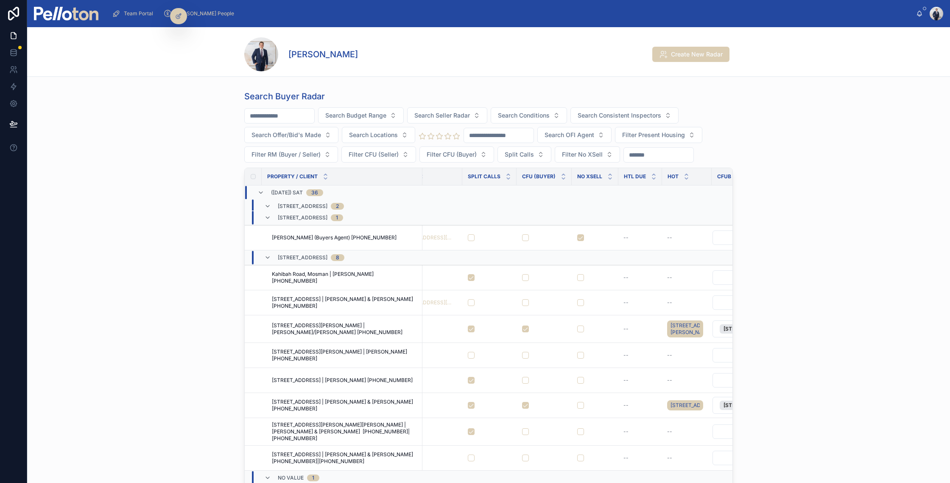
click at [171, 269] on div "Search Buyer Radar Search Budget Range Search Seller Radar Search Conditions Se…" at bounding box center [488, 310] width 923 height 447
click at [84, 7] on img at bounding box center [66, 14] width 64 height 14
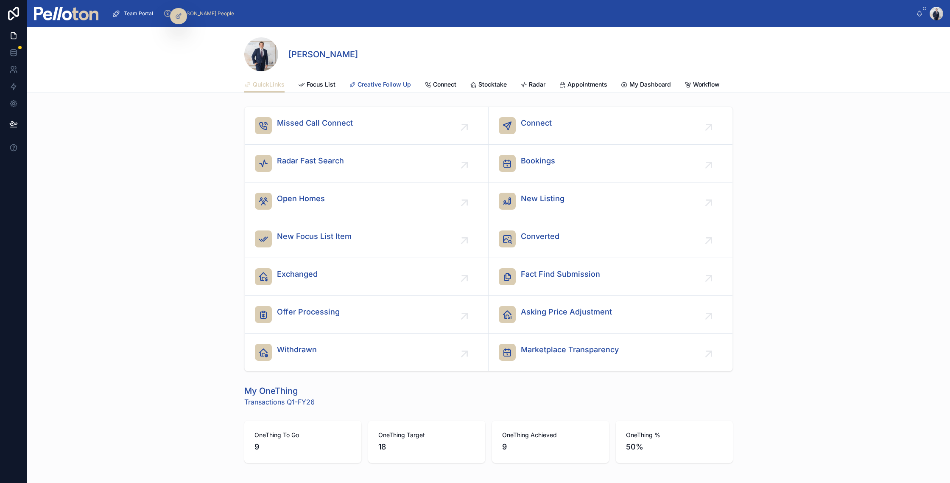
click at [393, 85] on span "Creative Follow Up" at bounding box center [383, 84] width 53 height 8
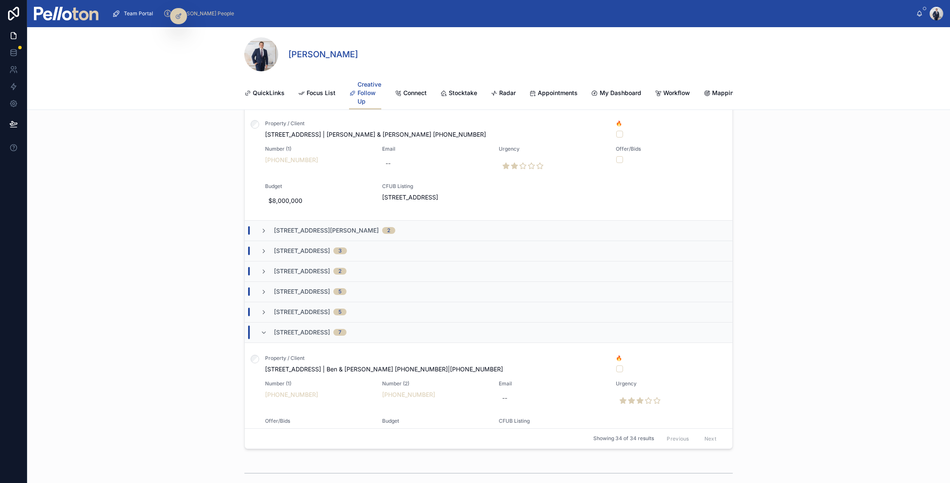
scroll to position [556, 0]
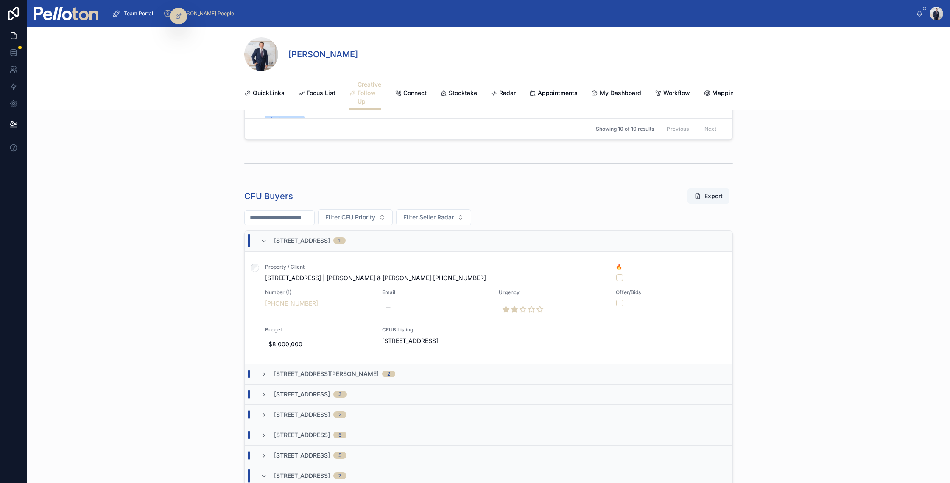
scroll to position [415, 0]
click at [264, 238] on icon at bounding box center [263, 239] width 7 height 7
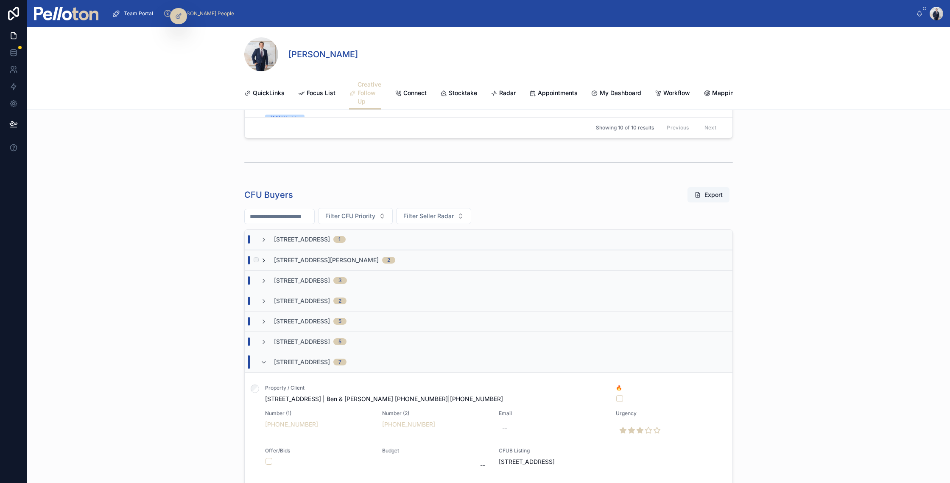
click at [264, 262] on icon at bounding box center [263, 260] width 7 height 7
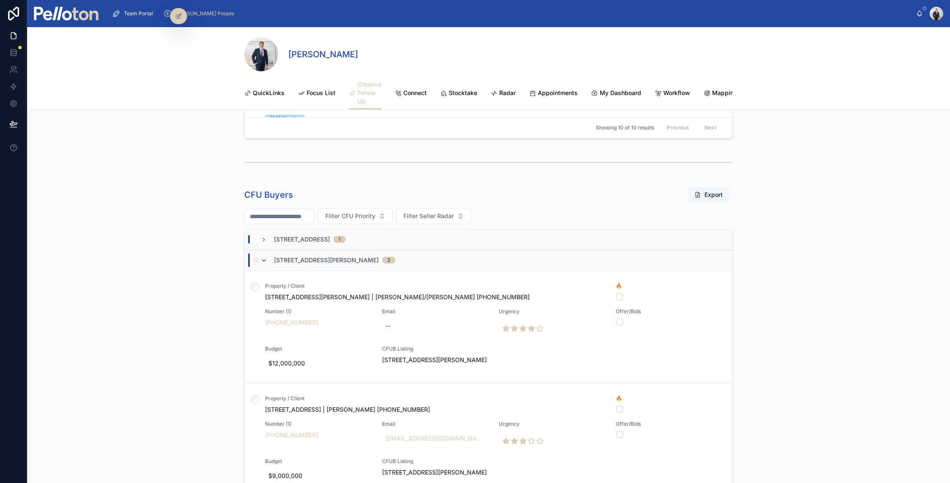
click at [262, 260] on icon at bounding box center [263, 260] width 7 height 7
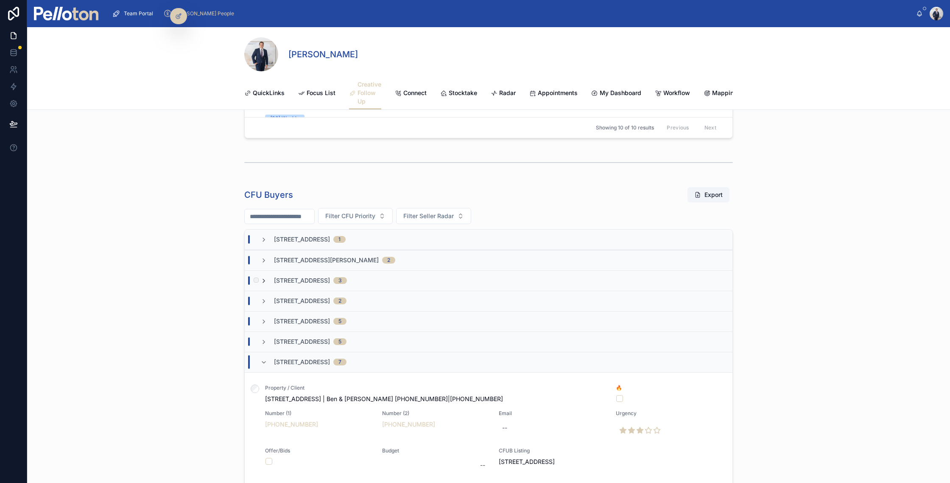
click at [262, 278] on icon at bounding box center [263, 280] width 7 height 7
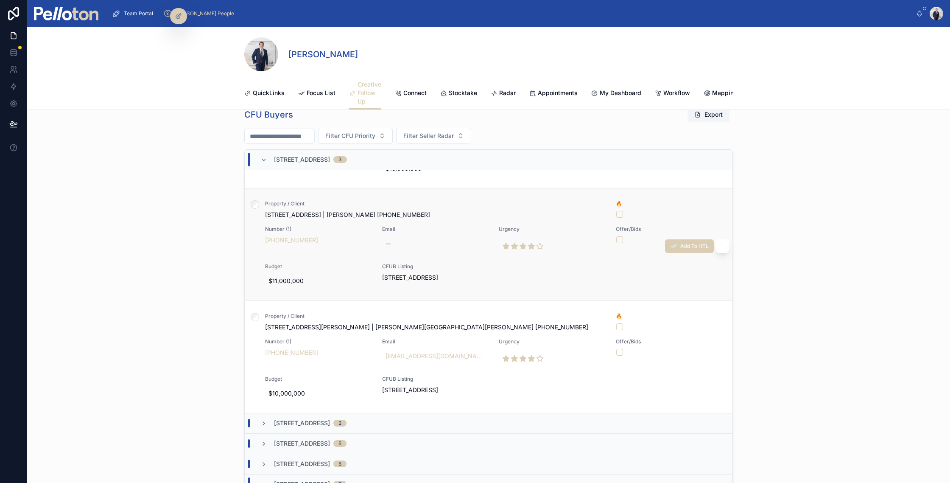
scroll to position [142, 0]
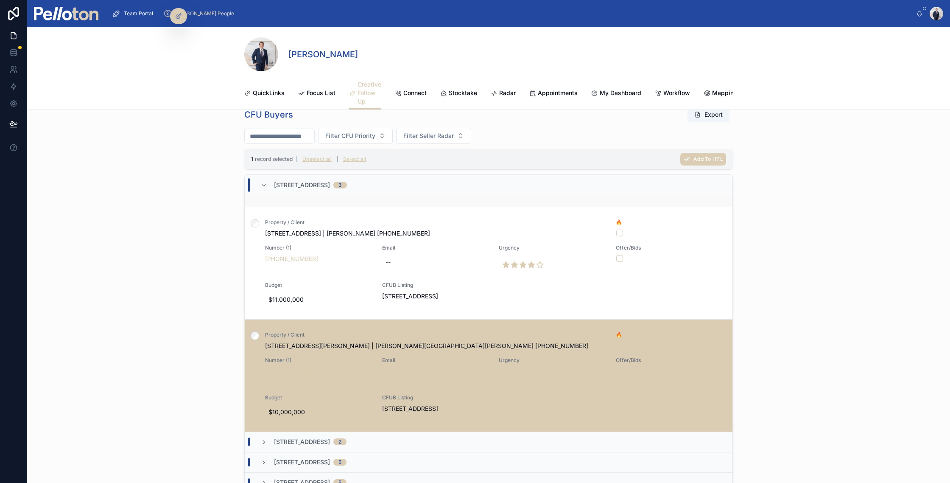
click at [264, 184] on div at bounding box center [255, 151] width 20 height 112
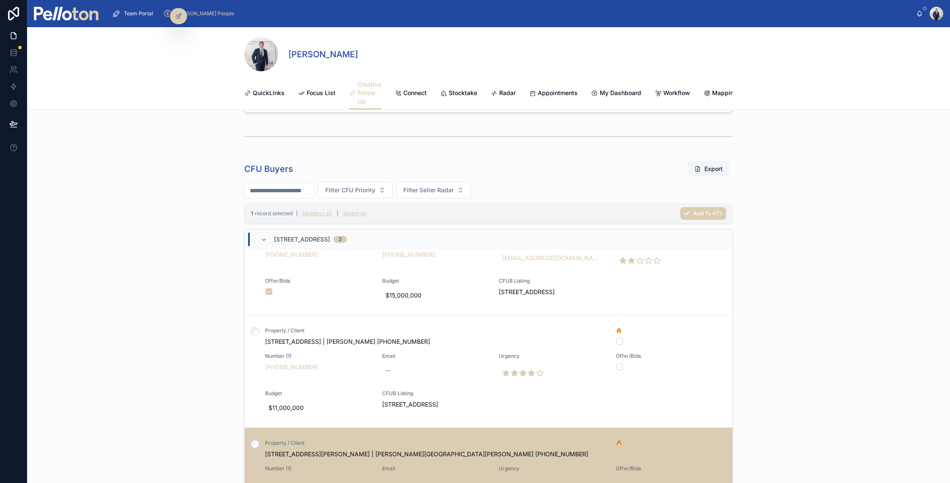
scroll to position [425, 0]
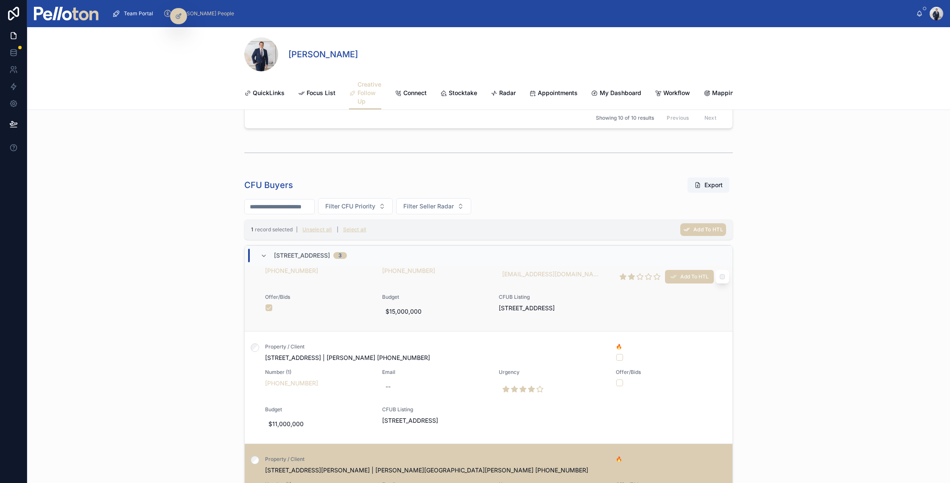
click at [265, 256] on div at bounding box center [255, 275] width 20 height 112
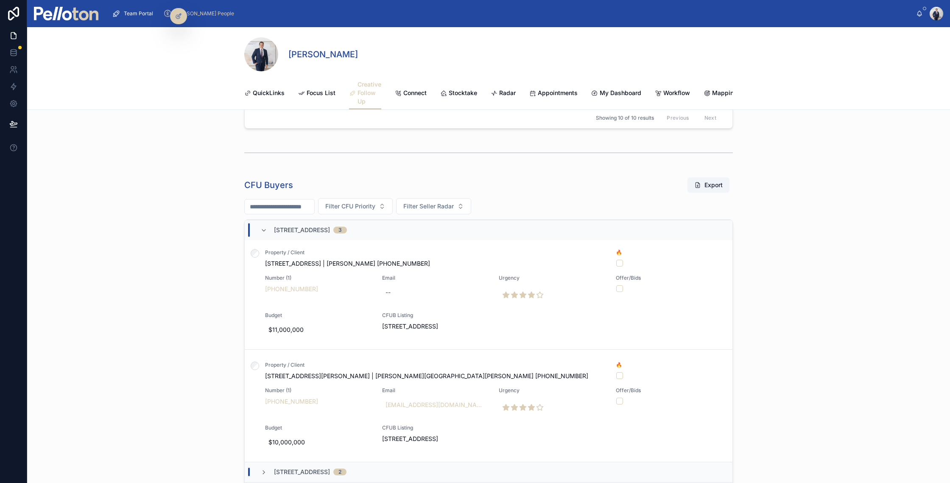
scroll to position [211, 0]
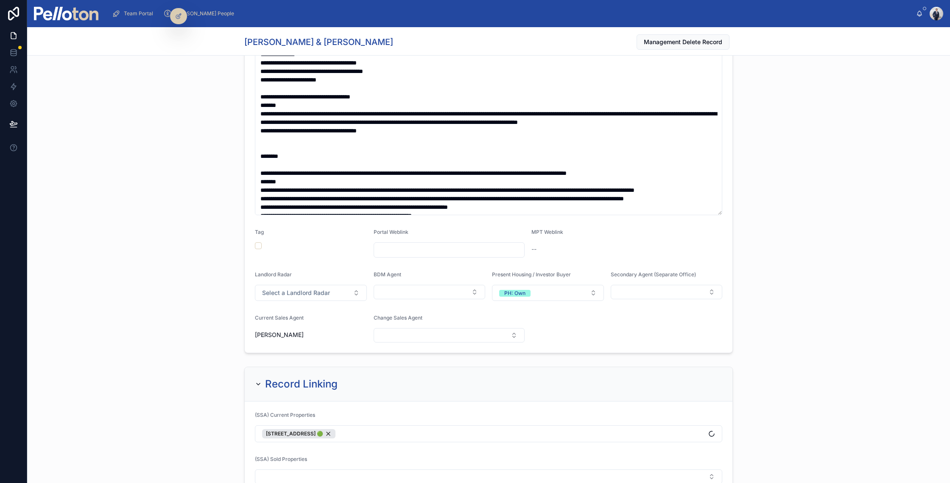
click at [722, 352] on form "1 month ago Radar Notes Tag Portal Weblink MPT Weblink -- Landlord Radar Select…" at bounding box center [489, 127] width 488 height 450
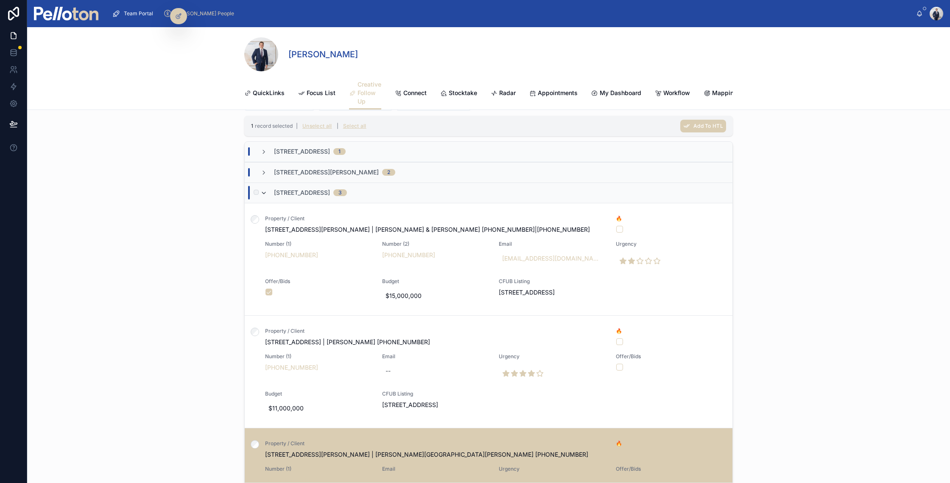
click at [265, 192] on icon at bounding box center [263, 193] width 7 height 7
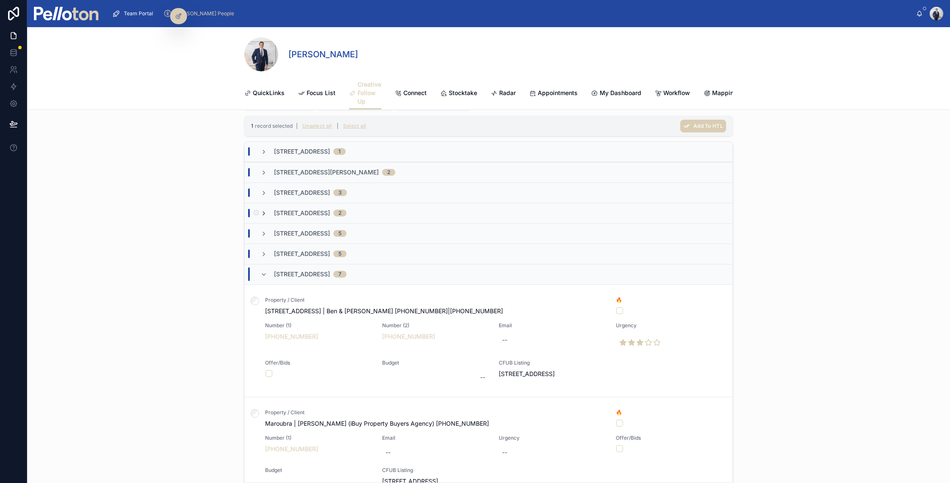
click at [263, 213] on icon at bounding box center [263, 213] width 7 height 7
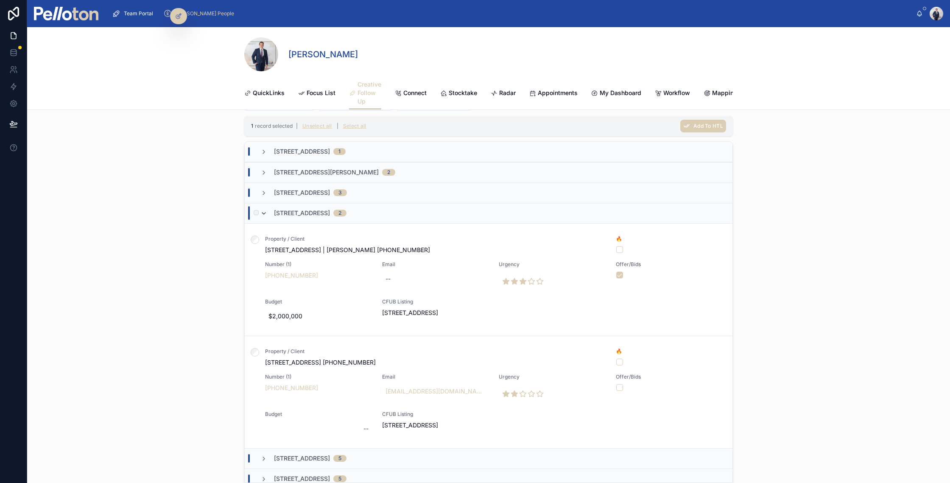
click at [264, 211] on icon at bounding box center [263, 213] width 7 height 7
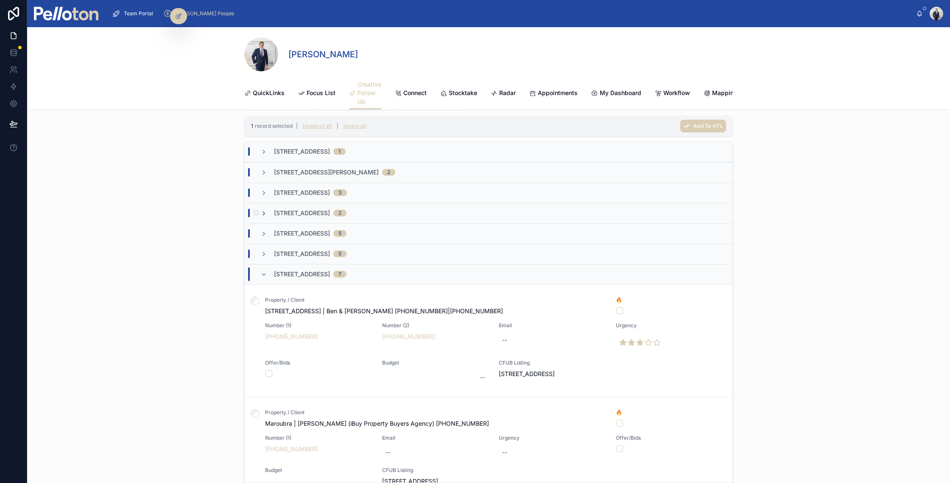
click at [265, 213] on icon at bounding box center [263, 213] width 7 height 7
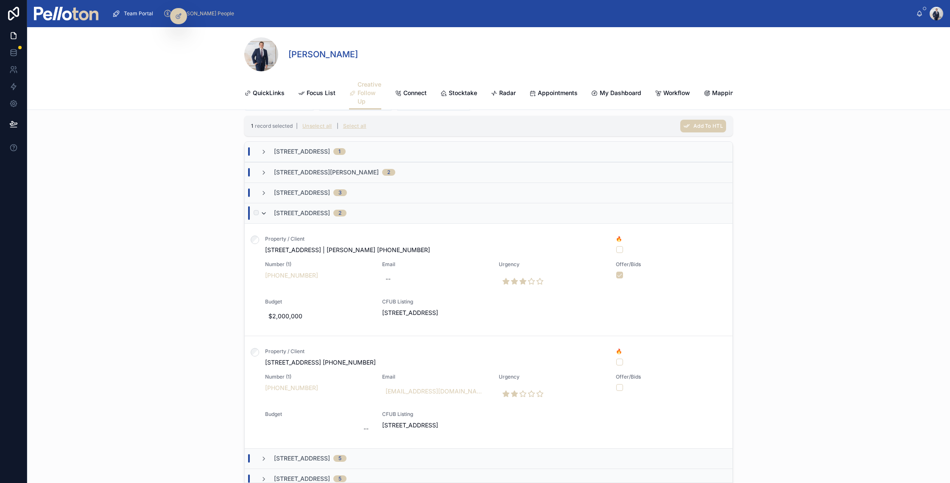
click at [264, 213] on icon at bounding box center [263, 213] width 7 height 7
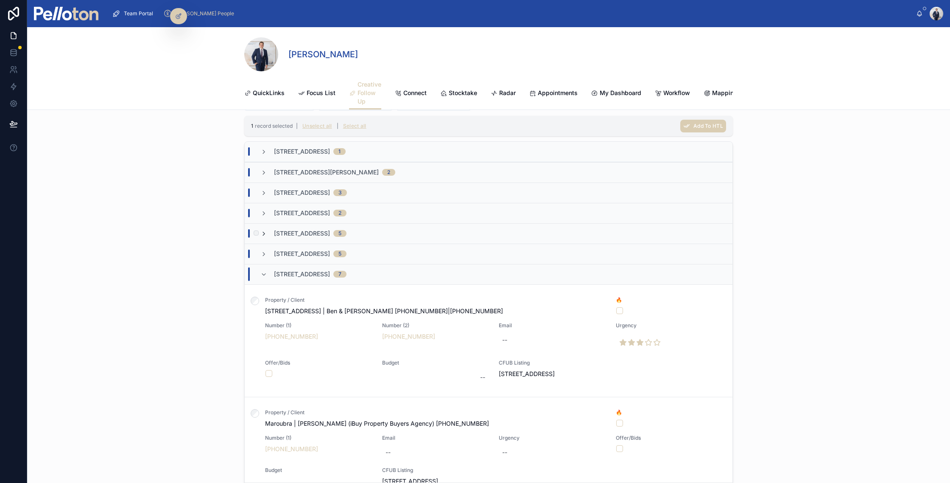
click at [264, 233] on icon at bounding box center [263, 233] width 7 height 7
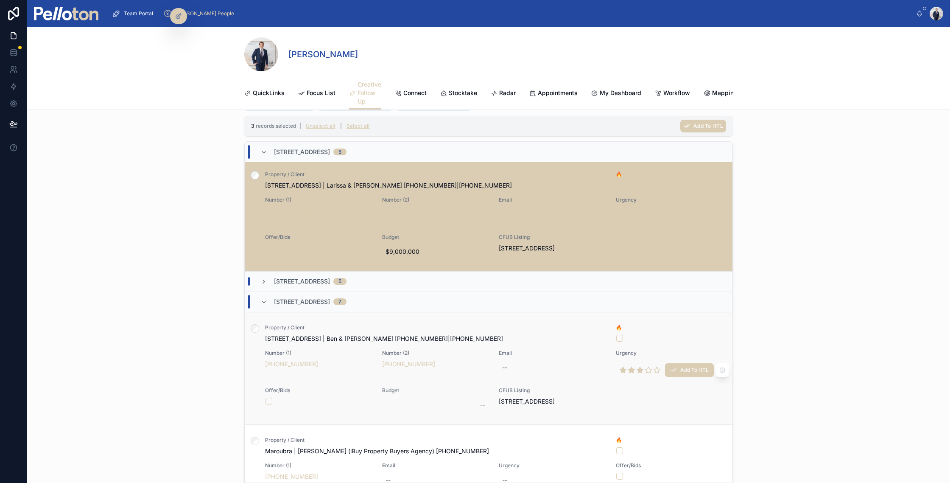
scroll to position [535, 0]
click at [264, 281] on icon at bounding box center [263, 281] width 7 height 7
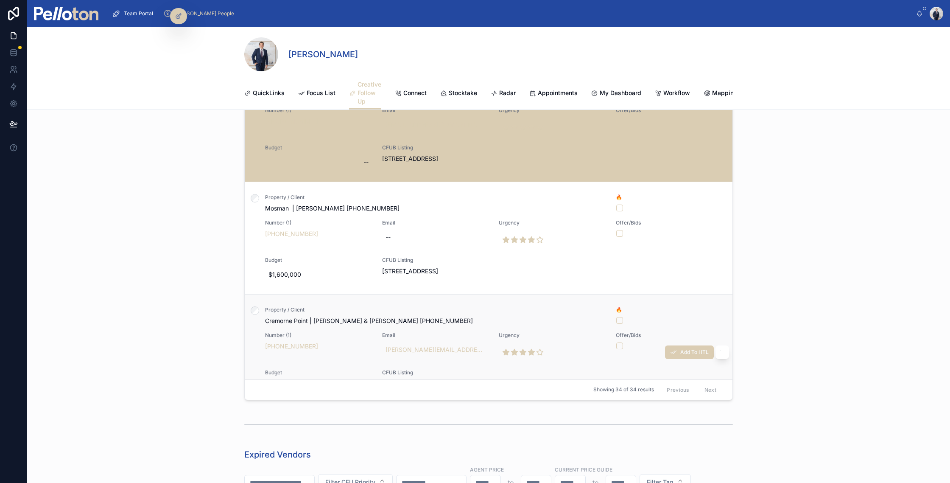
scroll to position [1951, 0]
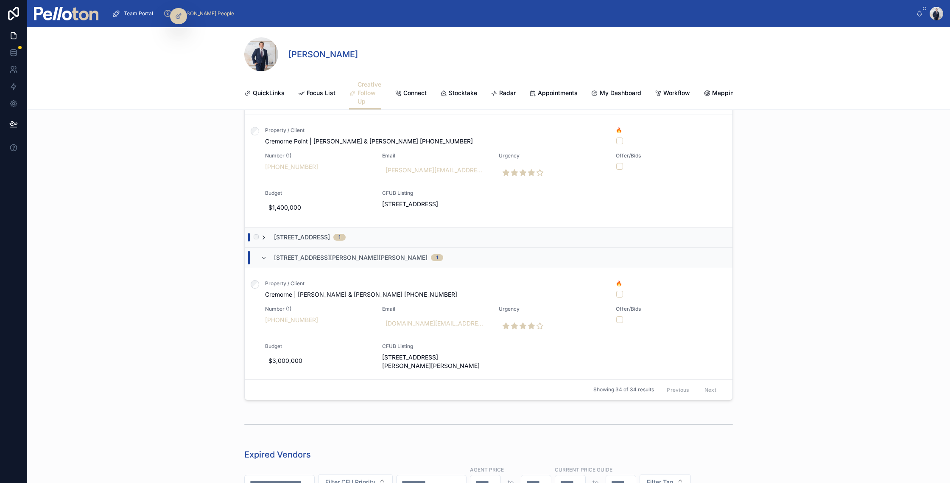
click at [264, 236] on icon at bounding box center [263, 237] width 7 height 7
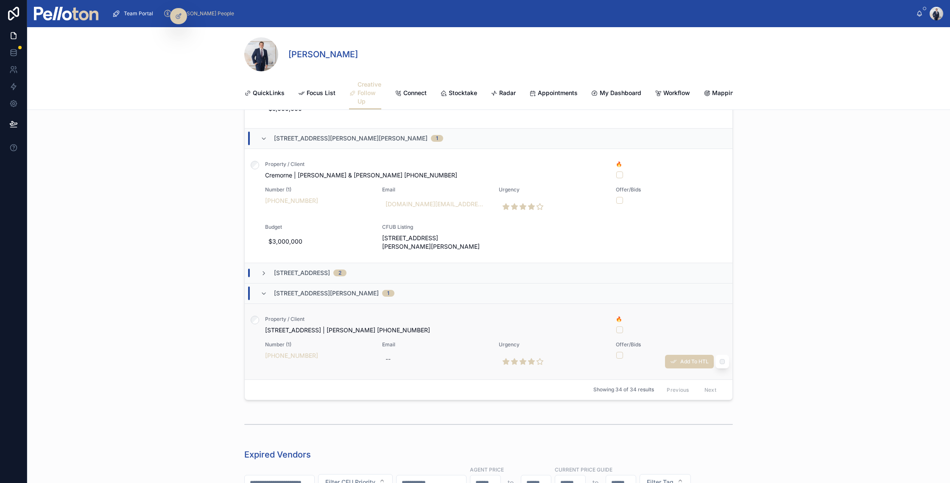
scroll to position [2305, 0]
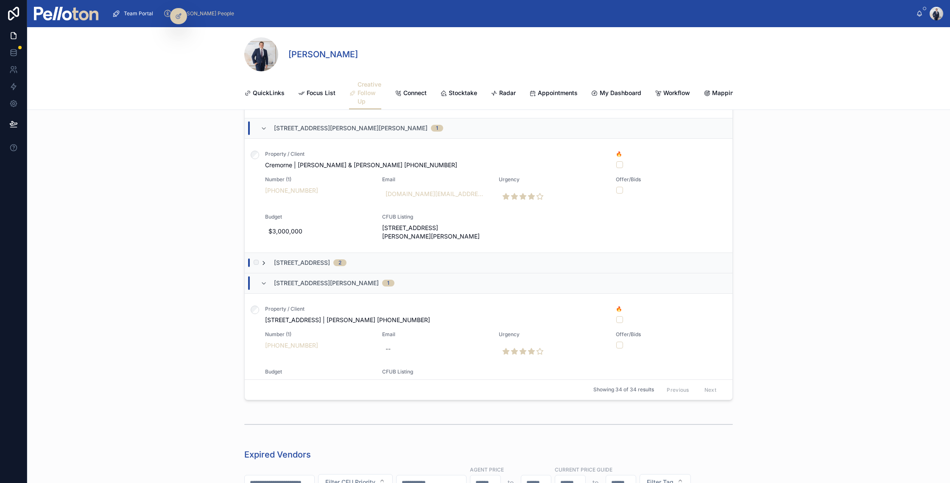
click at [266, 259] on icon at bounding box center [263, 262] width 7 height 7
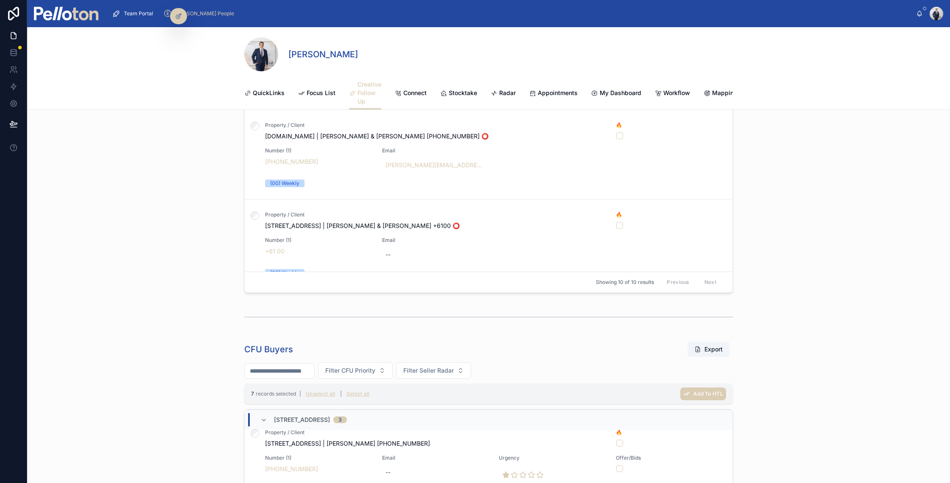
scroll to position [354, 0]
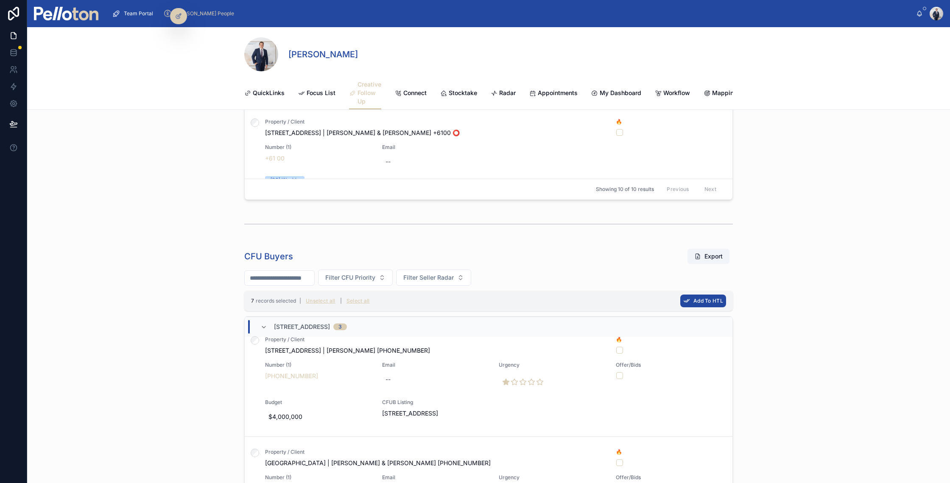
click at [711, 301] on span "Add To HTL" at bounding box center [708, 300] width 30 height 6
click at [745, 284] on icon at bounding box center [744, 284] width 7 height 7
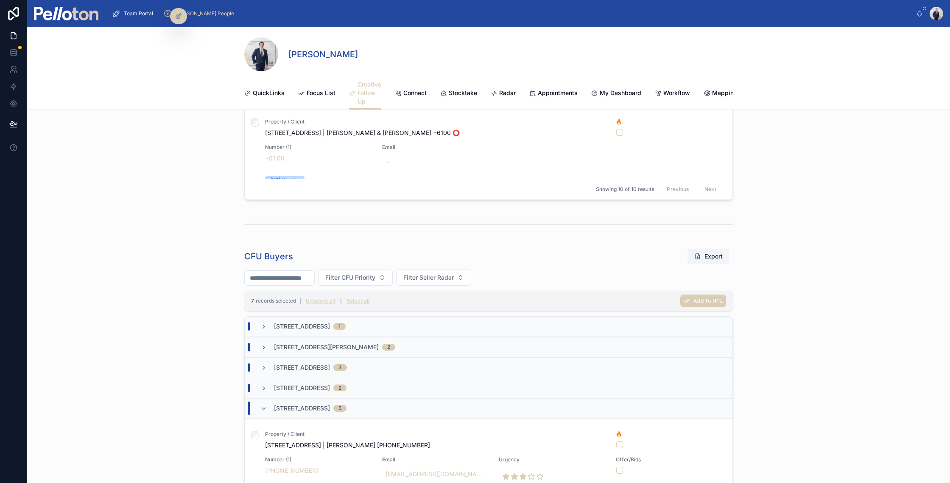
click at [174, 381] on div "CFU Buyers Export Filter CFU Priority Filter Seller Radar 7 records selected | …" at bounding box center [488, 463] width 923 height 437
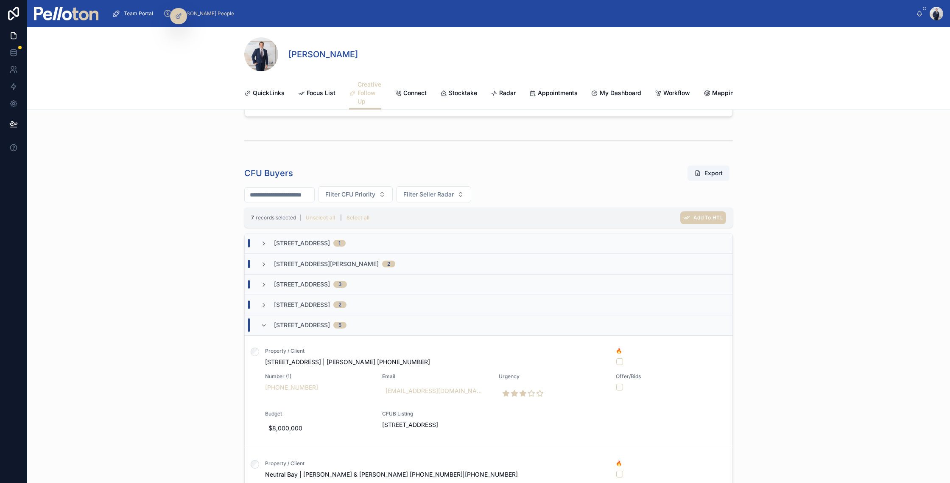
scroll to position [438, 0]
click at [458, 93] on span "Stocktake" at bounding box center [463, 93] width 28 height 8
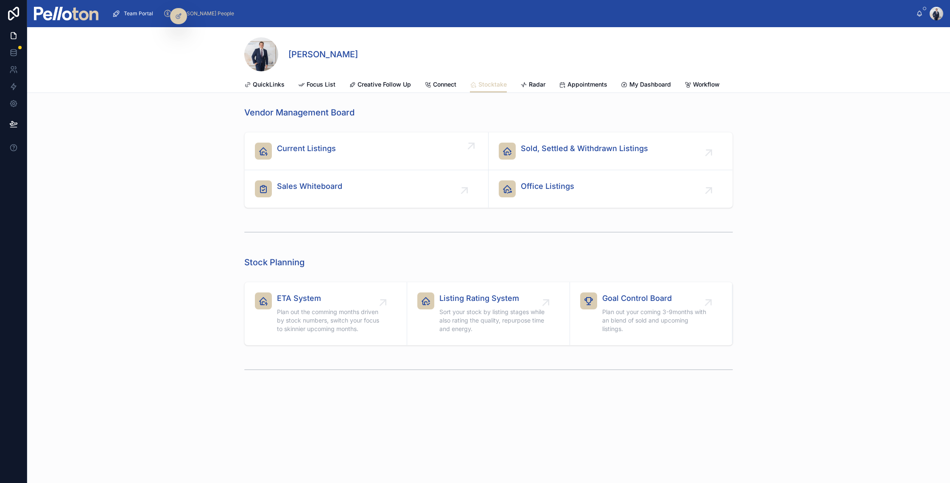
click at [268, 146] on icon at bounding box center [263, 151] width 10 height 10
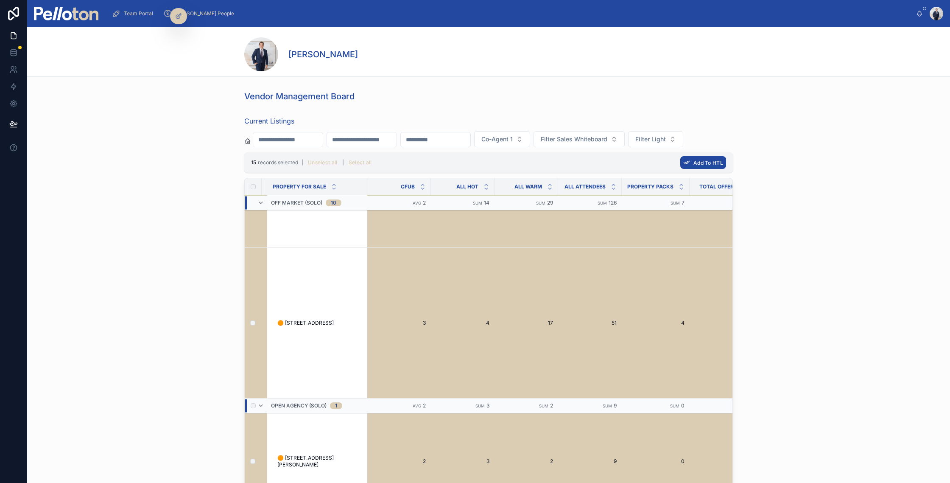
click at [708, 160] on span "Add To HTL" at bounding box center [708, 162] width 30 height 6
click at [743, 147] on icon at bounding box center [744, 145] width 7 height 7
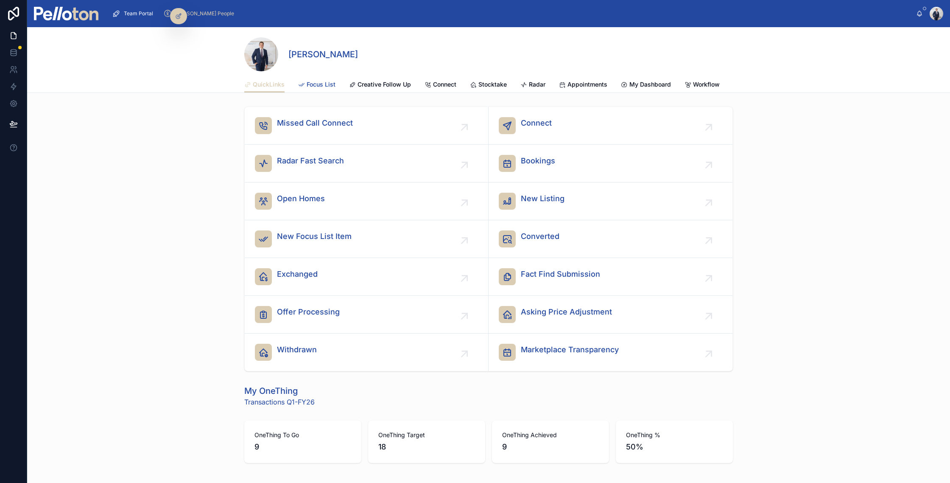
click at [317, 85] on span "Focus List" at bounding box center [321, 84] width 29 height 8
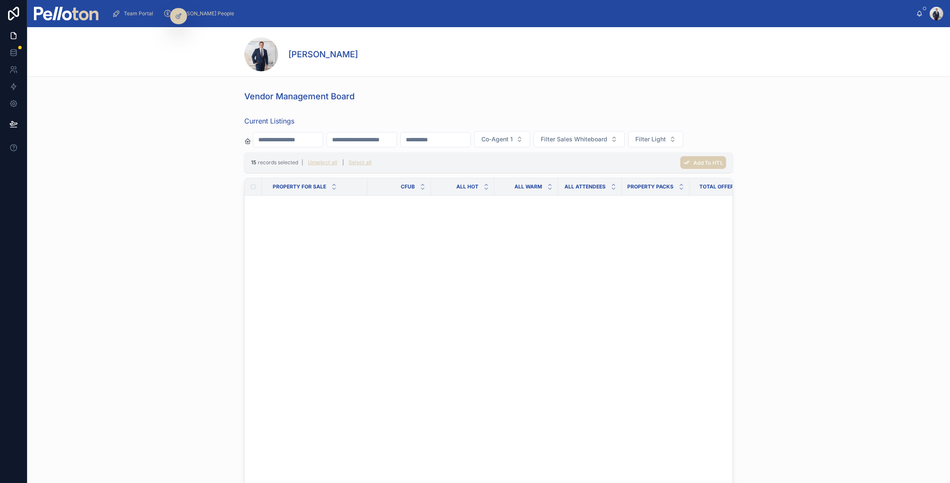
scroll to position [1601, 0]
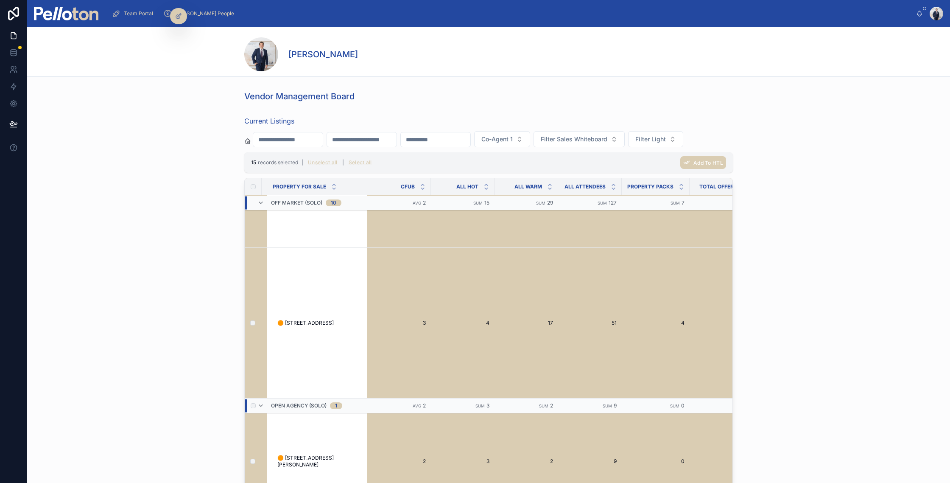
click at [126, 14] on span "Team Portal" at bounding box center [138, 13] width 29 height 7
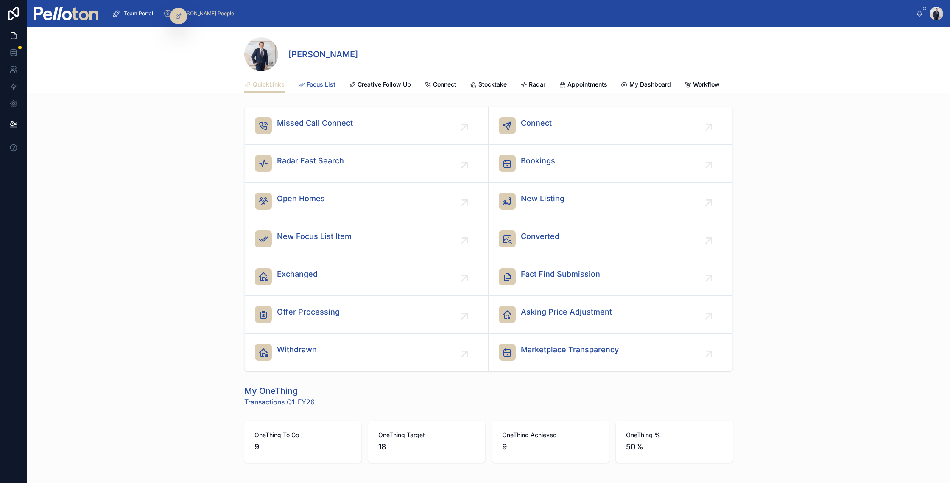
click at [326, 83] on span "Focus List" at bounding box center [321, 84] width 29 height 8
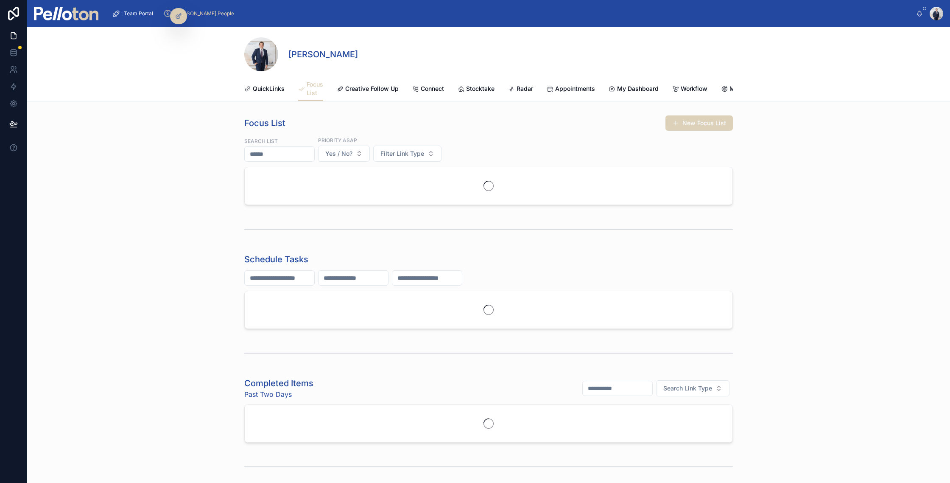
click at [693, 128] on button "New Focus List" at bounding box center [698, 122] width 67 height 15
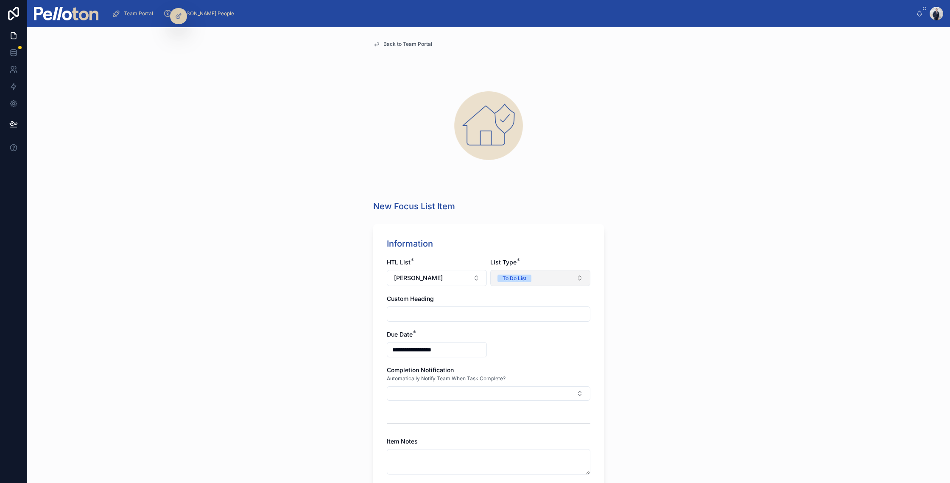
click at [507, 277] on div "To Do List" at bounding box center [514, 278] width 24 height 8
click at [508, 310] on div "Have To List" at bounding box center [513, 312] width 30 height 8
click at [414, 308] on input "text" at bounding box center [488, 314] width 203 height 12
type input "**********"
click at [343, 354] on div "**********" at bounding box center [488, 254] width 923 height 455
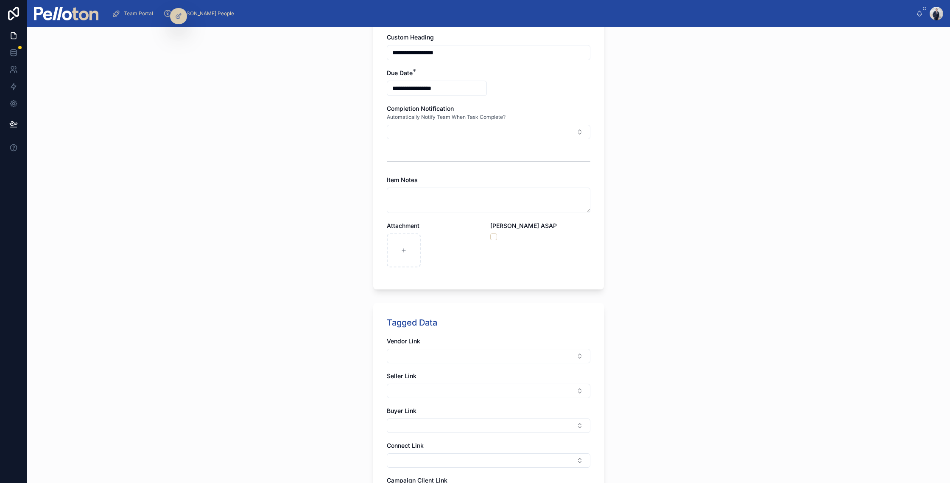
scroll to position [198, 0]
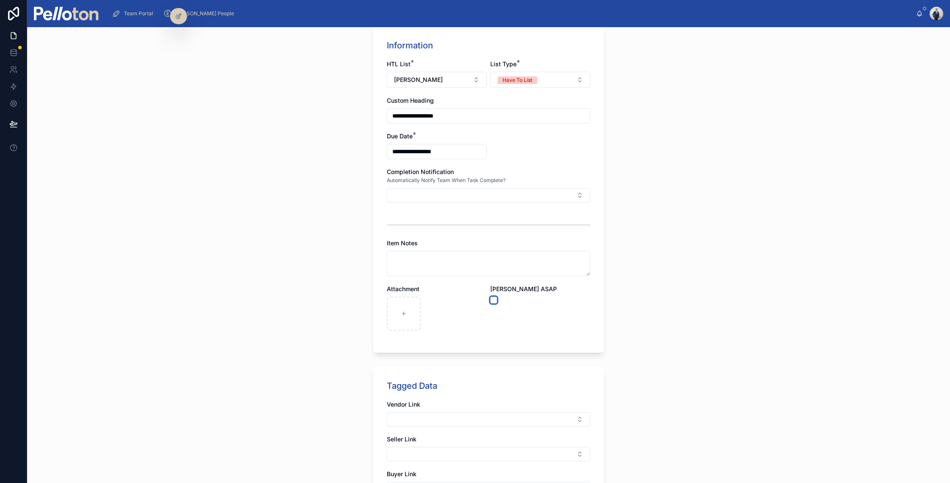
click at [497, 298] on button "button" at bounding box center [493, 299] width 7 height 7
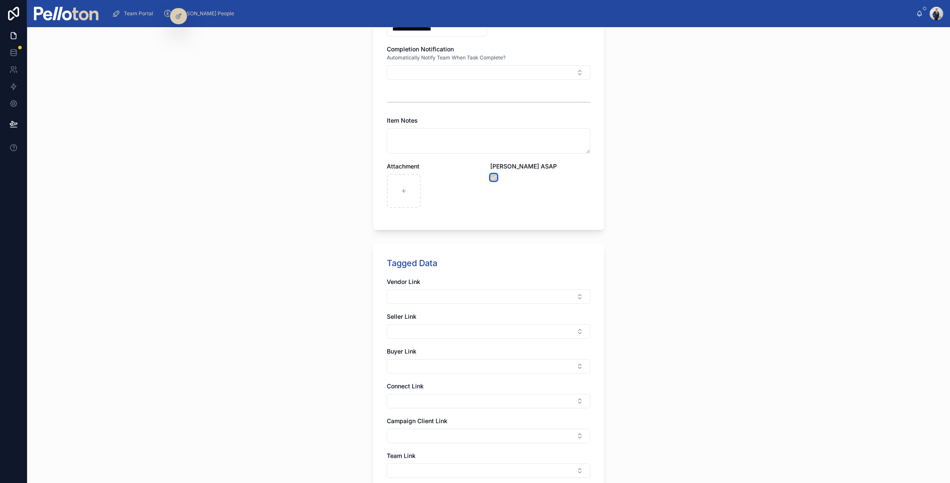
scroll to position [421, 0]
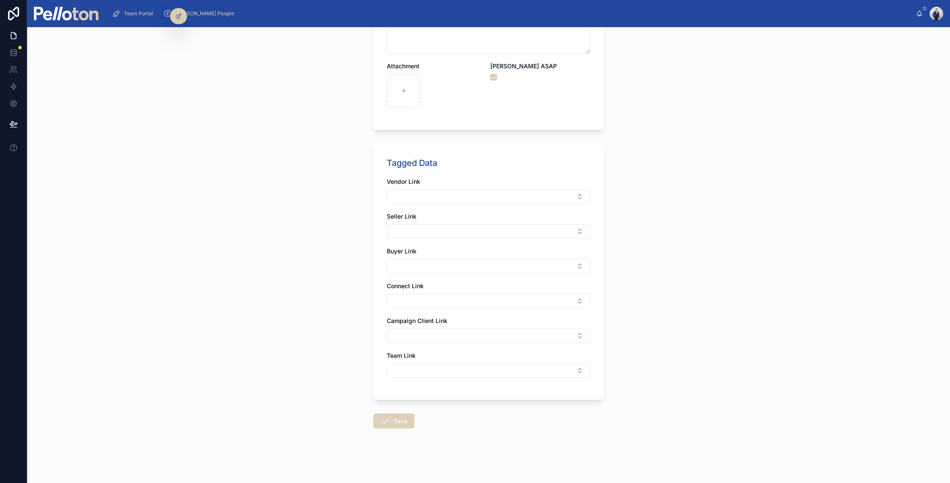
click at [390, 414] on button "Save" at bounding box center [393, 420] width 41 height 15
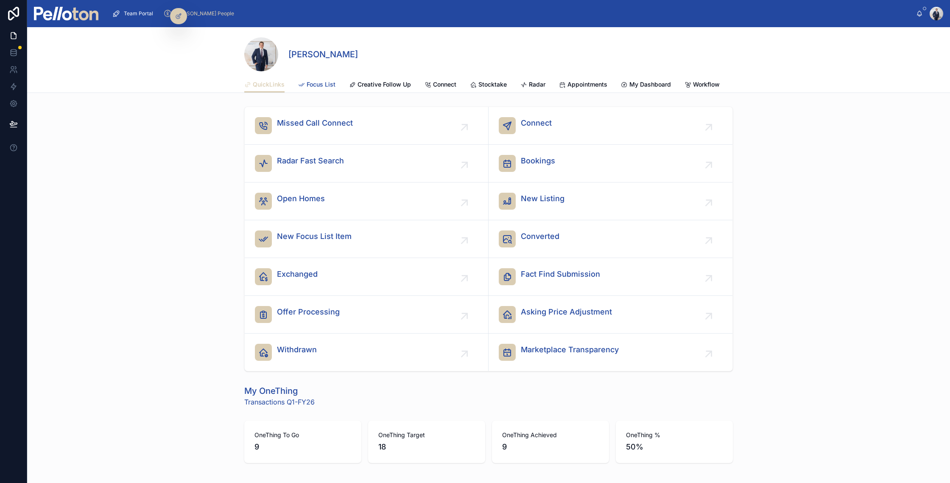
click at [329, 84] on span "Focus List" at bounding box center [321, 84] width 29 height 8
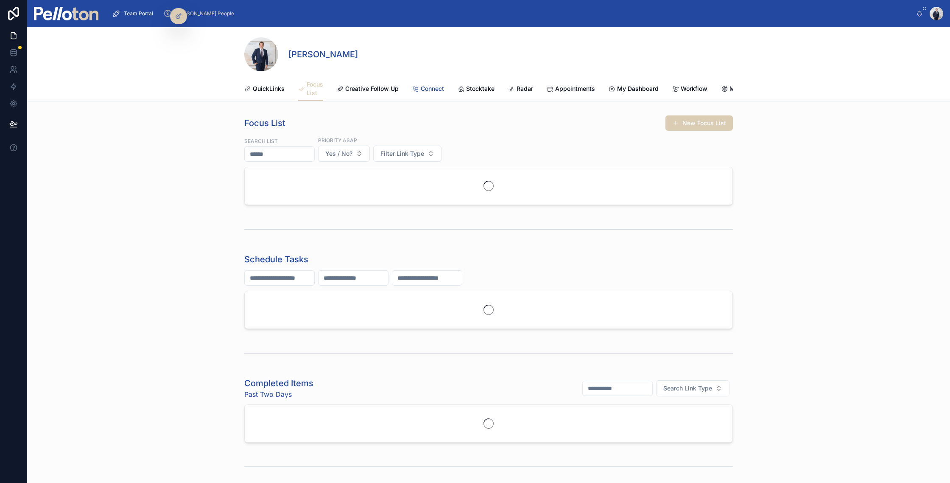
click at [441, 88] on span "Connect" at bounding box center [432, 88] width 23 height 8
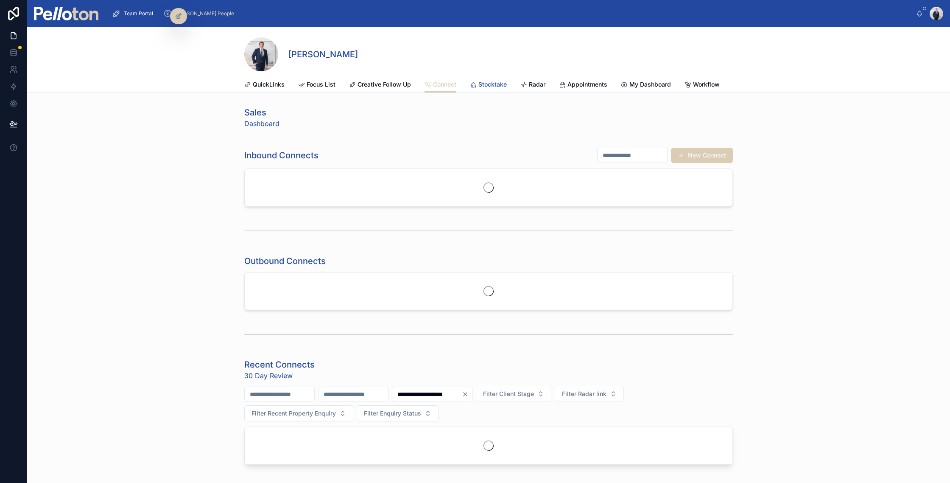
click at [476, 86] on icon at bounding box center [473, 84] width 7 height 7
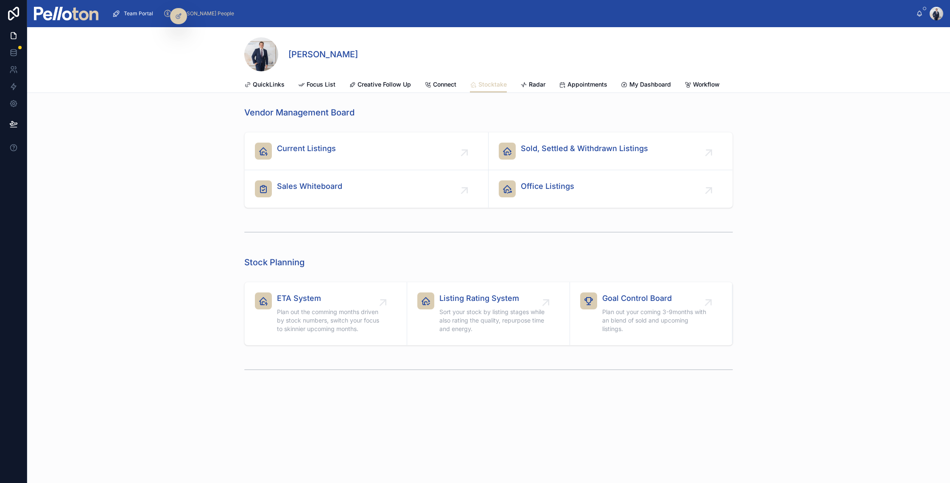
click at [354, 131] on div "Current Listings Sold, Settled & Withdrawn Listings Sales Whiteboard Office Lis…" at bounding box center [488, 169] width 923 height 83
click at [351, 140] on link "Current Listings" at bounding box center [367, 151] width 244 height 38
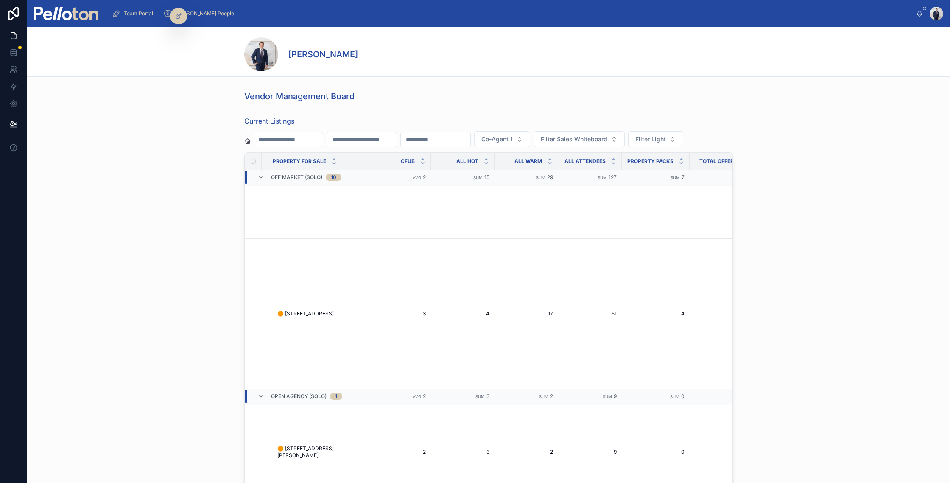
scroll to position [1601, 0]
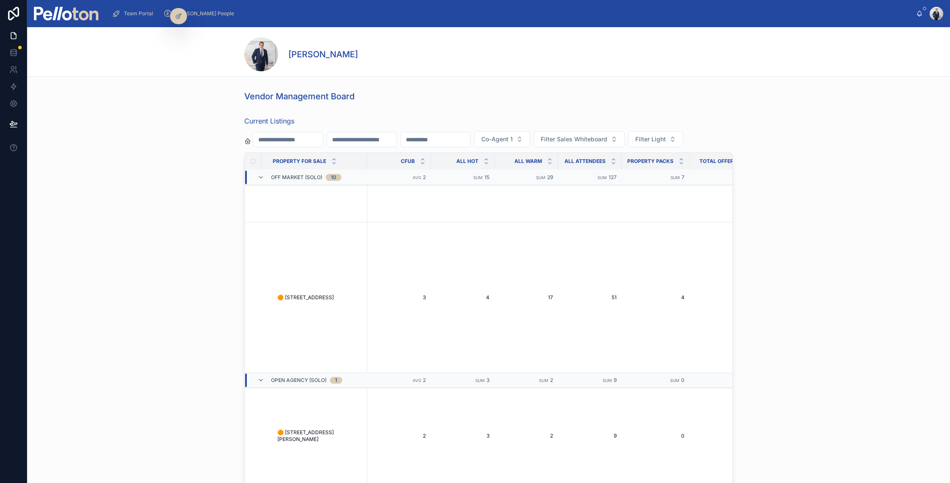
click at [78, 13] on img at bounding box center [66, 14] width 64 height 14
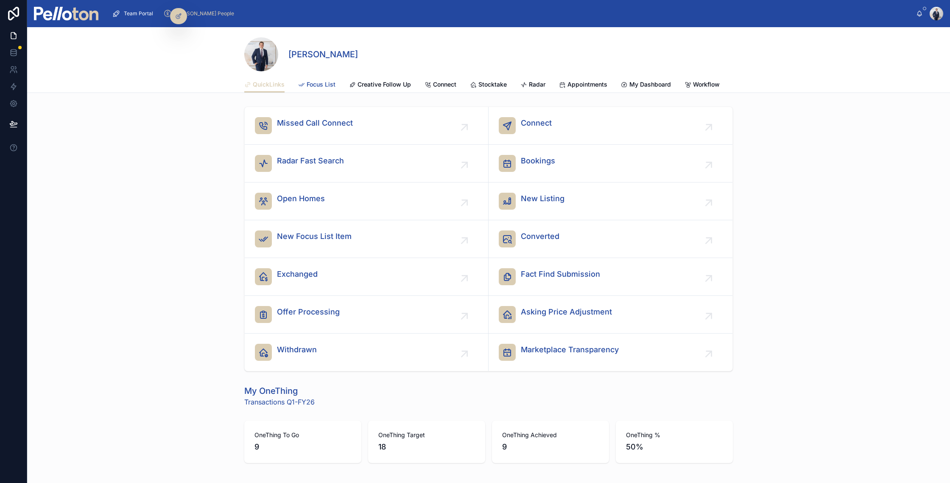
click at [331, 83] on span "Focus List" at bounding box center [321, 84] width 29 height 8
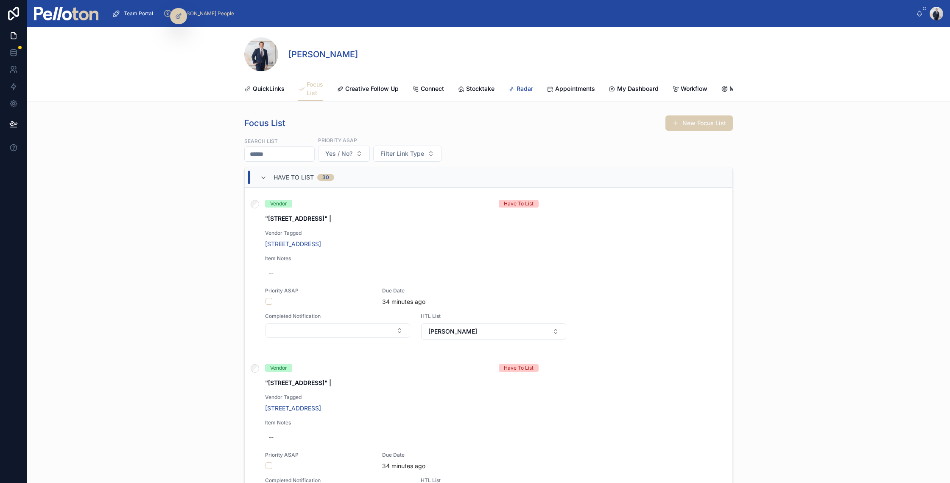
click at [524, 86] on span "Radar" at bounding box center [524, 88] width 17 height 8
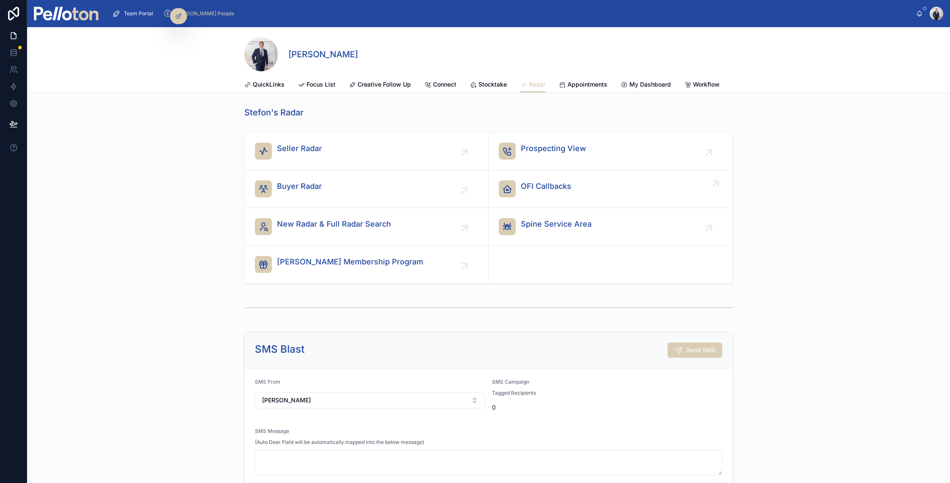
click at [544, 179] on link "OFI Callbacks" at bounding box center [610, 189] width 244 height 38
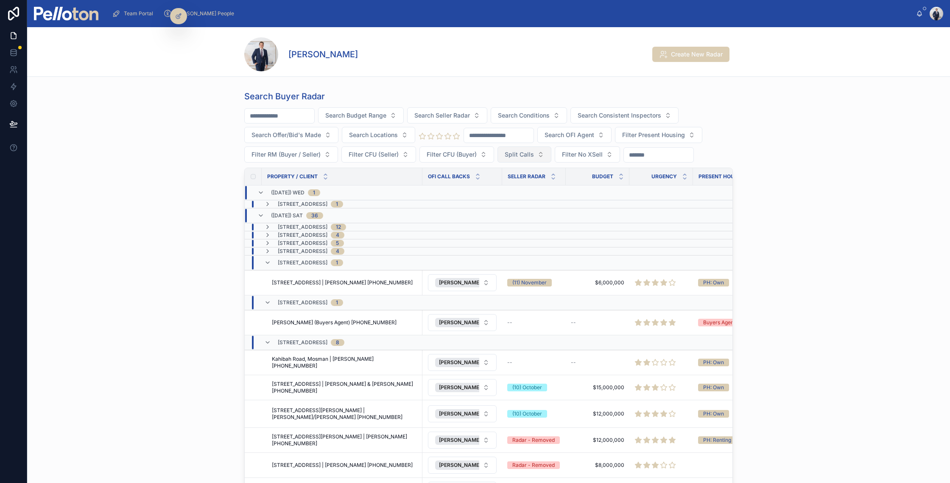
click at [527, 153] on span "Split Calls" at bounding box center [519, 154] width 29 height 8
click at [497, 211] on div "Yes" at bounding box center [525, 216] width 102 height 14
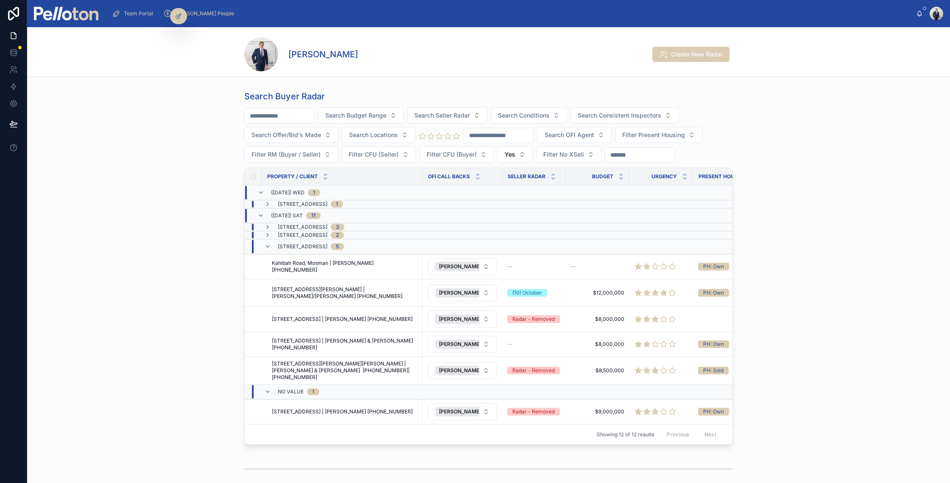
click at [154, 165] on div "Search Buyer Radar Search Budget Range Search Seller Radar Search Conditions Se…" at bounding box center [488, 267] width 923 height 361
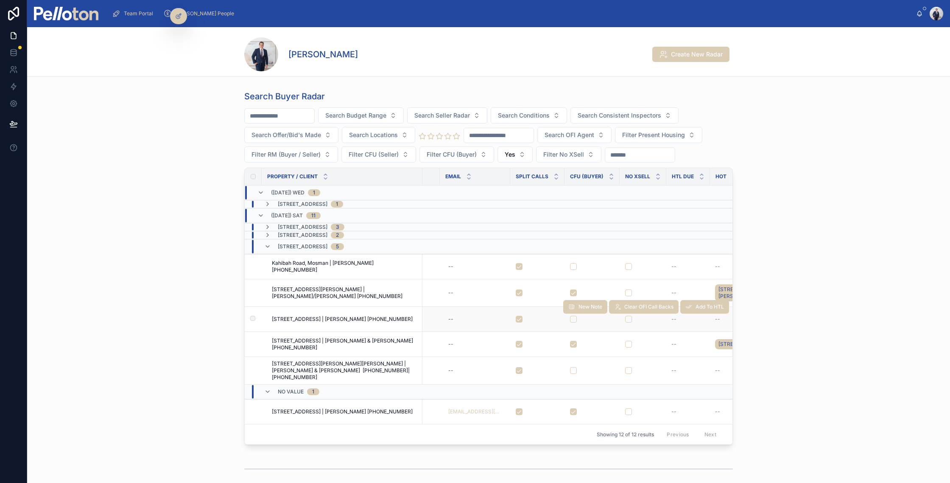
scroll to position [0, 385]
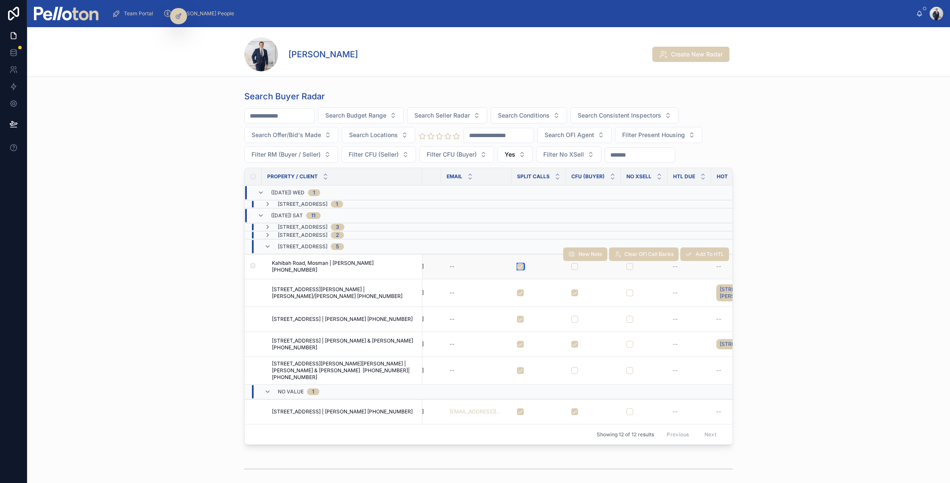
click at [519, 268] on button "button" at bounding box center [520, 266] width 7 height 7
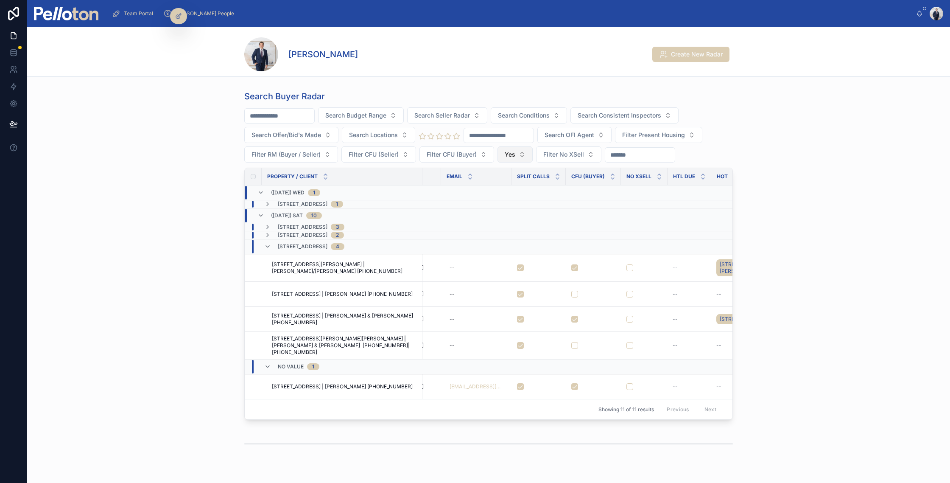
click at [525, 156] on button "Yes" at bounding box center [514, 154] width 35 height 16
click at [494, 204] on div "No" at bounding box center [516, 202] width 102 height 14
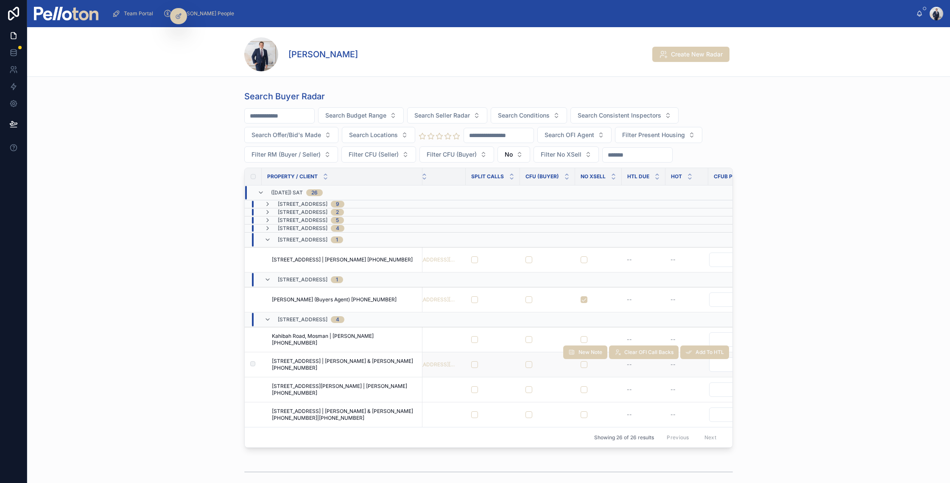
scroll to position [0, 470]
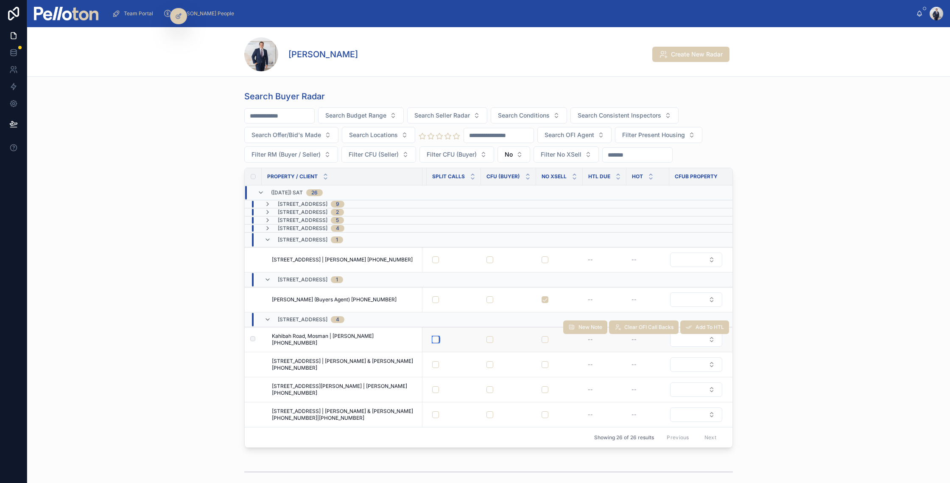
click at [438, 338] on button "button" at bounding box center [435, 339] width 7 height 7
click at [513, 152] on button "No" at bounding box center [513, 154] width 33 height 16
click at [486, 215] on div "Yes" at bounding box center [515, 216] width 102 height 14
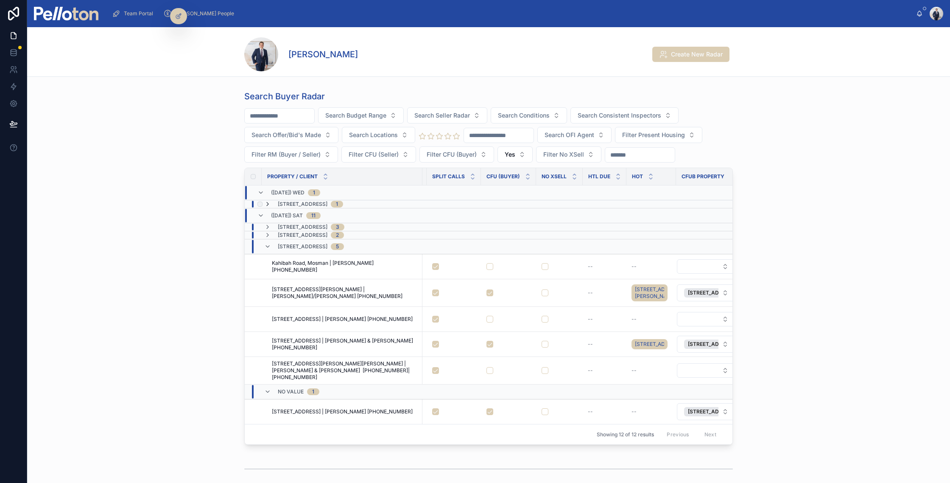
click at [268, 204] on icon at bounding box center [267, 204] width 7 height 7
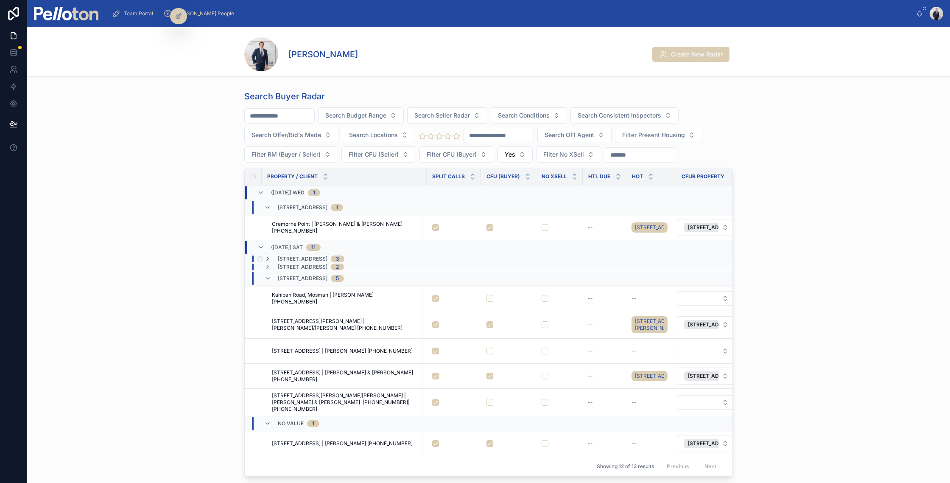
click at [268, 262] on icon at bounding box center [267, 258] width 7 height 7
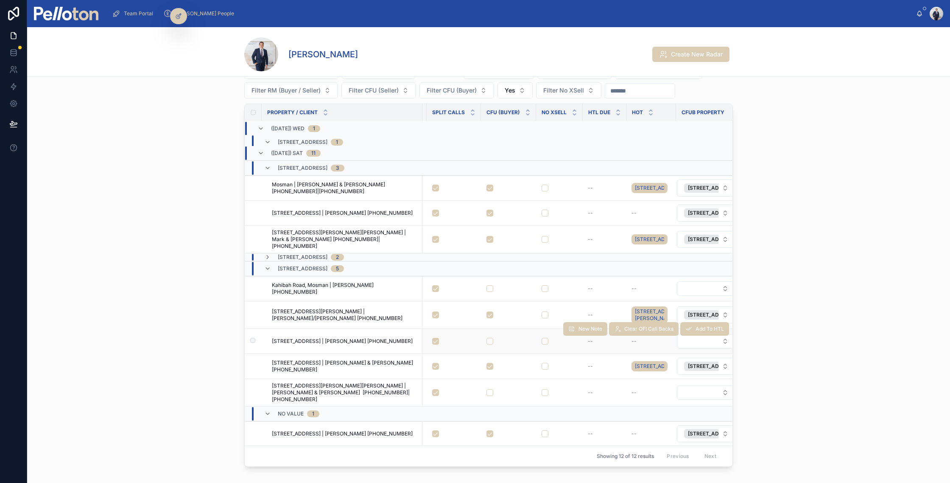
scroll to position [65, 0]
click at [269, 252] on icon at bounding box center [267, 255] width 7 height 7
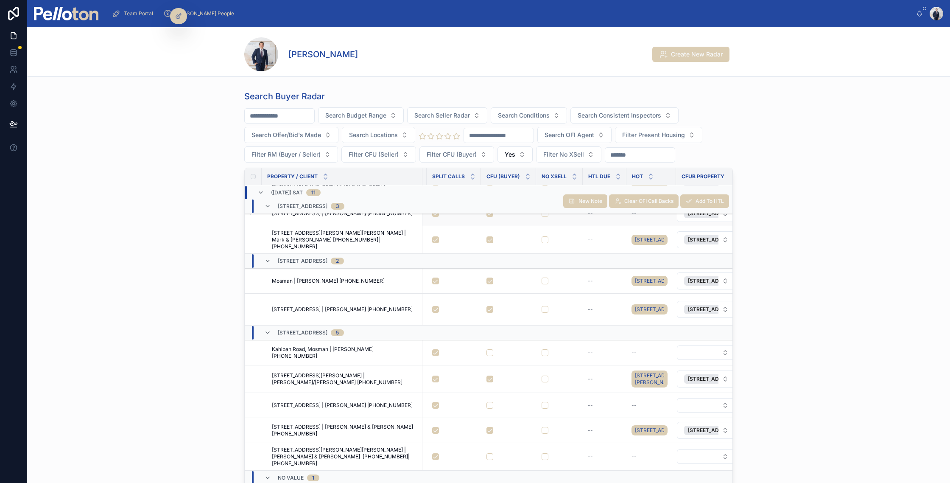
scroll to position [140, 0]
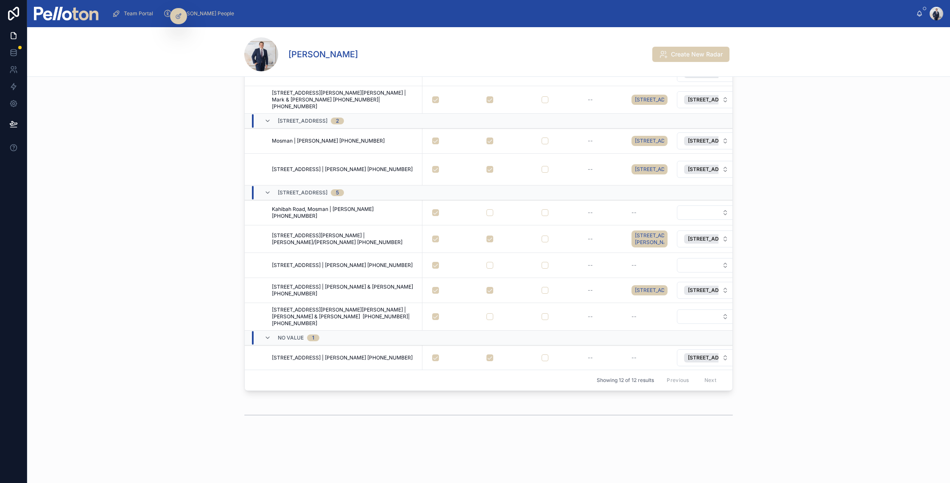
click at [82, 10] on img at bounding box center [66, 14] width 64 height 14
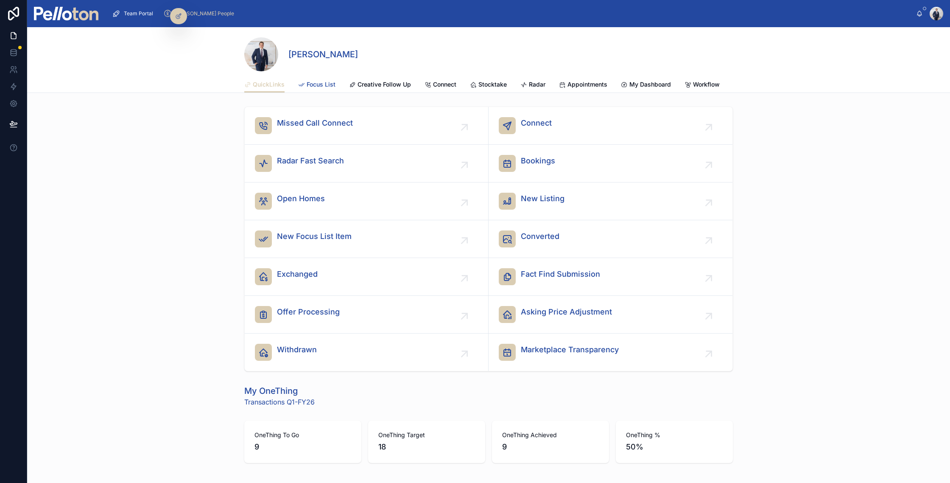
click at [325, 89] on link "Focus List" at bounding box center [316, 85] width 37 height 17
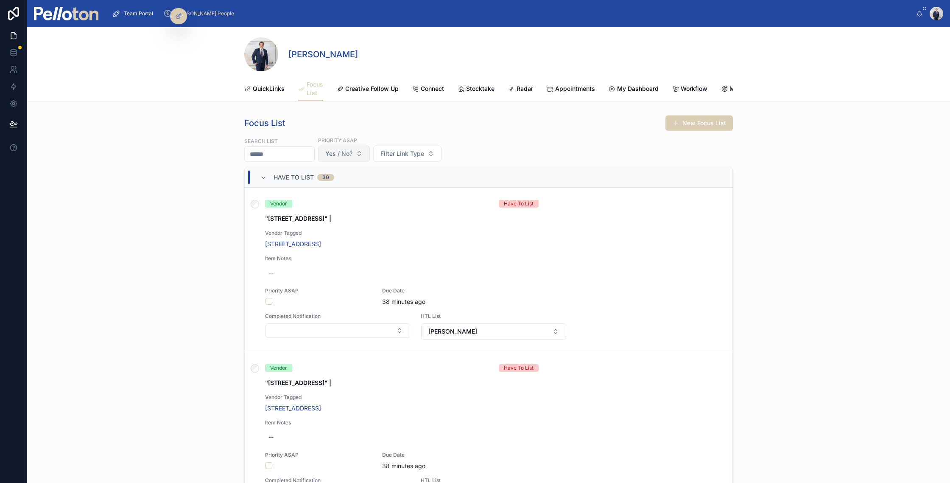
click at [355, 149] on button "Yes / No?" at bounding box center [344, 153] width 52 height 16
click at [323, 212] on div "Yes" at bounding box center [352, 215] width 102 height 14
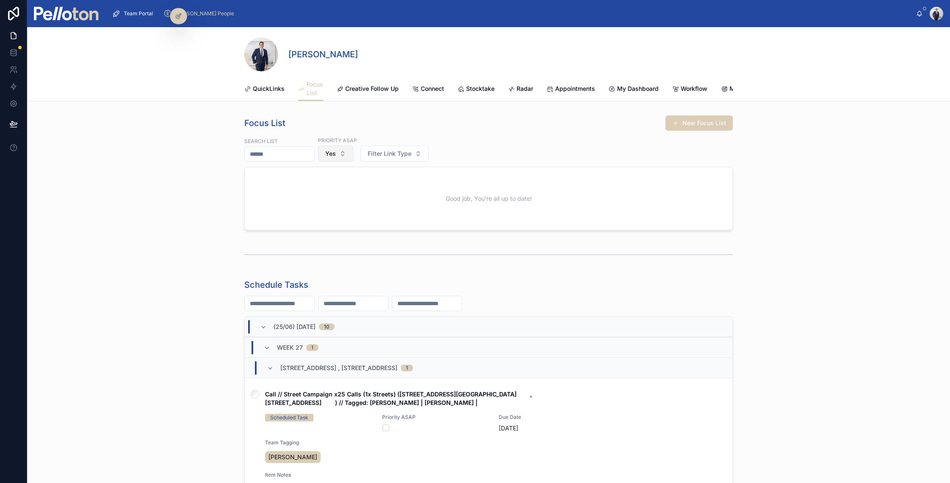
click at [336, 153] on span "Yes" at bounding box center [330, 153] width 11 height 8
click at [324, 198] on div "No" at bounding box center [344, 202] width 102 height 14
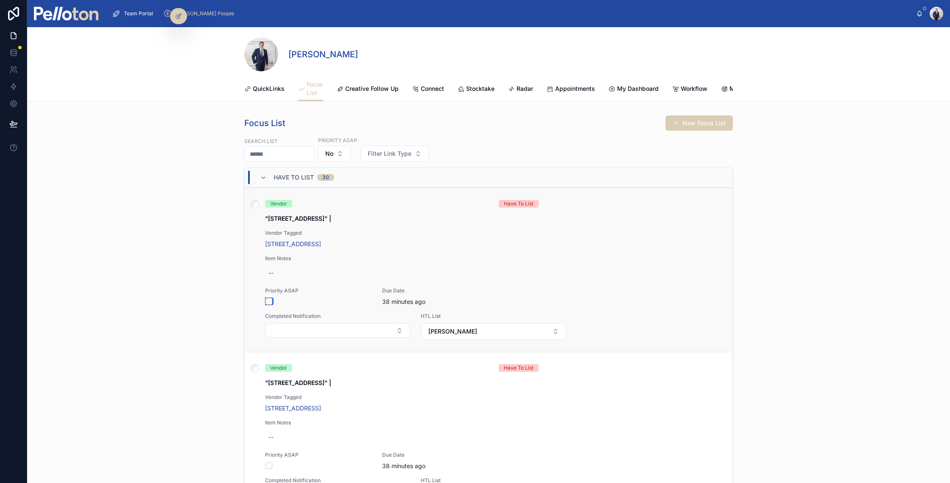
click at [269, 302] on button "button" at bounding box center [268, 301] width 7 height 7
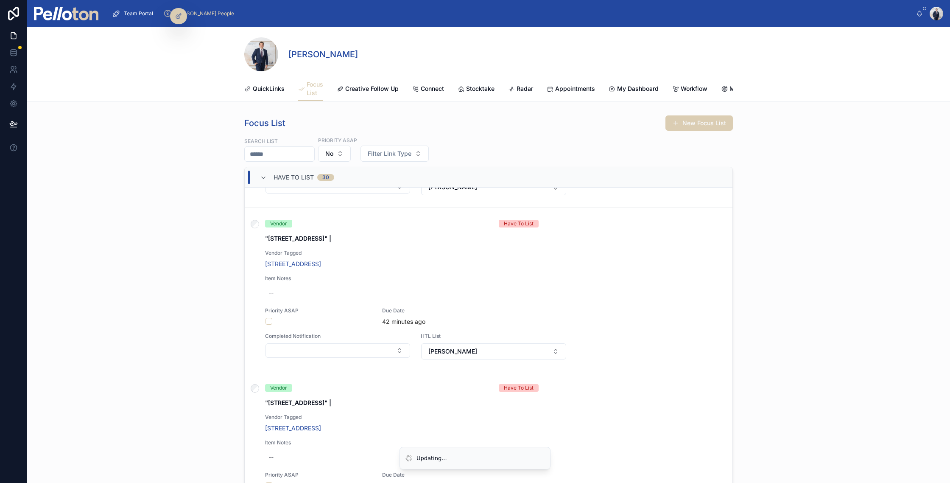
scroll to position [148, 0]
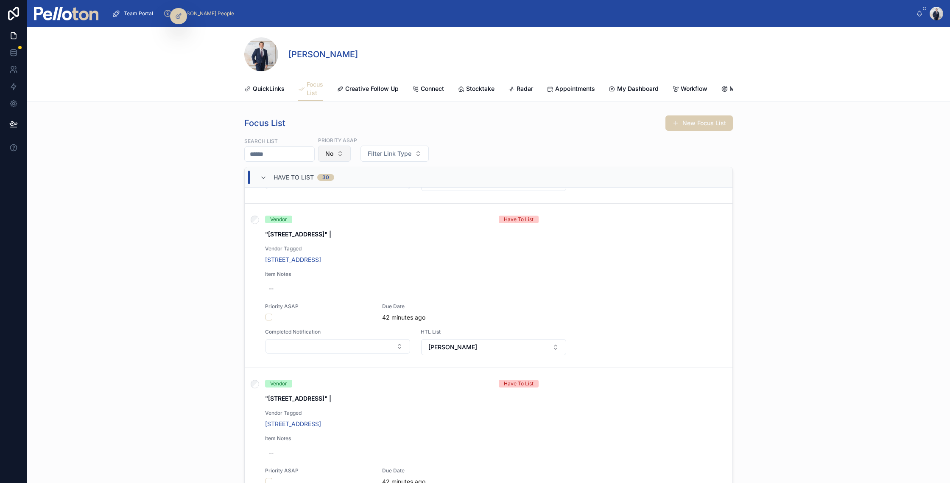
click at [333, 152] on span "No" at bounding box center [329, 153] width 8 height 8
click at [315, 190] on div "----" at bounding box center [343, 188] width 102 height 14
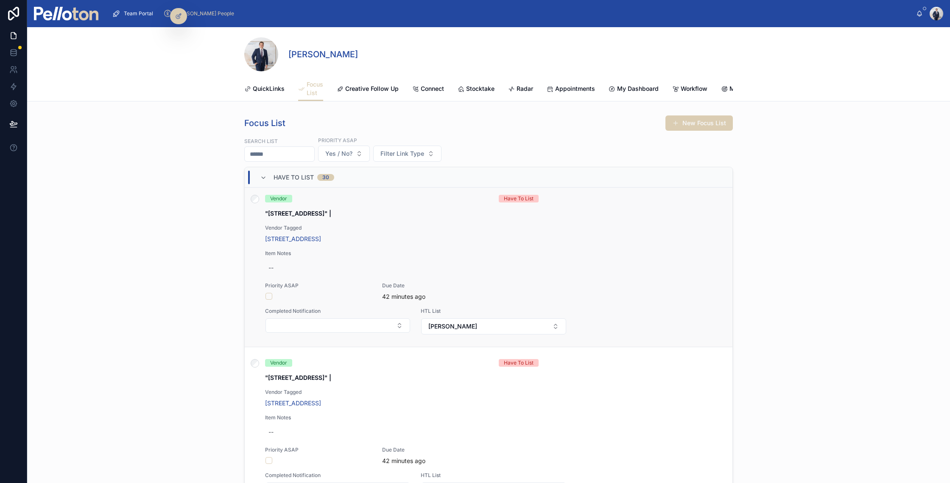
scroll to position [165, 0]
click at [271, 300] on button "button" at bounding box center [268, 299] width 7 height 7
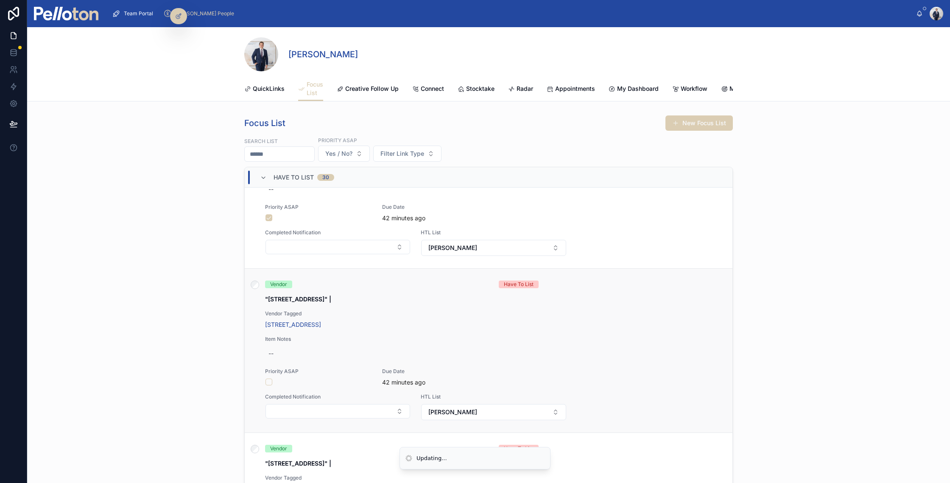
scroll to position [265, 0]
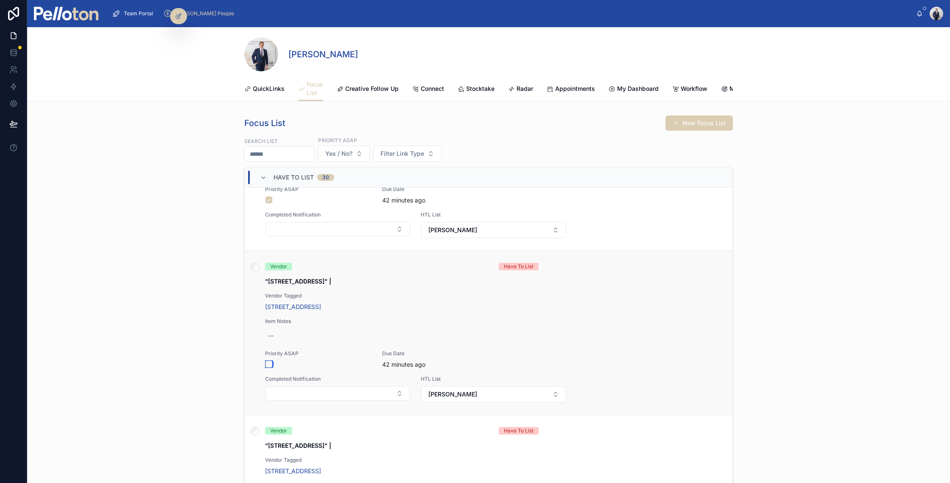
click at [269, 364] on button "button" at bounding box center [268, 363] width 7 height 7
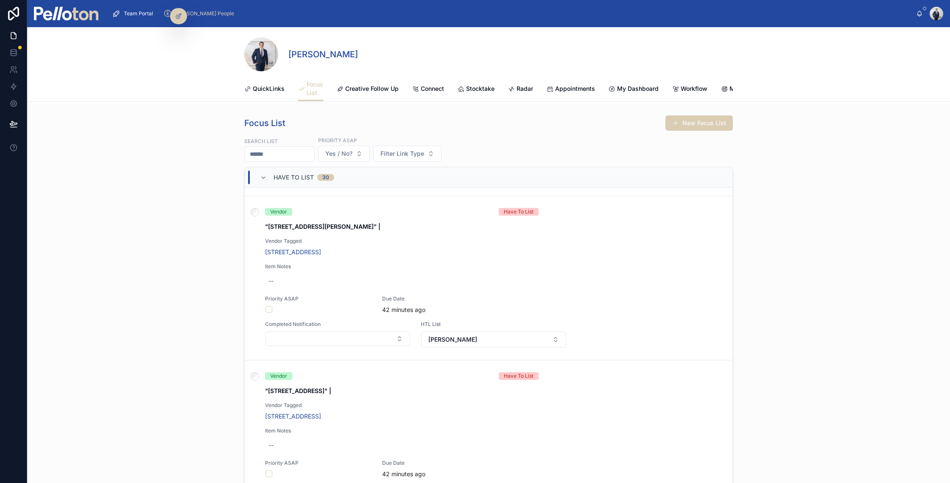
scroll to position [630, 0]
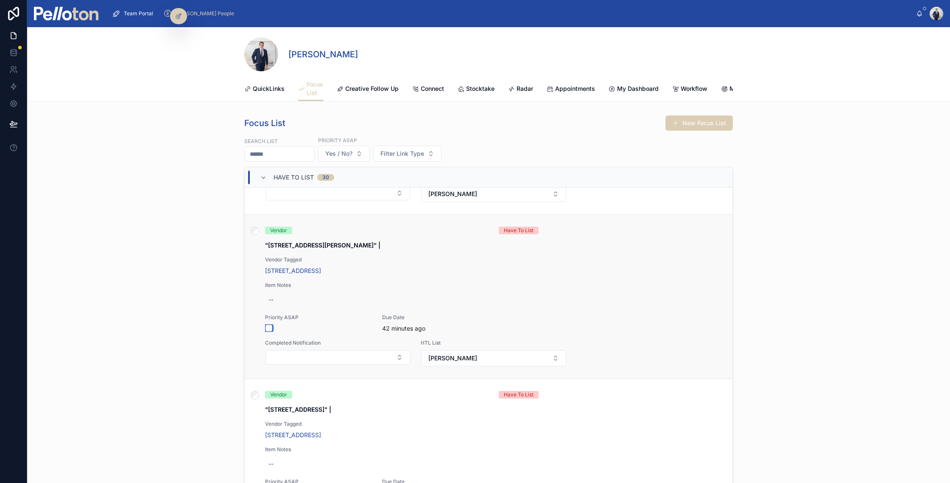
click at [270, 329] on button "button" at bounding box center [268, 327] width 7 height 7
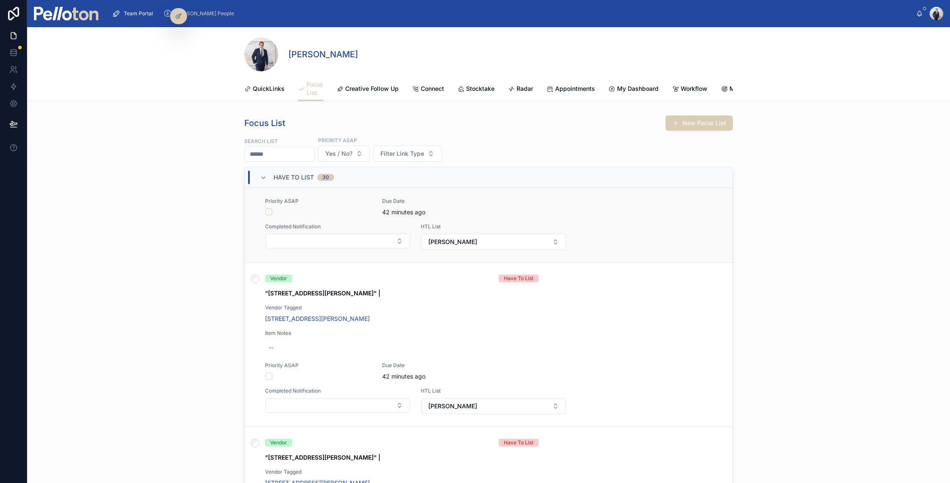
scroll to position [912, 0]
click at [269, 374] on button "button" at bounding box center [268, 374] width 7 height 7
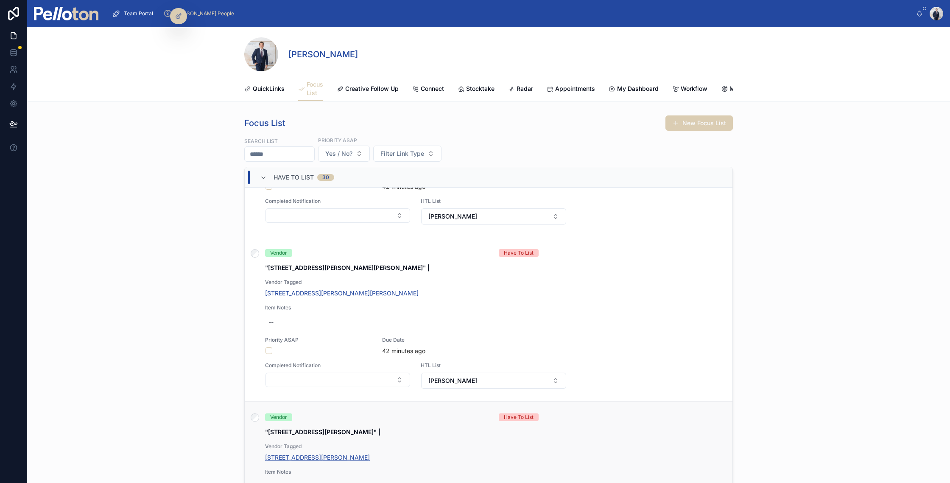
scroll to position [1702, 0]
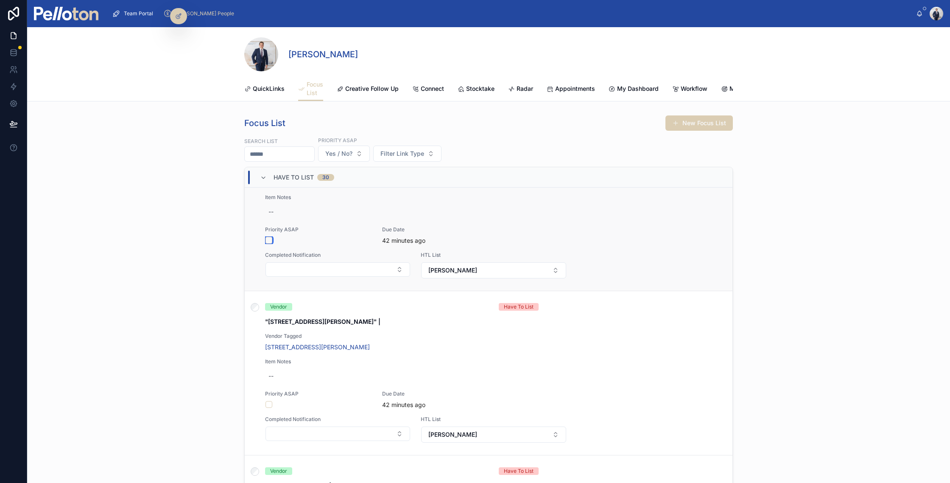
click at [270, 241] on button "button" at bounding box center [268, 240] width 7 height 7
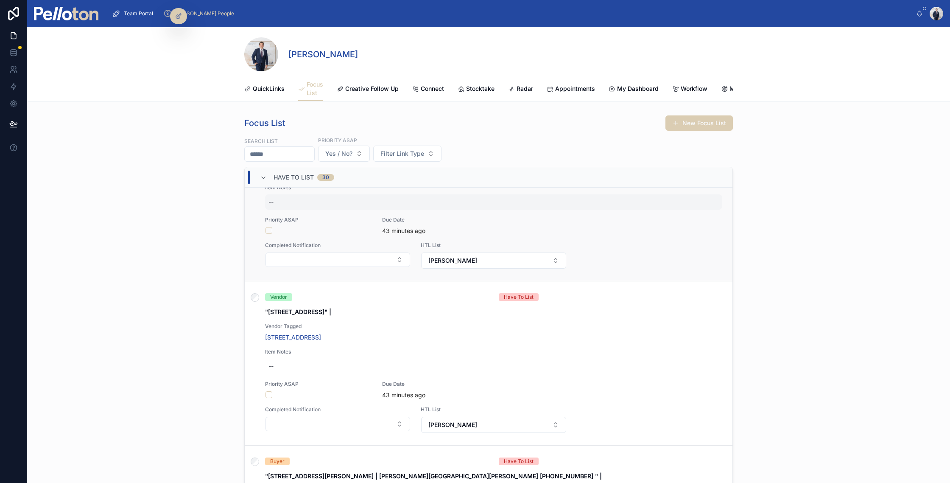
scroll to position [2040, 0]
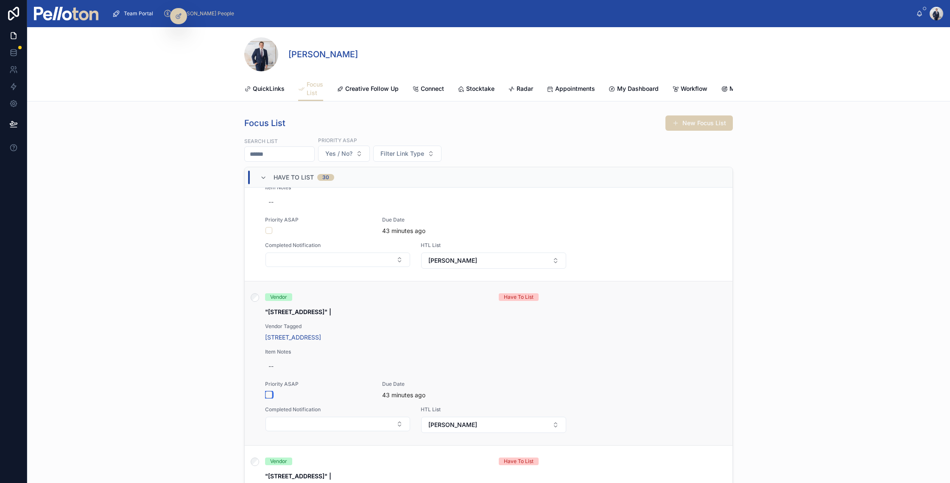
click at [270, 394] on button "button" at bounding box center [268, 394] width 7 height 7
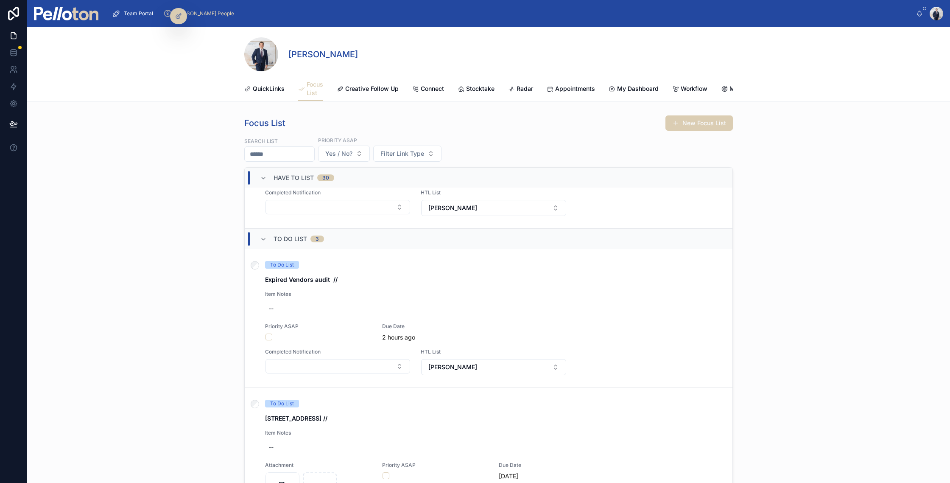
scroll to position [4903, 0]
click at [264, 236] on icon at bounding box center [263, 238] width 7 height 7
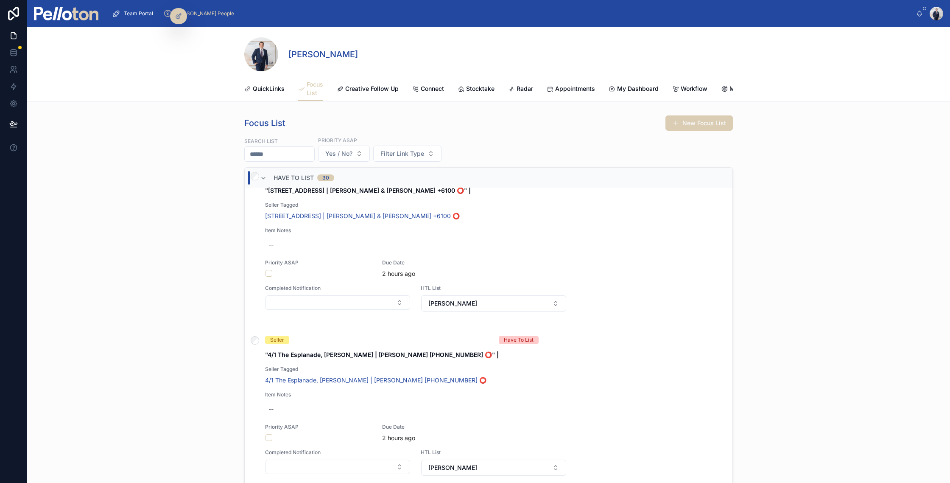
scroll to position [4643, 0]
